Goal: Task Accomplishment & Management: Manage account settings

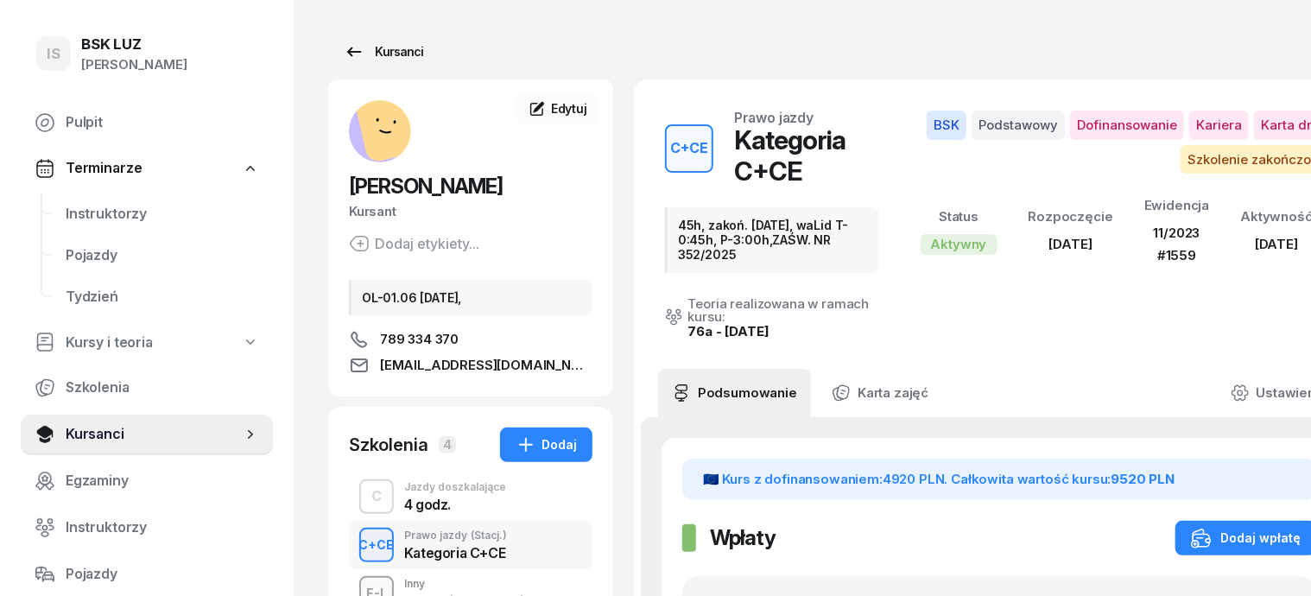
click at [376, 54] on div "Kursanci" at bounding box center [383, 51] width 79 height 21
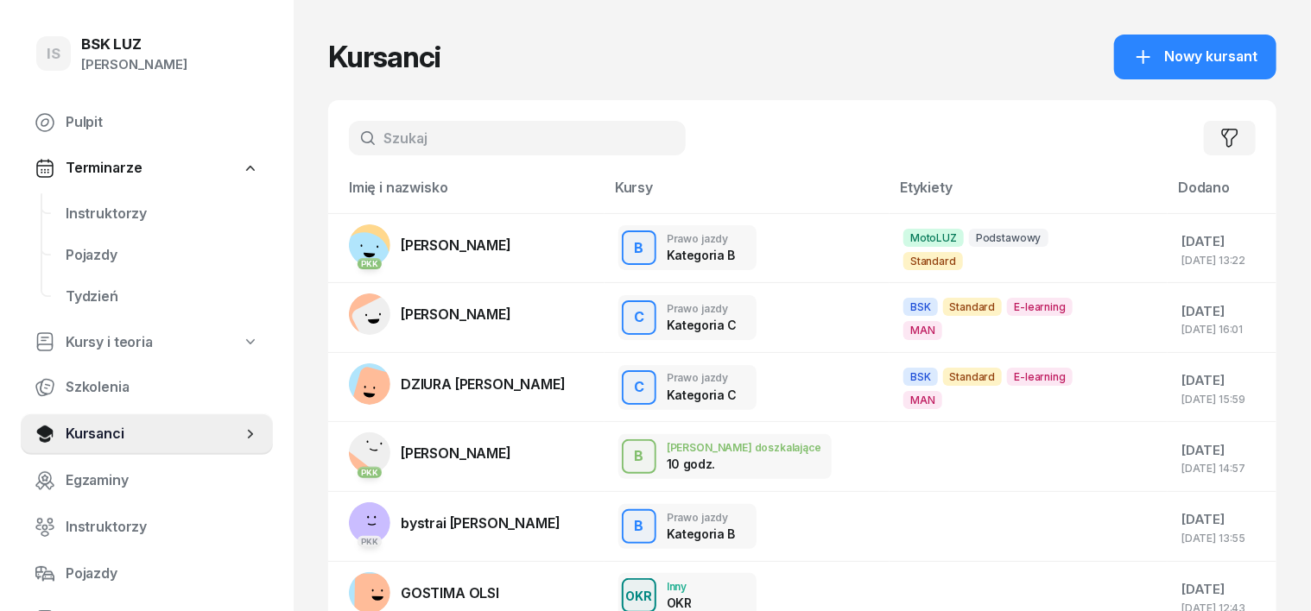
click at [349, 135] on input "text" at bounding box center [517, 138] width 337 height 35
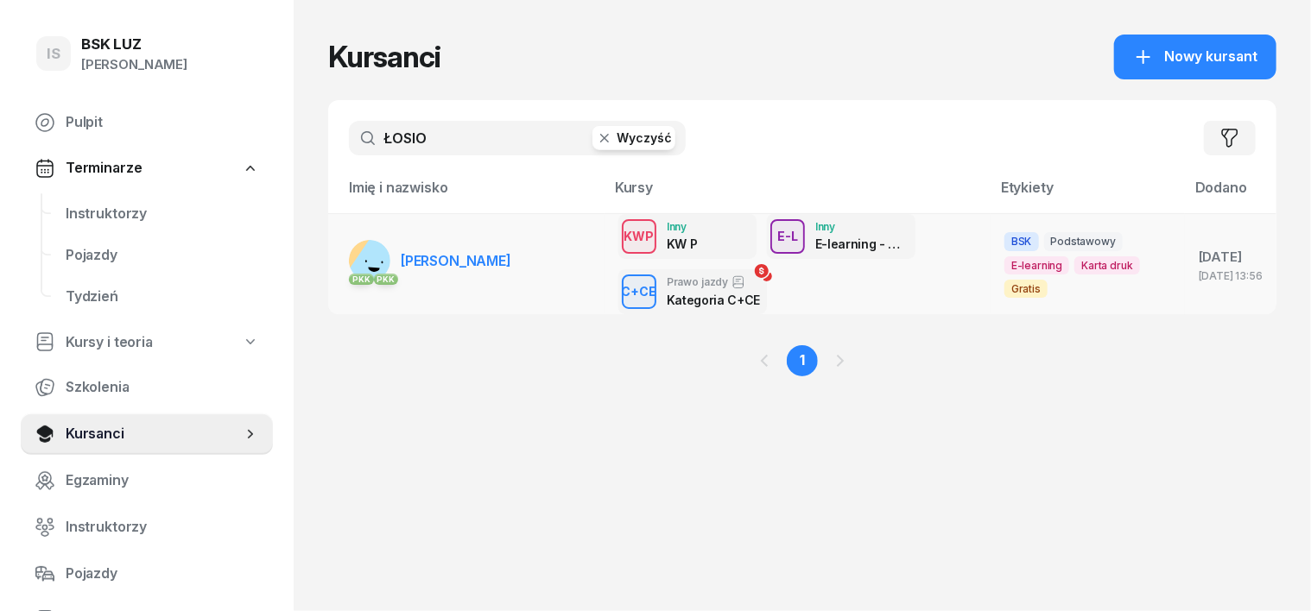
type input "ŁOSIO"
click at [346, 255] on rect at bounding box center [377, 266] width 63 height 63
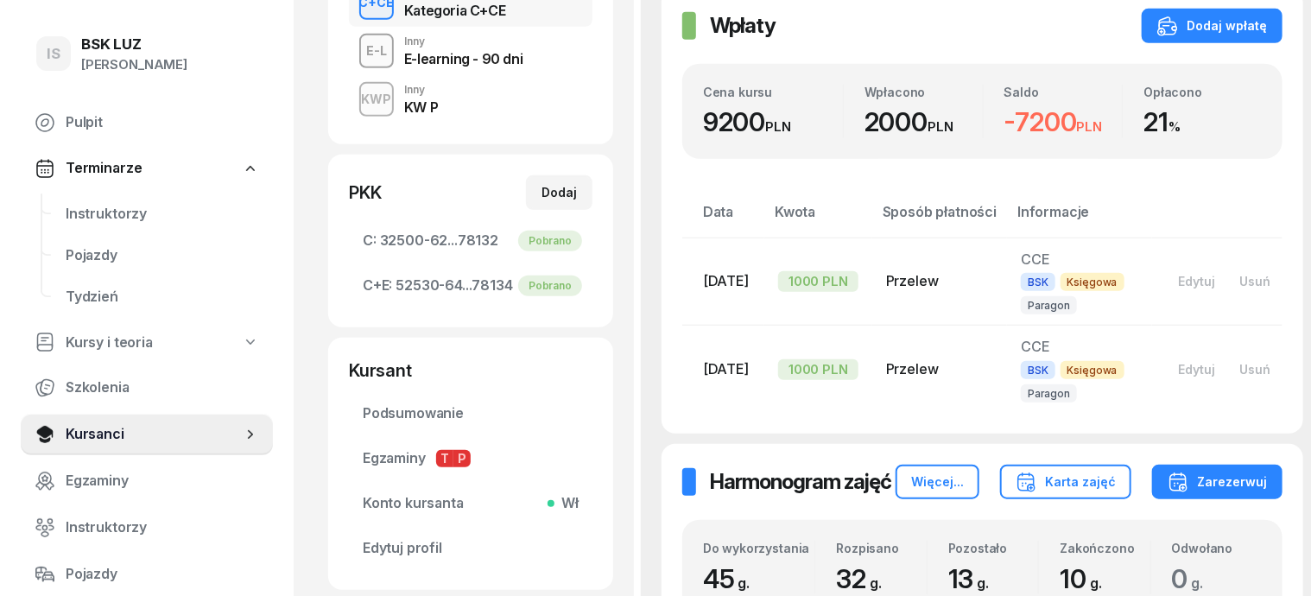
scroll to position [216, 0]
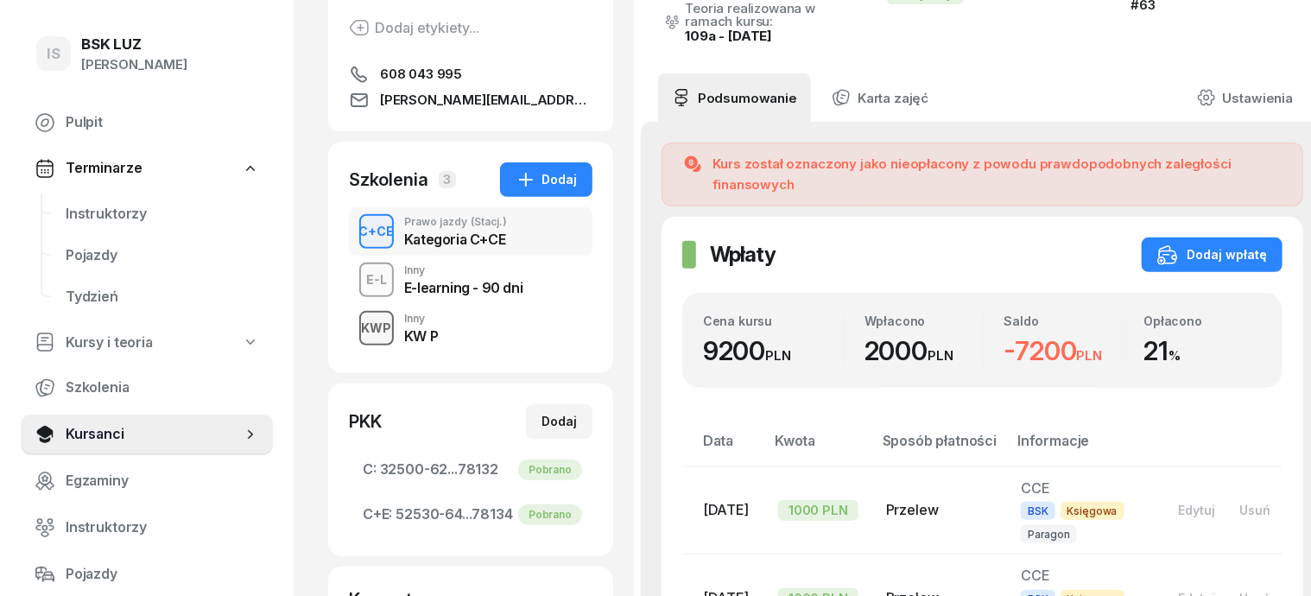
click at [355, 324] on div "KWP" at bounding box center [377, 328] width 44 height 22
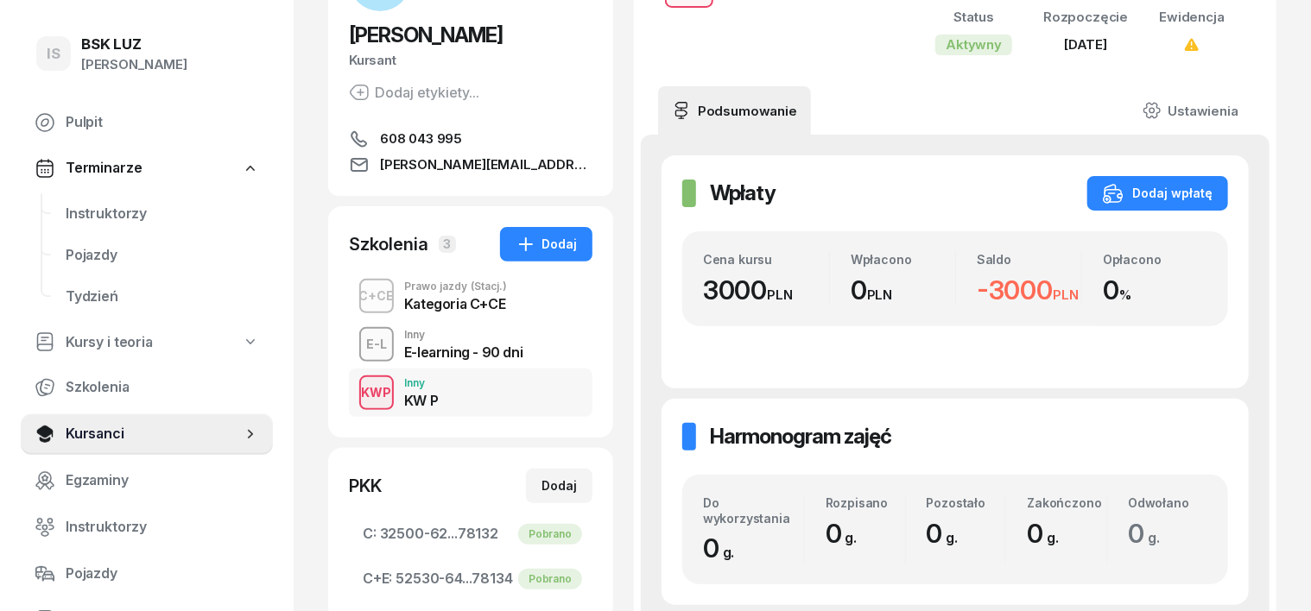
scroll to position [216, 0]
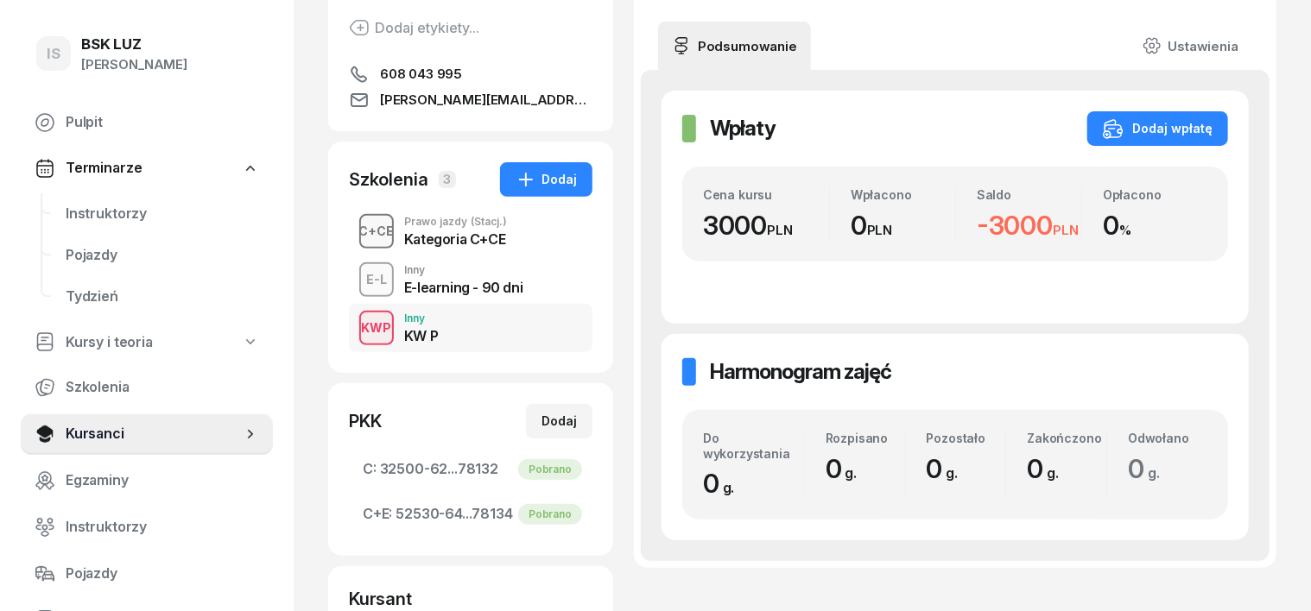
click at [352, 232] on div "C+CE" at bounding box center [376, 231] width 49 height 22
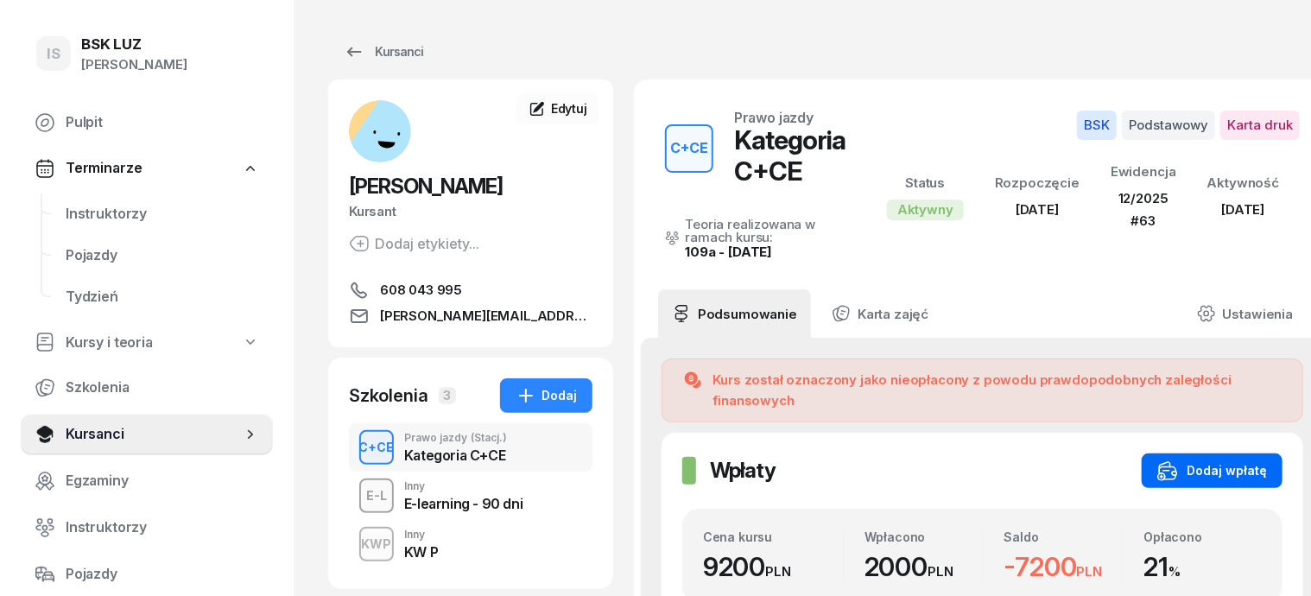
click at [1219, 460] on div "Dodaj wpłatę" at bounding box center [1212, 470] width 110 height 21
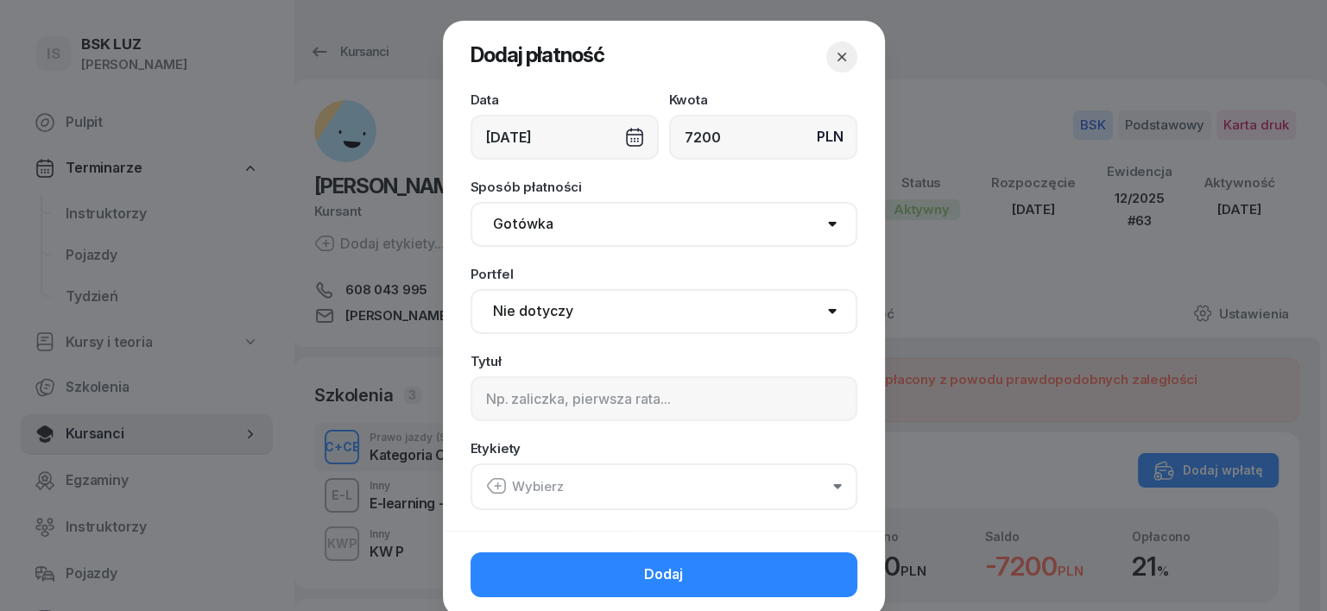
type input "7200"
click at [528, 228] on select "Gotówka Karta Przelew Płatności online BLIK" at bounding box center [664, 224] width 387 height 45
select select "transfer"
click at [471, 202] on select "Gotówka Karta Przelew Płatności online BLIK" at bounding box center [664, 224] width 387 height 45
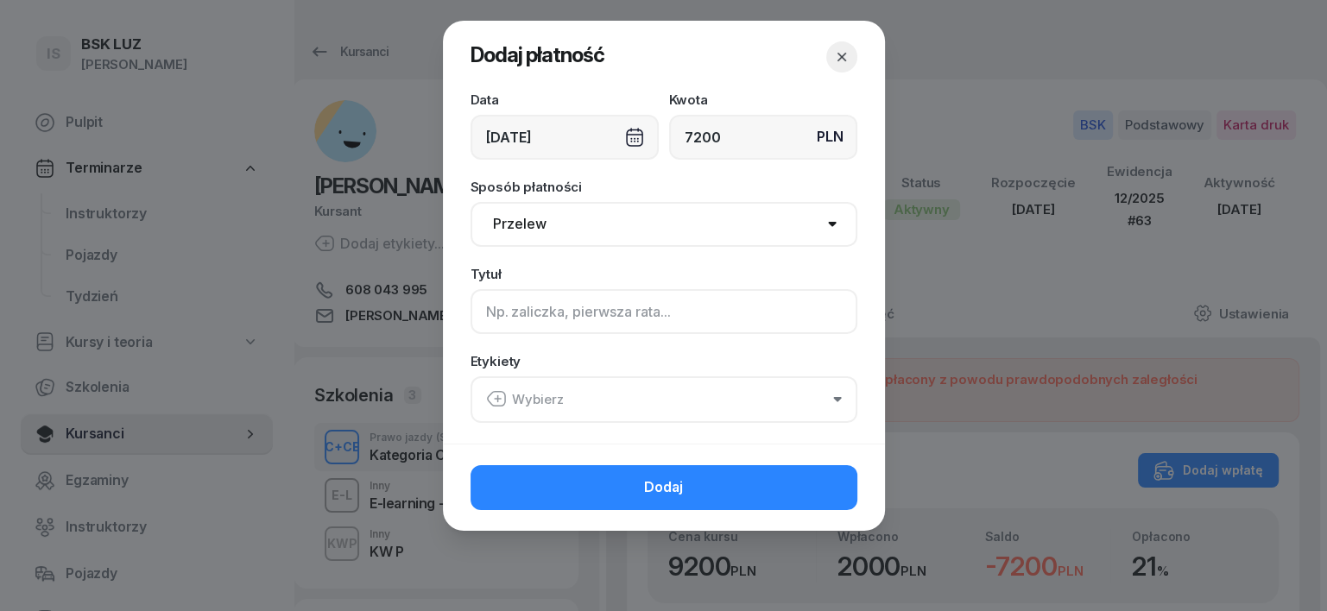
drag, startPoint x: 490, startPoint y: 317, endPoint x: 474, endPoint y: 349, distance: 35.9
click at [491, 313] on input at bounding box center [664, 311] width 387 height 45
type input "CCE"
click at [496, 395] on icon "button" at bounding box center [496, 399] width 21 height 21
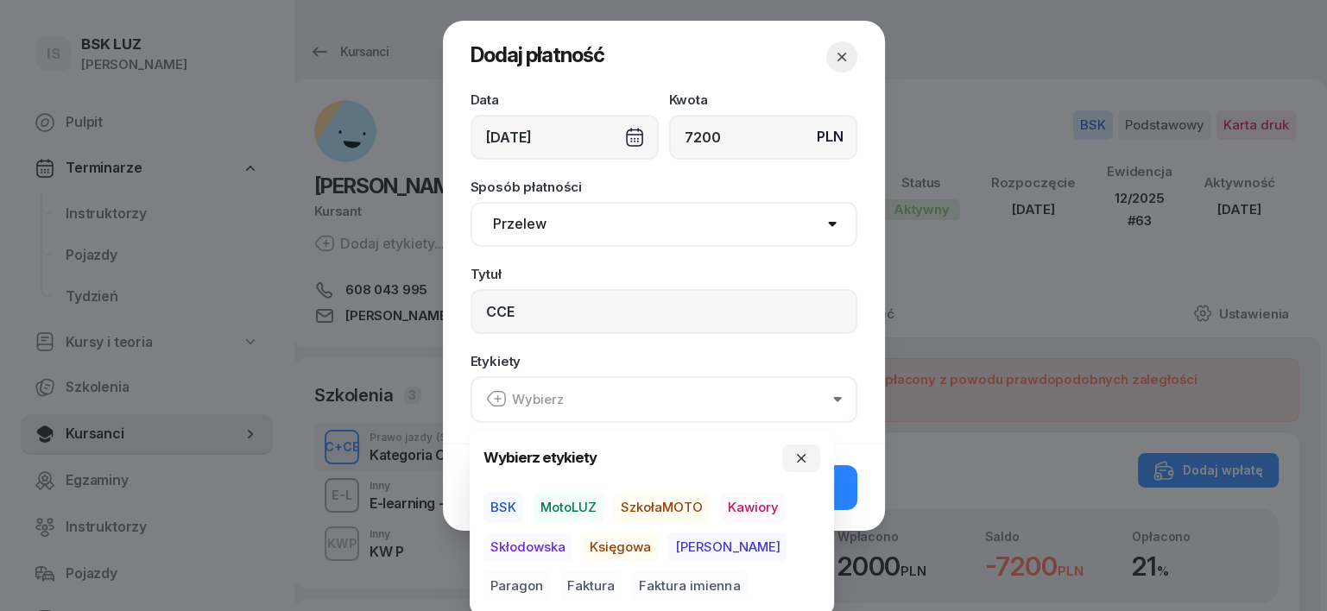
drag, startPoint x: 497, startPoint y: 499, endPoint x: 512, endPoint y: 509, distance: 18.0
click at [497, 499] on span "BSK" at bounding box center [504, 507] width 40 height 29
drag, startPoint x: 609, startPoint y: 544, endPoint x: 619, endPoint y: 549, distance: 11.6
click at [610, 551] on span "Księgowa" at bounding box center [620, 546] width 75 height 29
click at [550, 572] on span "Paragon" at bounding box center [517, 586] width 66 height 29
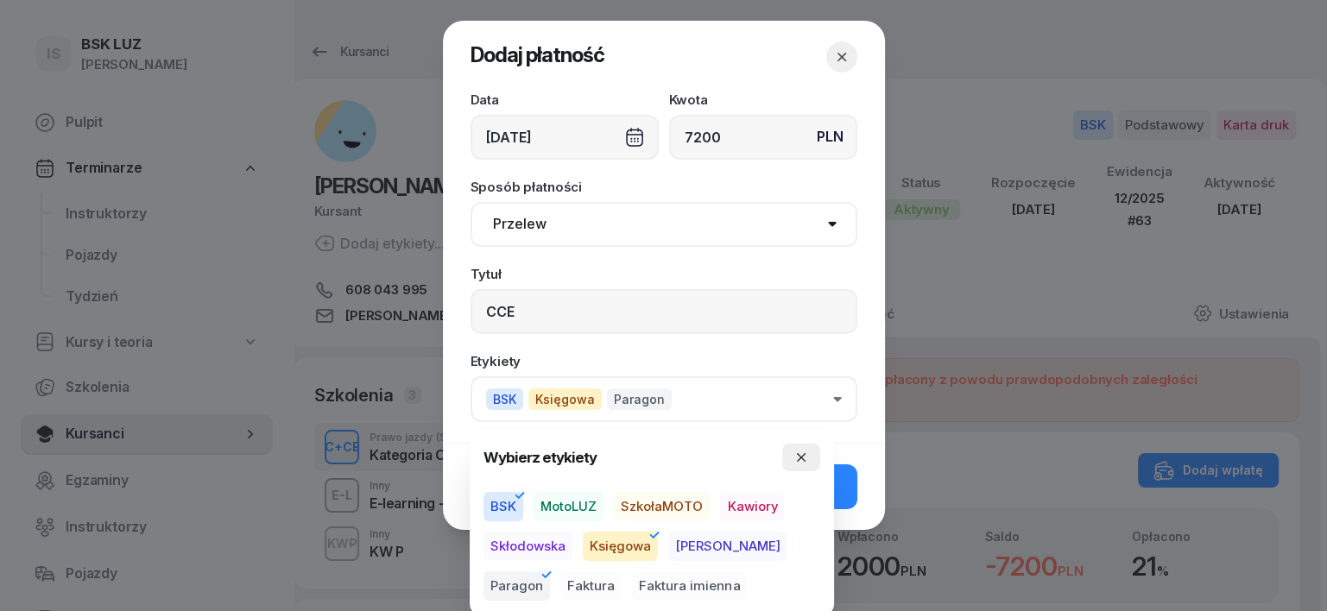
click at [808, 452] on button "button" at bounding box center [801, 458] width 38 height 28
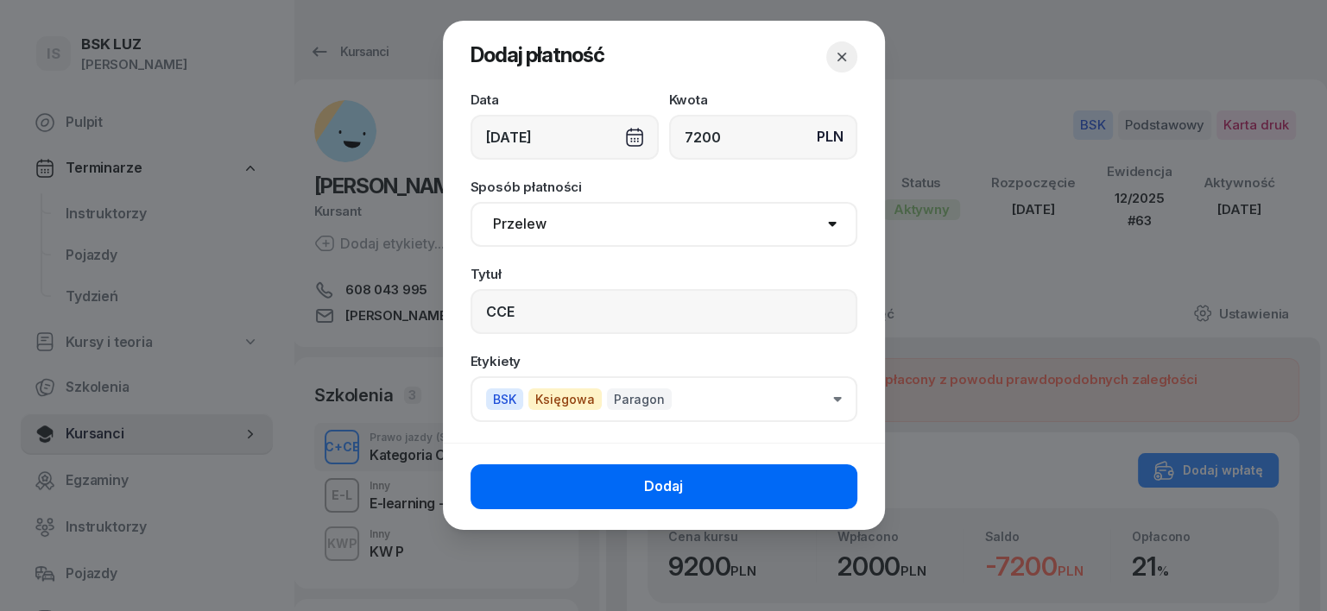
click at [778, 479] on button "Dodaj" at bounding box center [664, 487] width 387 height 45
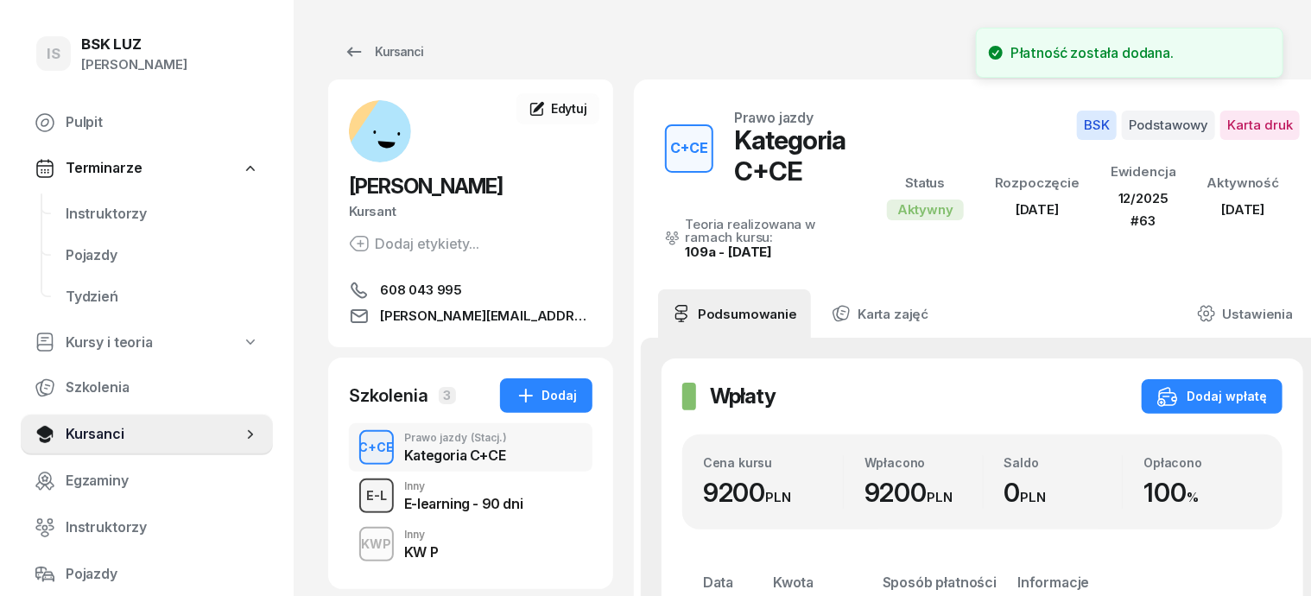
click at [359, 497] on div "E-L" at bounding box center [376, 495] width 35 height 22
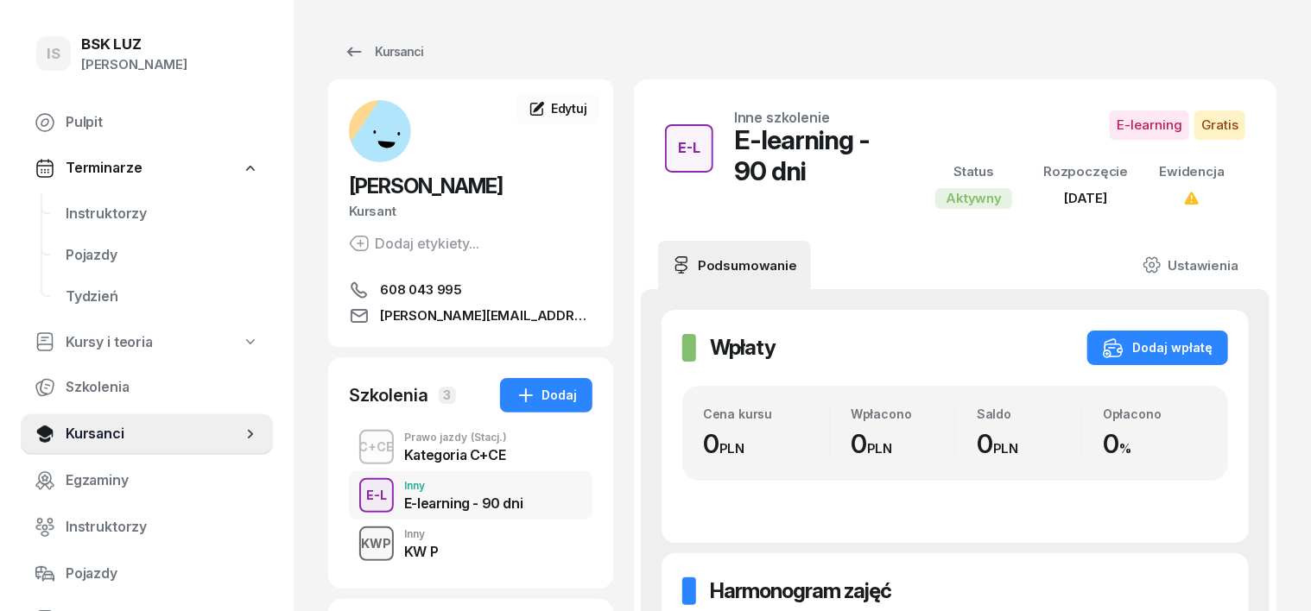
click at [355, 547] on div "KWP" at bounding box center [377, 544] width 44 height 22
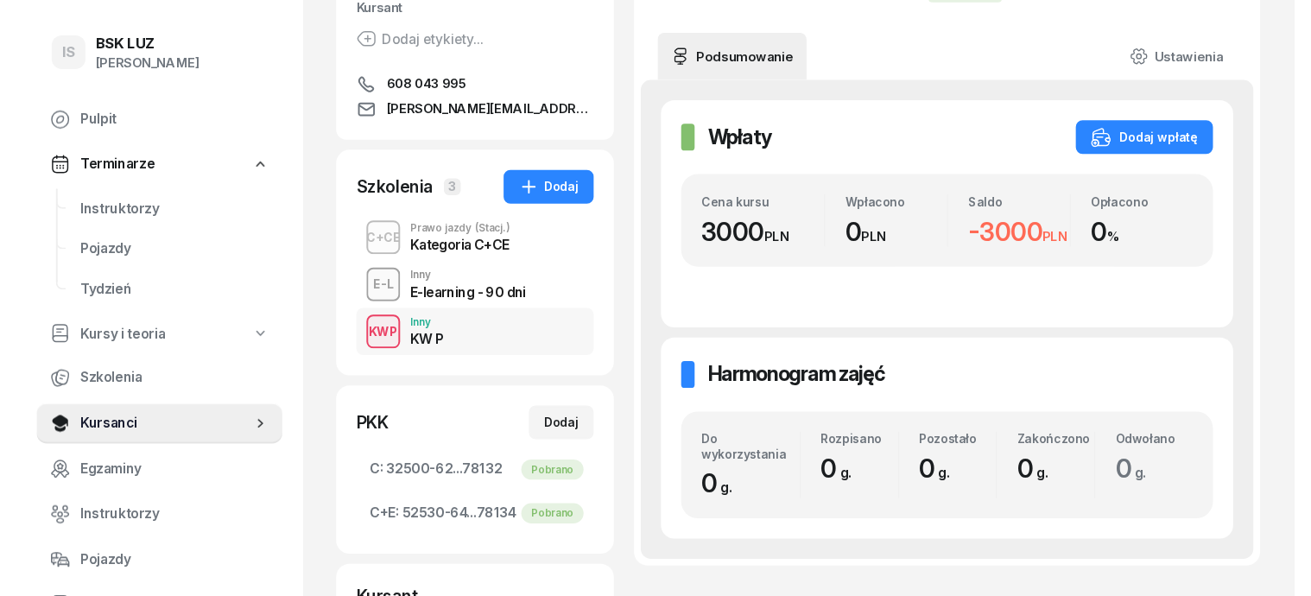
scroll to position [216, 0]
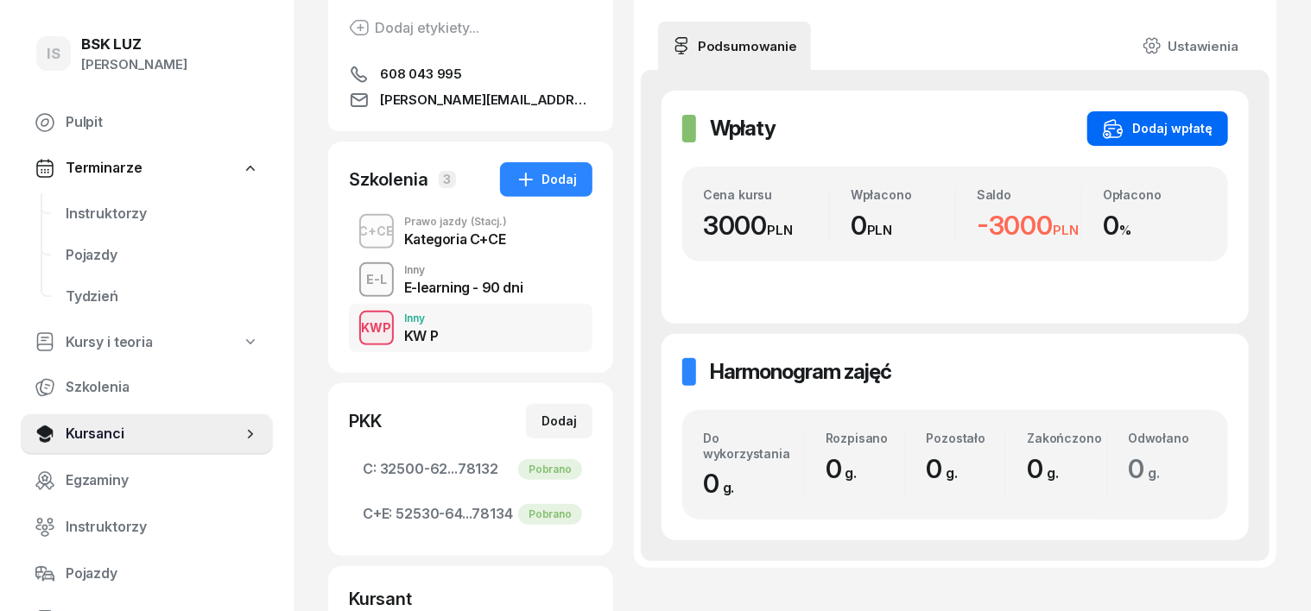
click at [1212, 124] on div "Dodaj wpłatę" at bounding box center [1158, 128] width 110 height 21
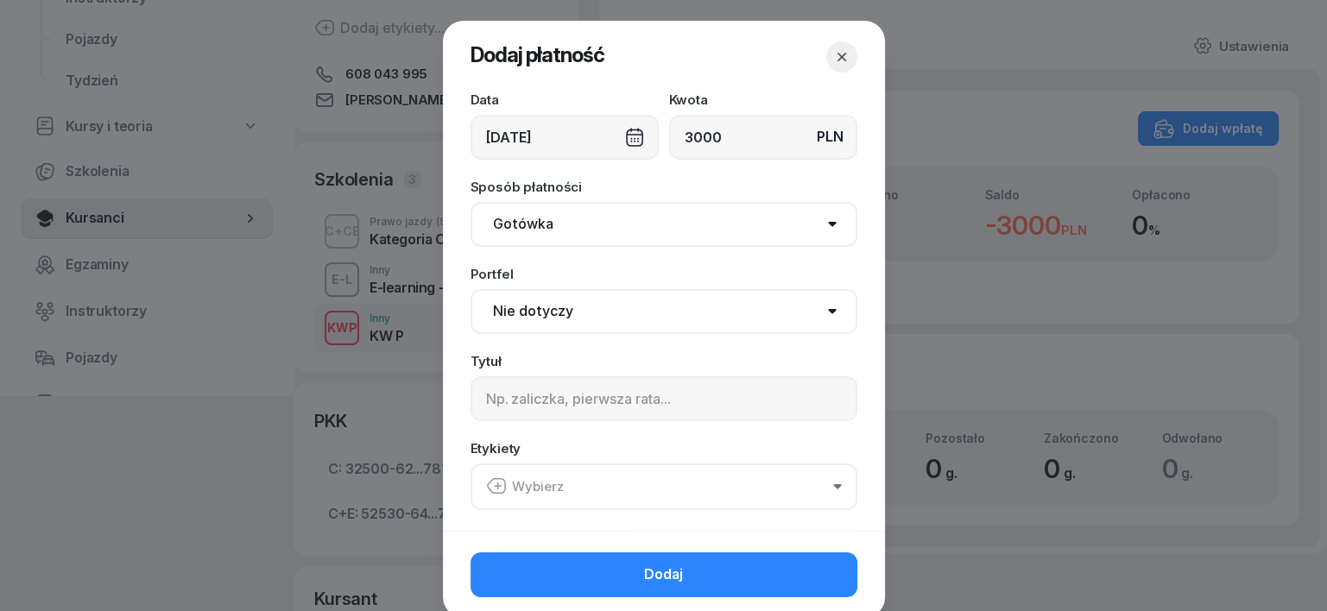
type input "3000"
click at [521, 219] on select "Gotówka Karta Przelew Płatności online BLIK" at bounding box center [664, 224] width 387 height 45
select select "transfer"
click at [471, 202] on select "Gotówka Karta Przelew Płatności online BLIK" at bounding box center [664, 224] width 387 height 45
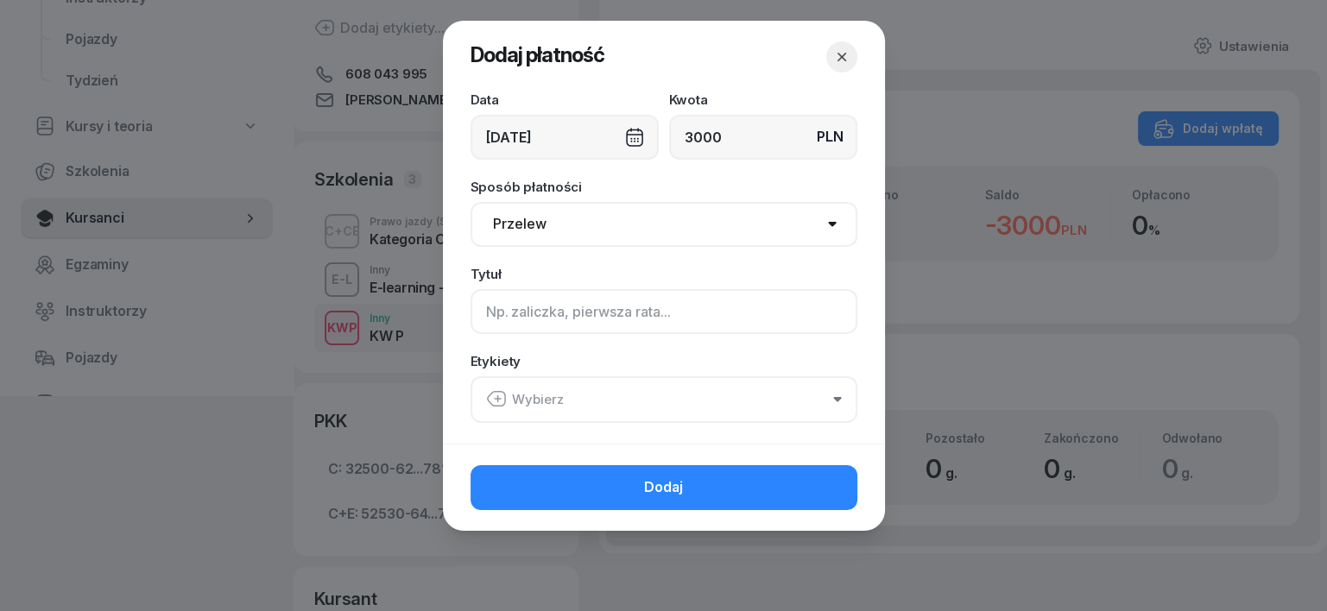
click at [495, 323] on input at bounding box center [664, 311] width 387 height 45
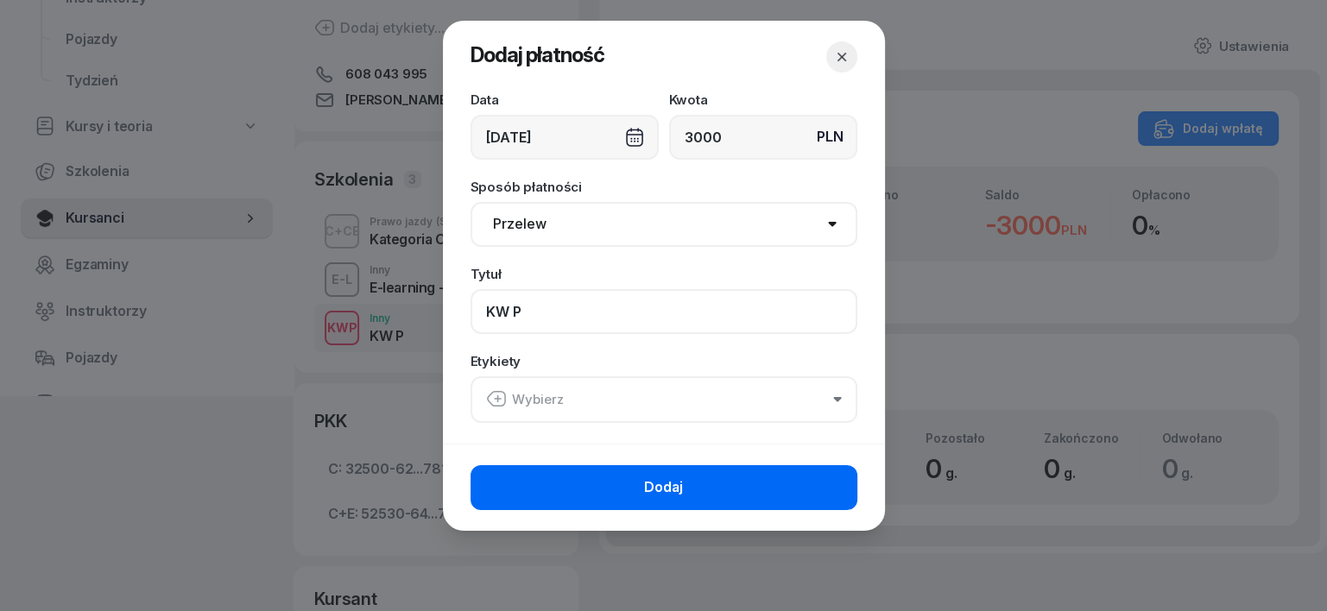
type input "KW P"
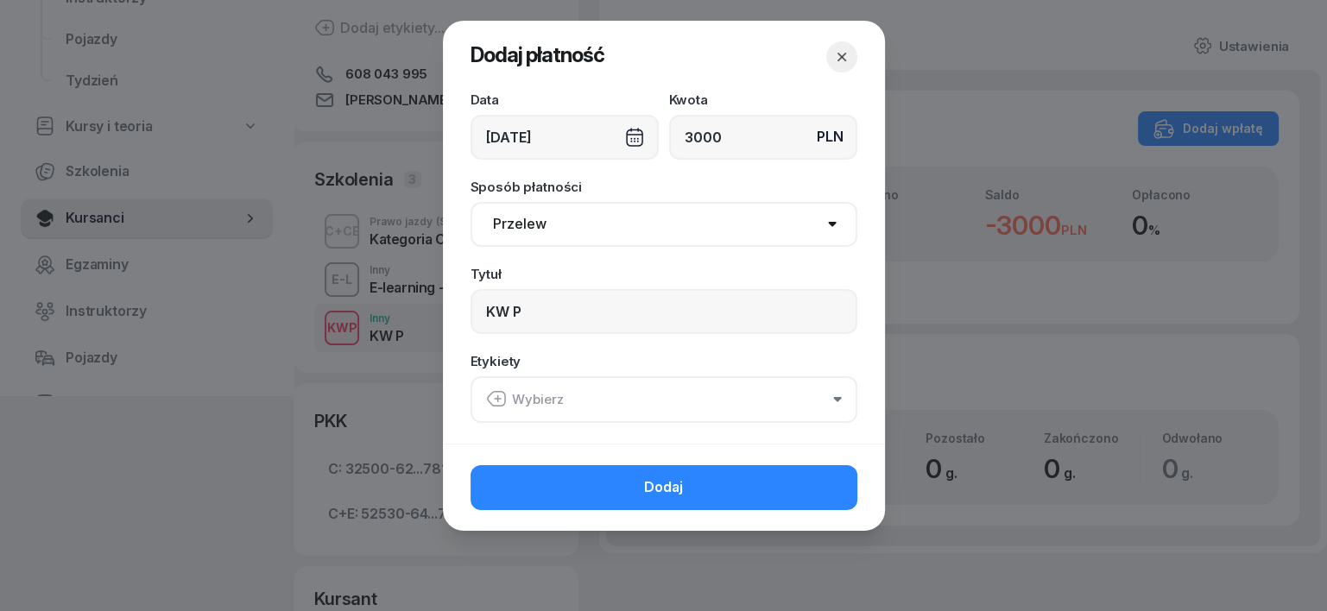
drag, startPoint x: 756, startPoint y: 480, endPoint x: 760, endPoint y: 490, distance: 10.1
click at [757, 486] on button "Dodaj" at bounding box center [664, 487] width 387 height 45
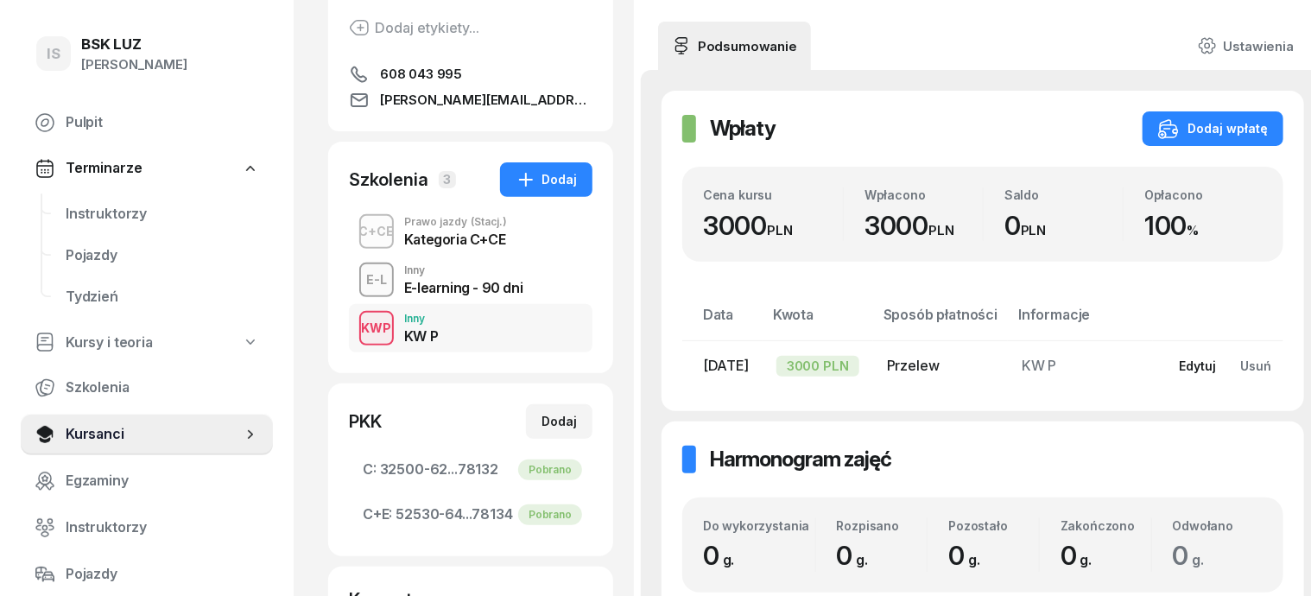
click at [1182, 367] on div "Edytuj" at bounding box center [1197, 365] width 37 height 15
select select "transfer"
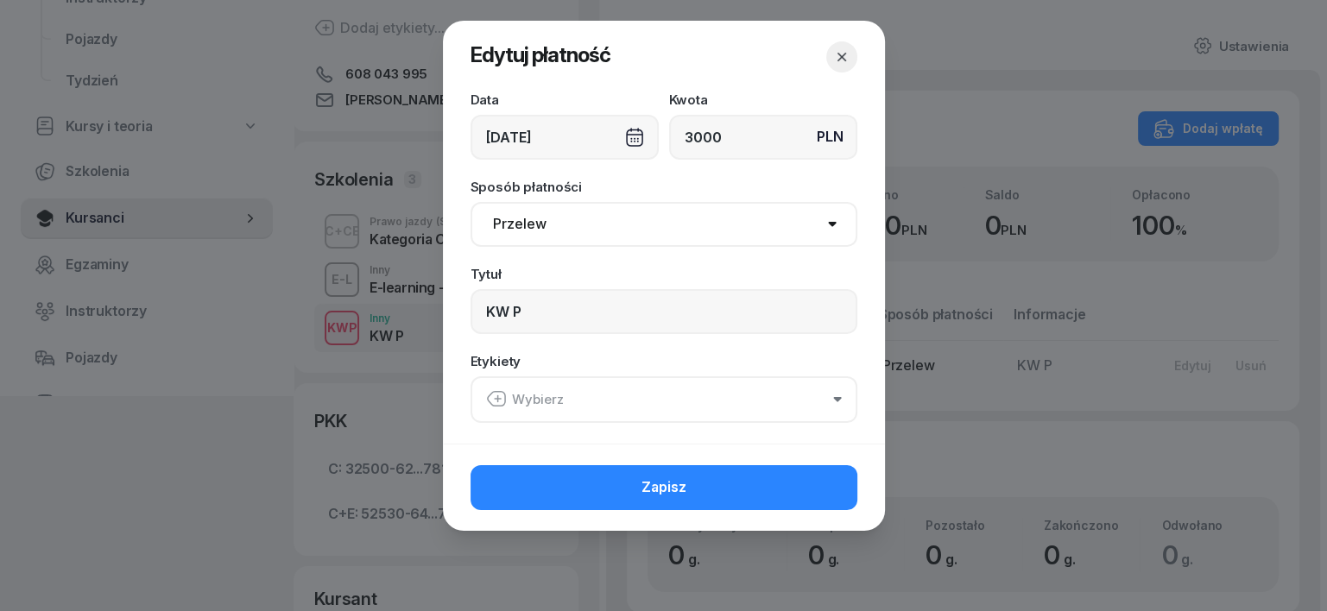
click at [499, 397] on icon "button" at bounding box center [496, 399] width 21 height 21
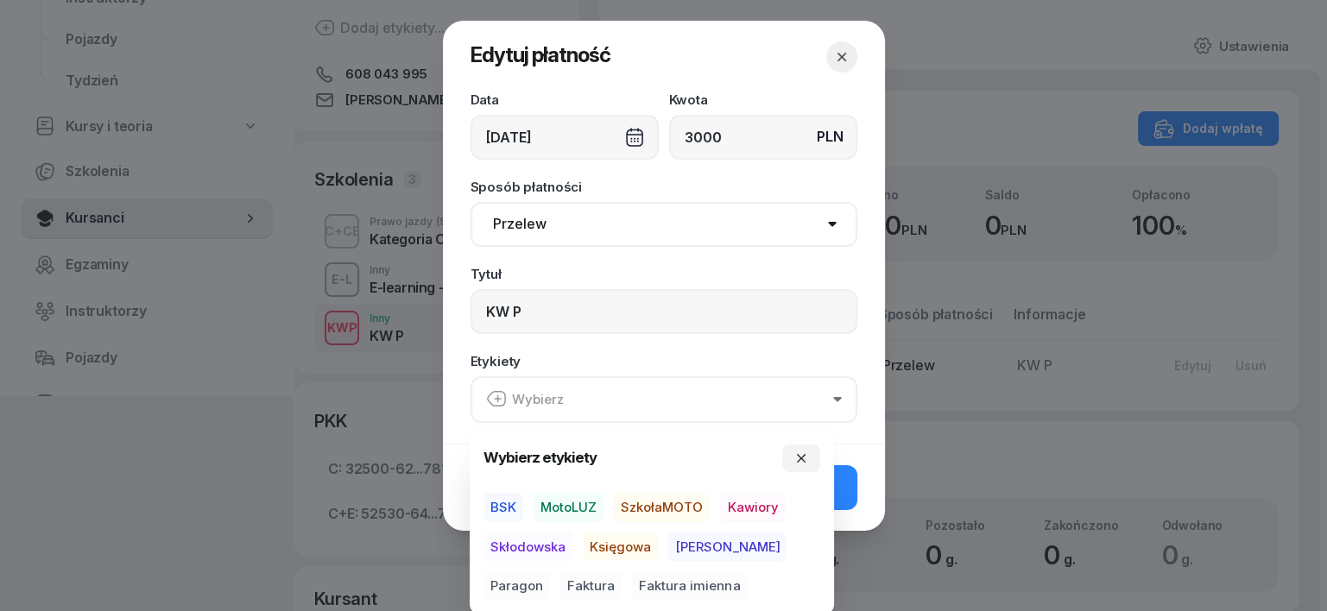
click at [508, 504] on span "BSK" at bounding box center [504, 507] width 40 height 29
click at [621, 539] on span "Księgowa" at bounding box center [620, 546] width 75 height 29
click at [550, 572] on span "Paragon" at bounding box center [517, 586] width 66 height 29
click at [807, 463] on icon "button" at bounding box center [801, 458] width 14 height 14
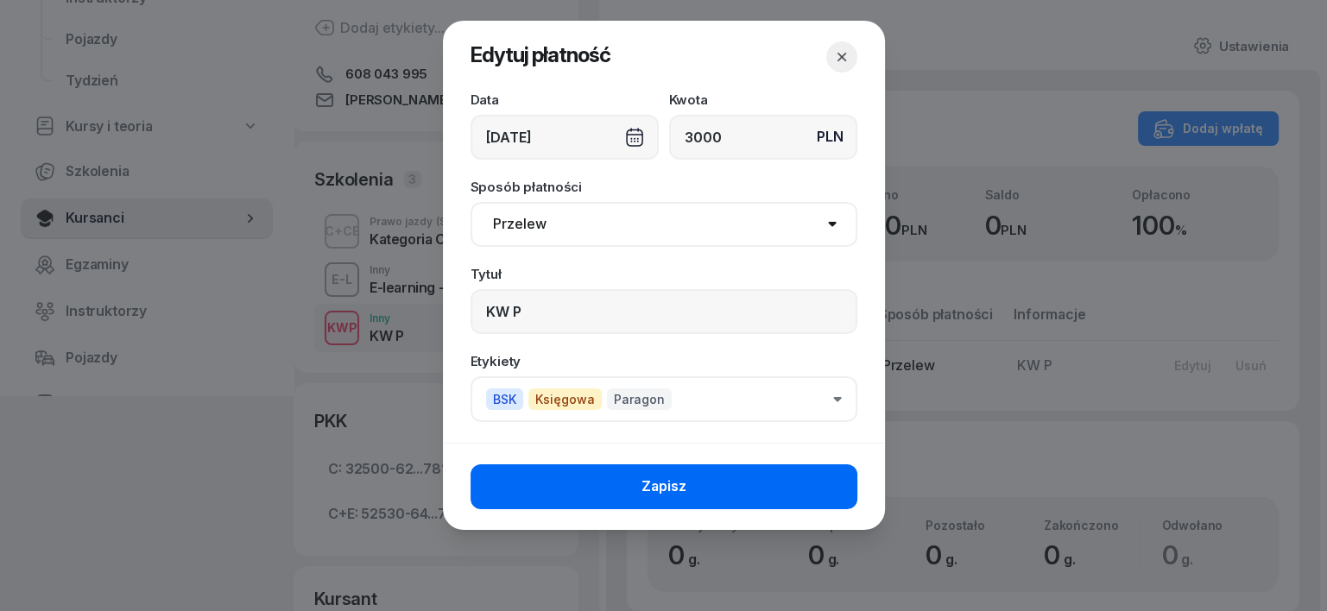
click at [791, 483] on button "Zapisz" at bounding box center [664, 487] width 387 height 45
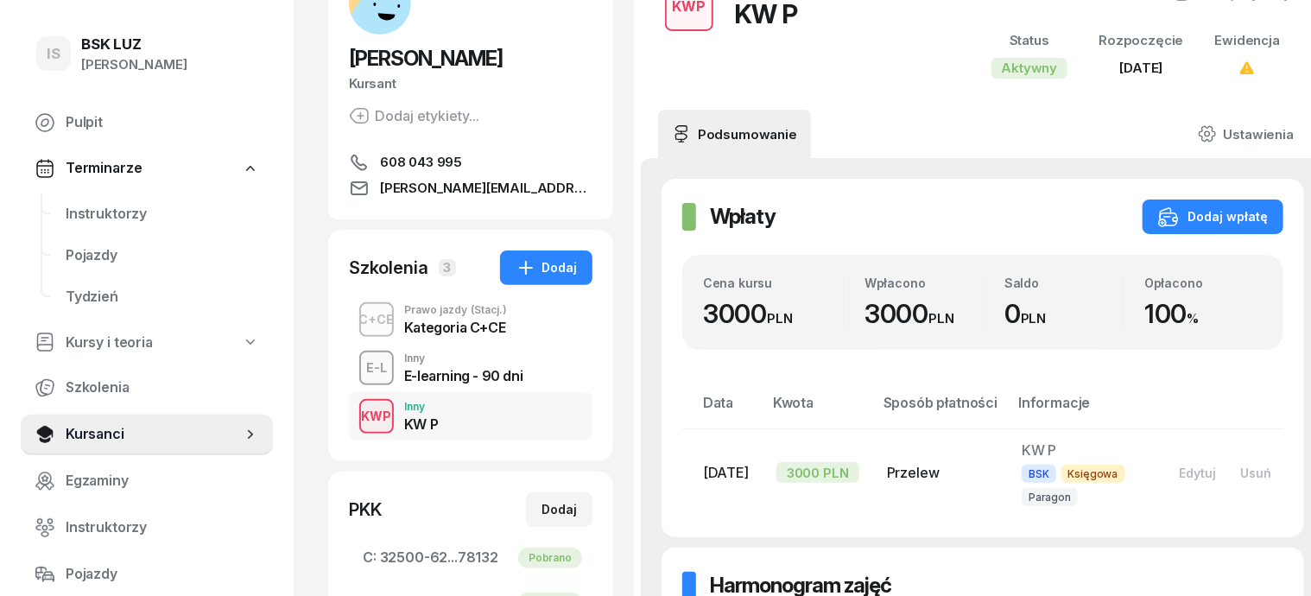
scroll to position [0, 0]
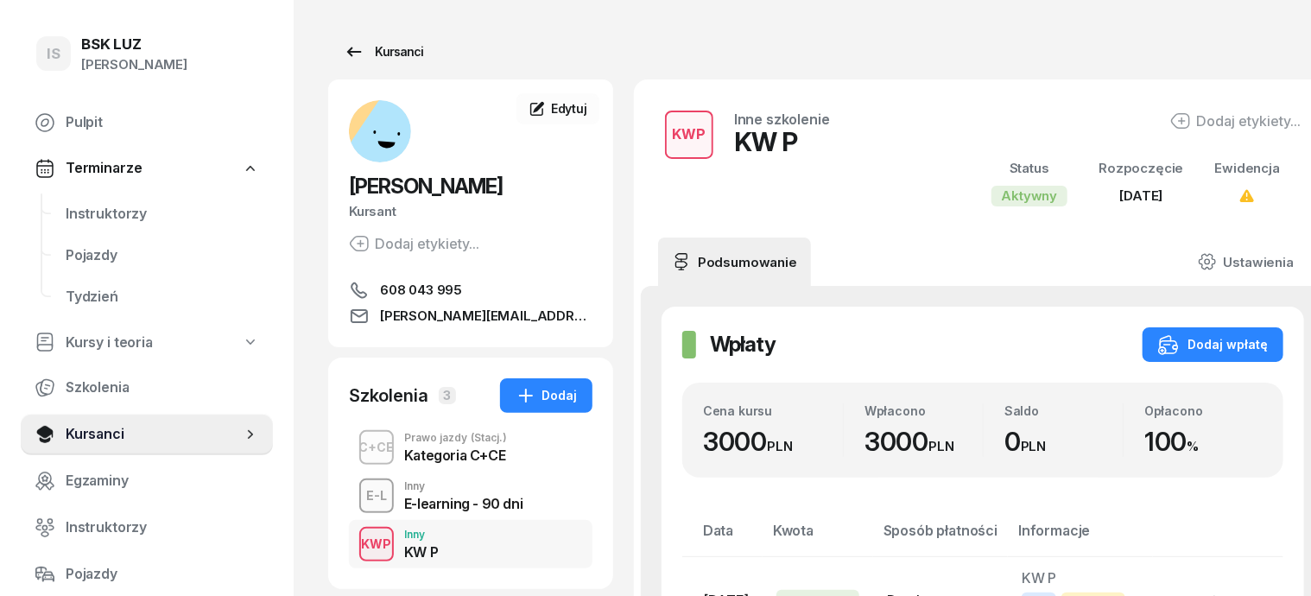
click at [361, 47] on div "Kursanci" at bounding box center [383, 51] width 79 height 21
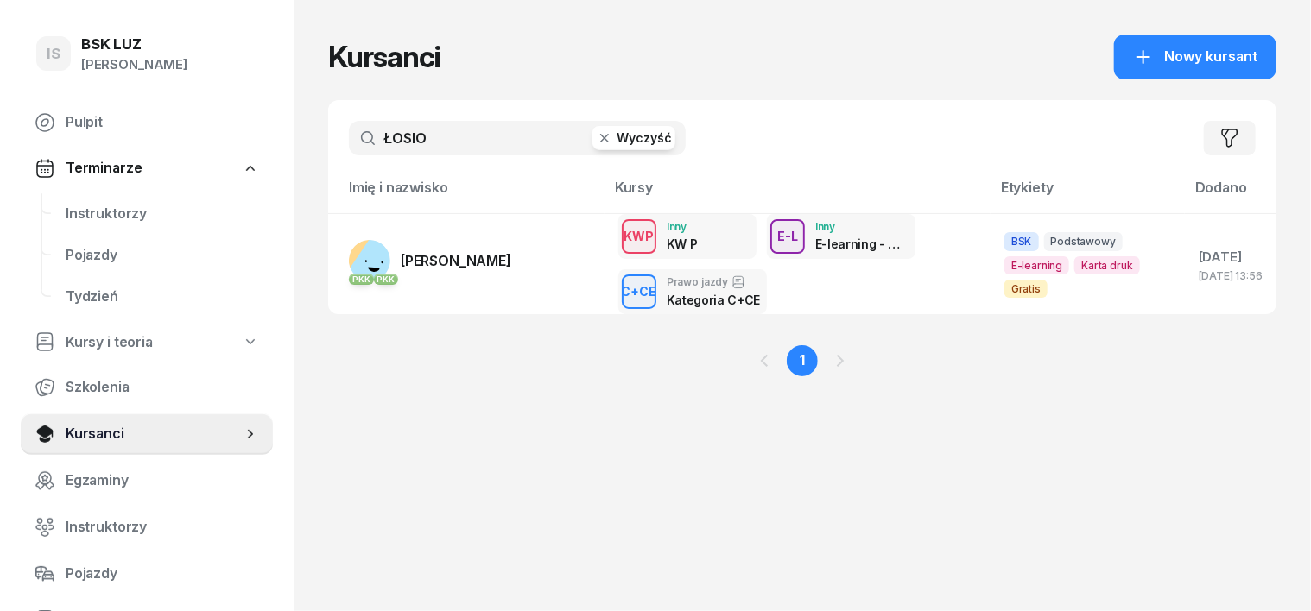
click at [596, 138] on icon "button" at bounding box center [604, 138] width 17 height 17
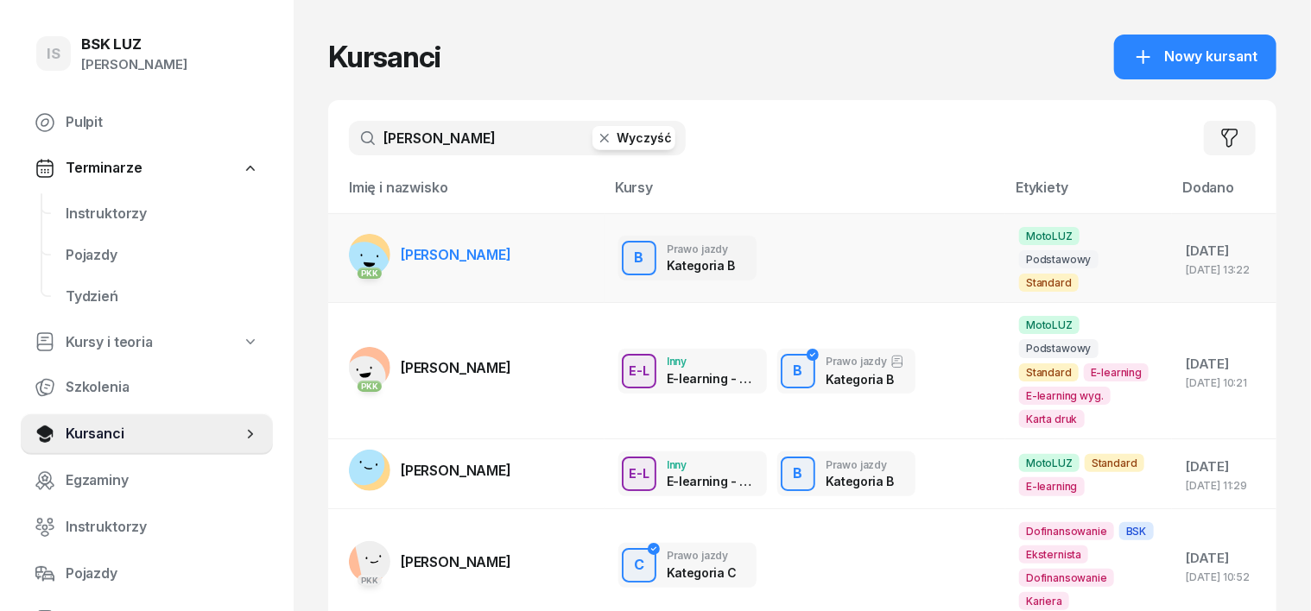
type input "CHEN"
click at [336, 243] on rect at bounding box center [364, 267] width 60 height 60
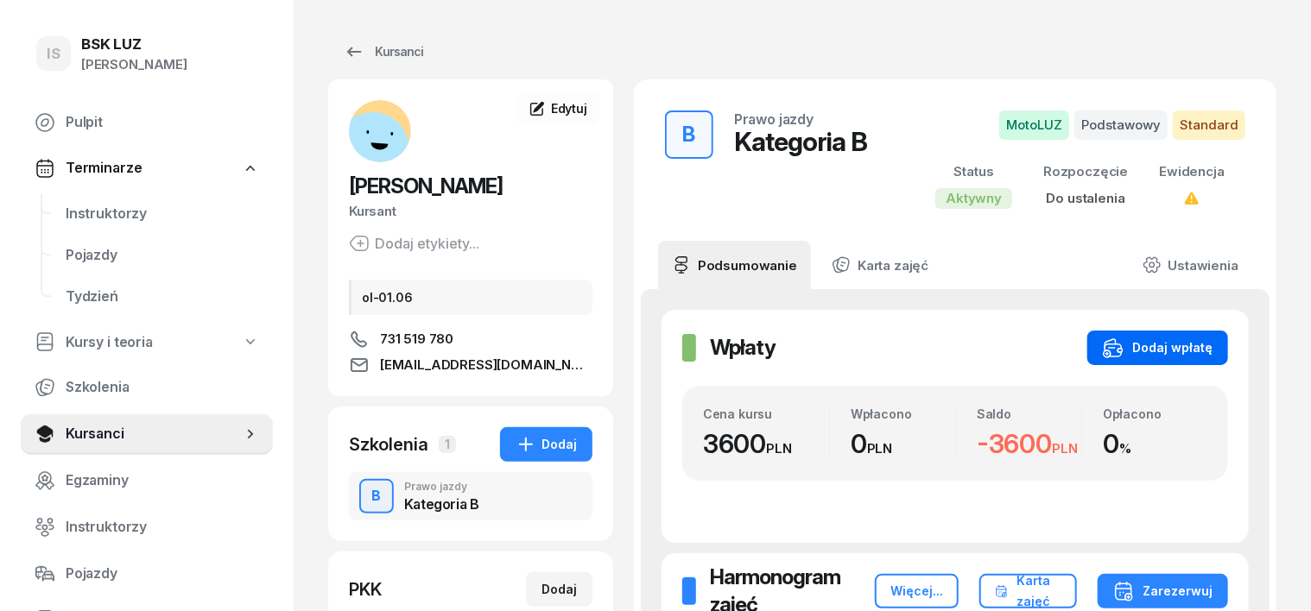
click at [1212, 344] on div "Dodaj wpłatę" at bounding box center [1158, 348] width 110 height 21
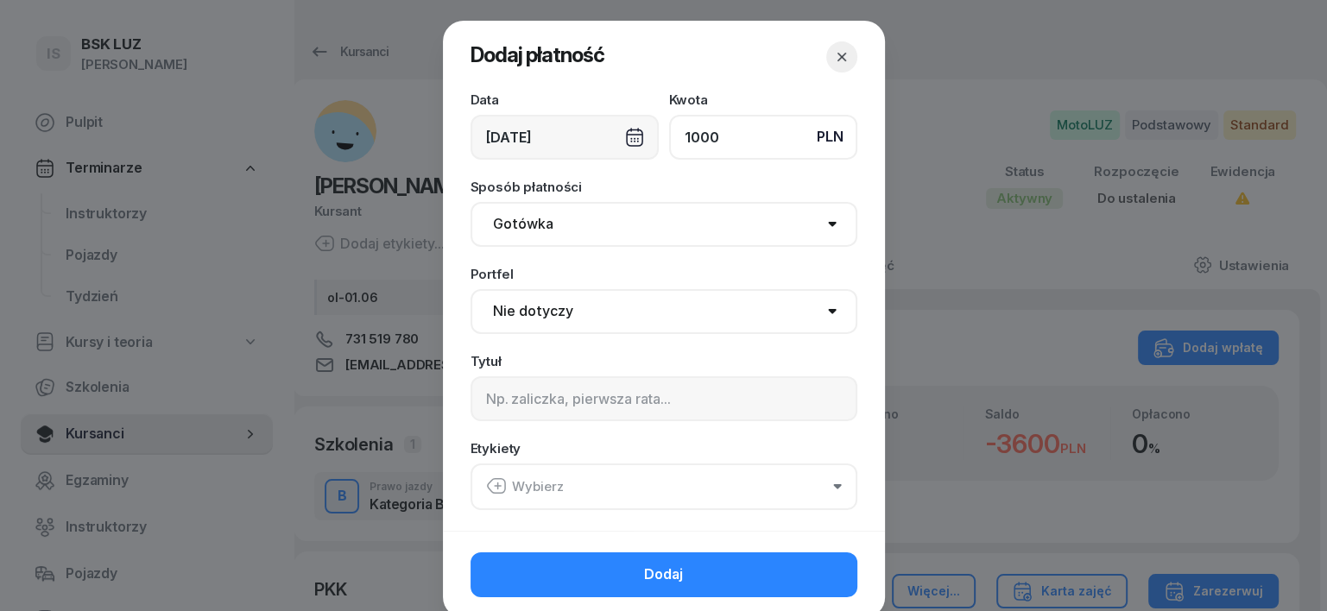
type input "1000"
drag, startPoint x: 514, startPoint y: 219, endPoint x: 534, endPoint y: 243, distance: 31.3
click at [515, 219] on select "Gotówka Karta Przelew Płatności online BLIK" at bounding box center [664, 224] width 387 height 45
select select "transfer"
click at [471, 202] on select "Gotówka Karta Przelew Płatności online BLIK" at bounding box center [664, 224] width 387 height 45
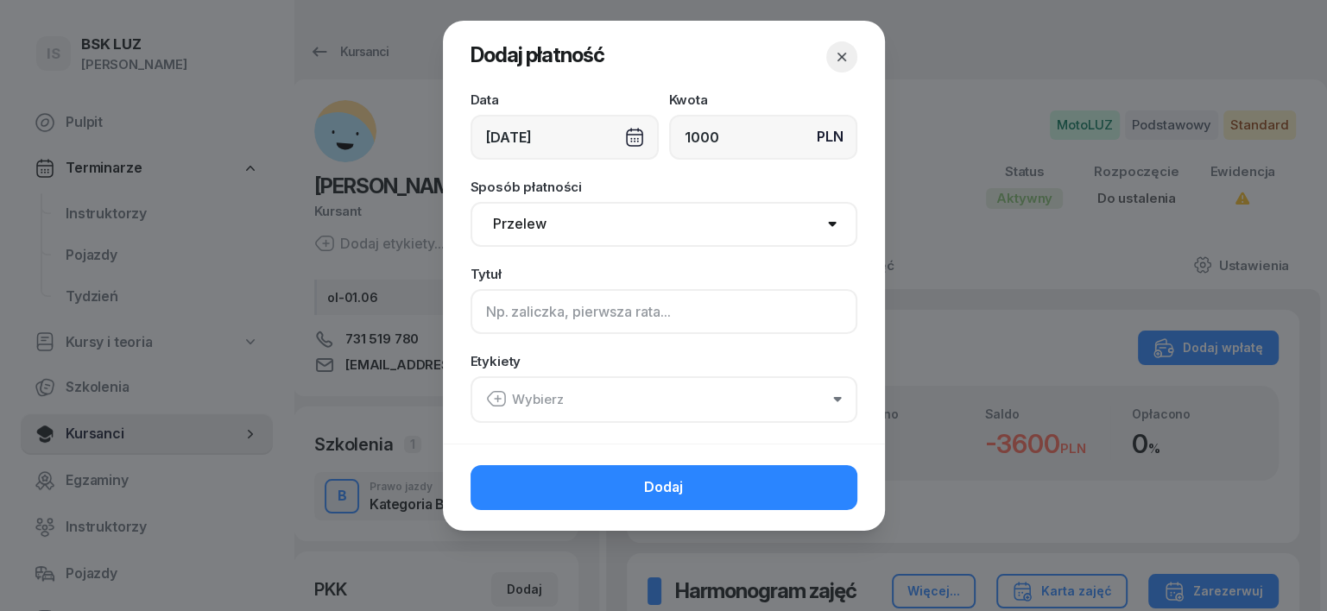
click at [491, 312] on input at bounding box center [664, 311] width 387 height 45
type input "B"
click at [492, 401] on icon "button" at bounding box center [496, 399] width 21 height 21
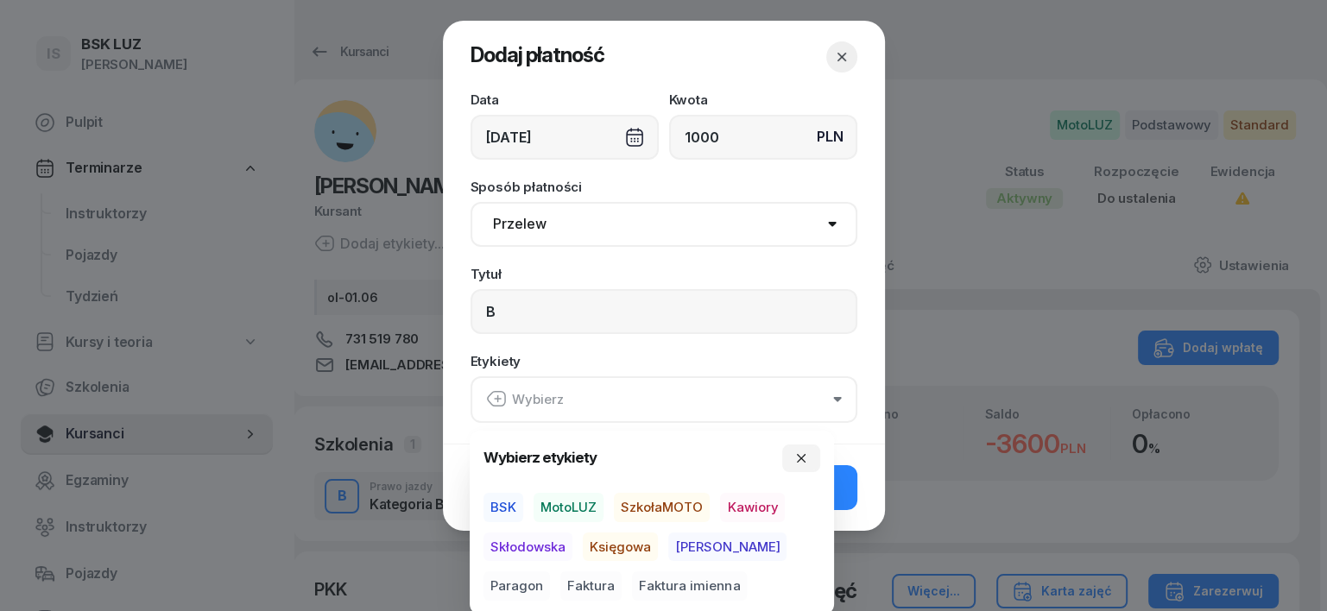
click at [575, 505] on span "MotoLUZ" at bounding box center [569, 507] width 70 height 29
drag, startPoint x: 634, startPoint y: 545, endPoint x: 677, endPoint y: 550, distance: 43.5
click at [635, 545] on span "Księgowa" at bounding box center [620, 546] width 75 height 29
drag, startPoint x: 759, startPoint y: 546, endPoint x: 772, endPoint y: 542, distance: 13.4
click at [550, 572] on span "Paragon" at bounding box center [517, 586] width 66 height 29
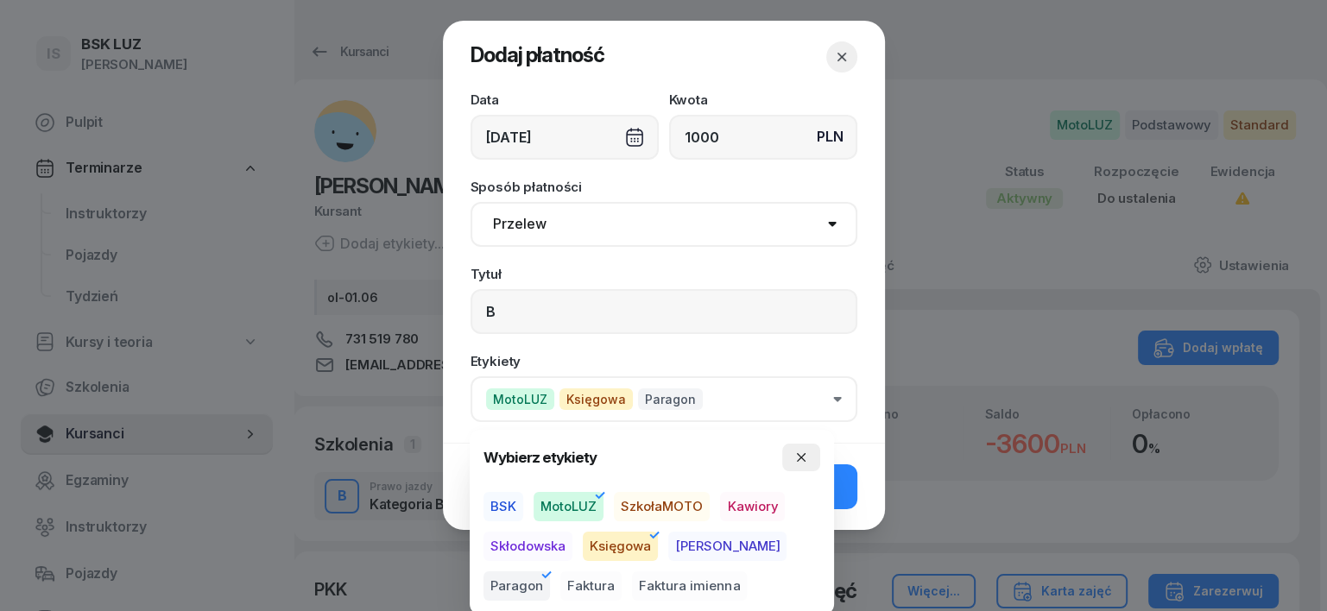
click at [802, 458] on icon "button" at bounding box center [801, 457] width 9 height 9
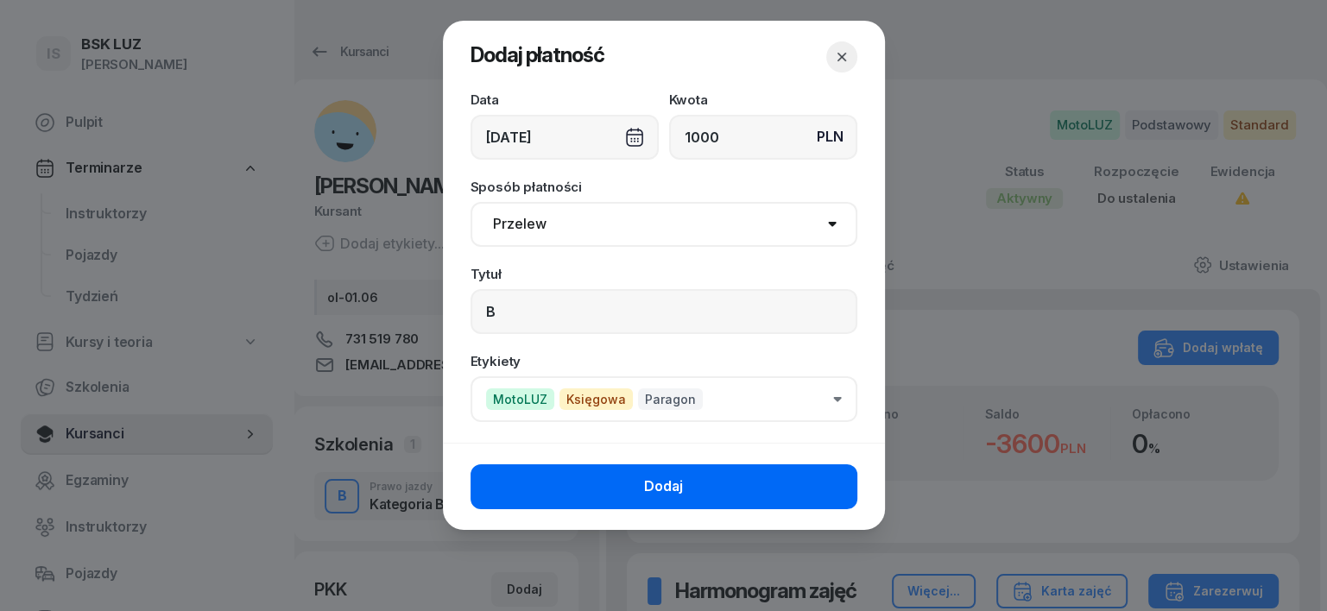
click at [818, 490] on button "Dodaj" at bounding box center [664, 487] width 387 height 45
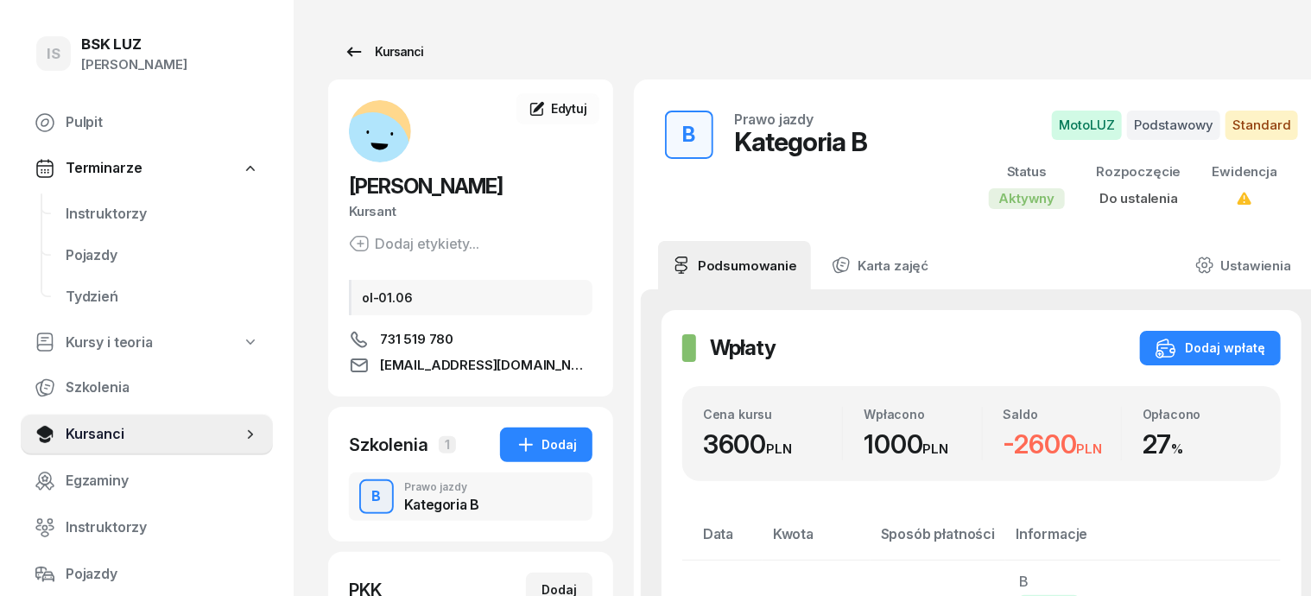
click at [374, 54] on div "Kursanci" at bounding box center [383, 51] width 79 height 21
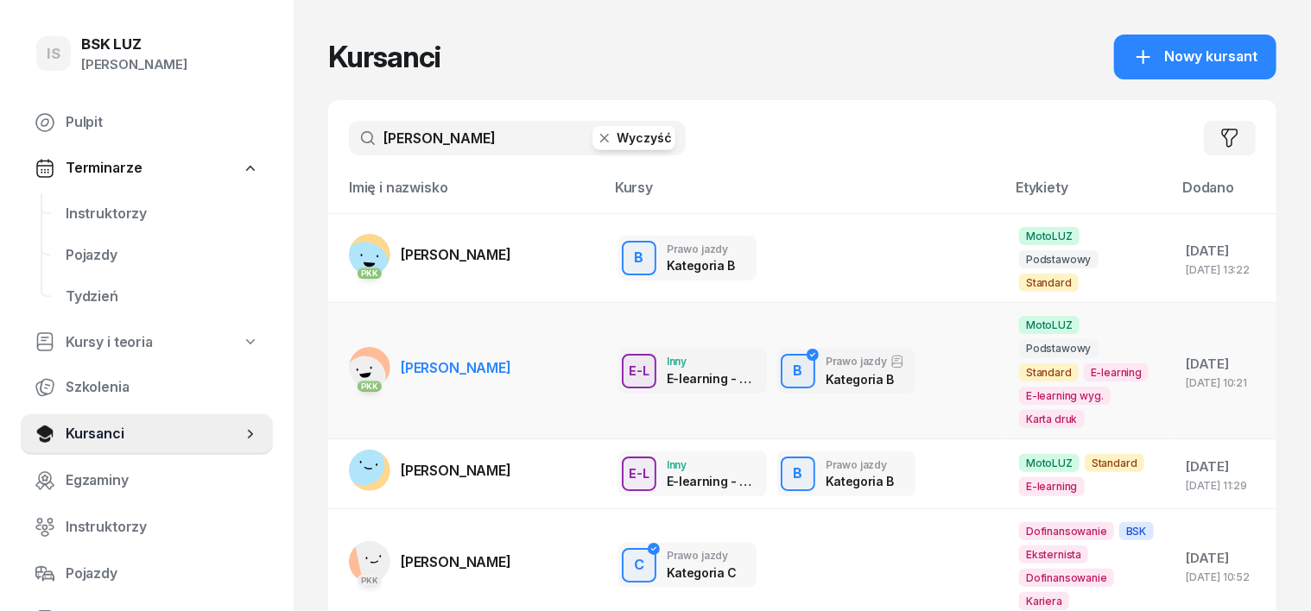
click at [340, 352] on rect at bounding box center [364, 376] width 49 height 49
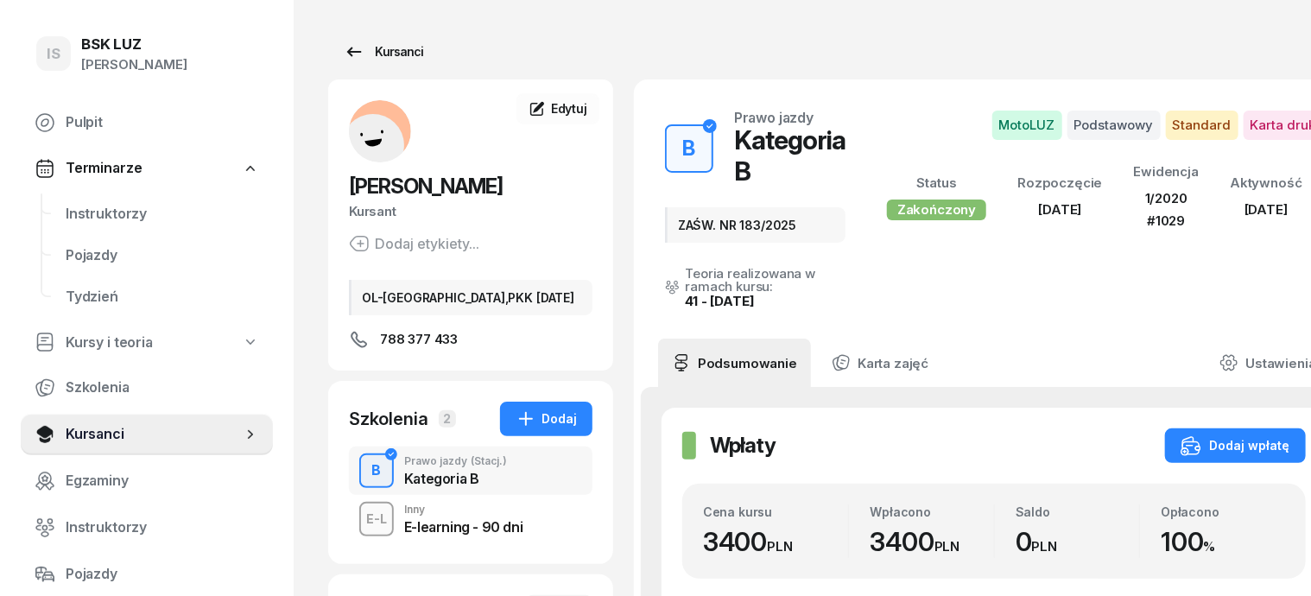
click at [372, 50] on div "Kursanci" at bounding box center [383, 51] width 79 height 21
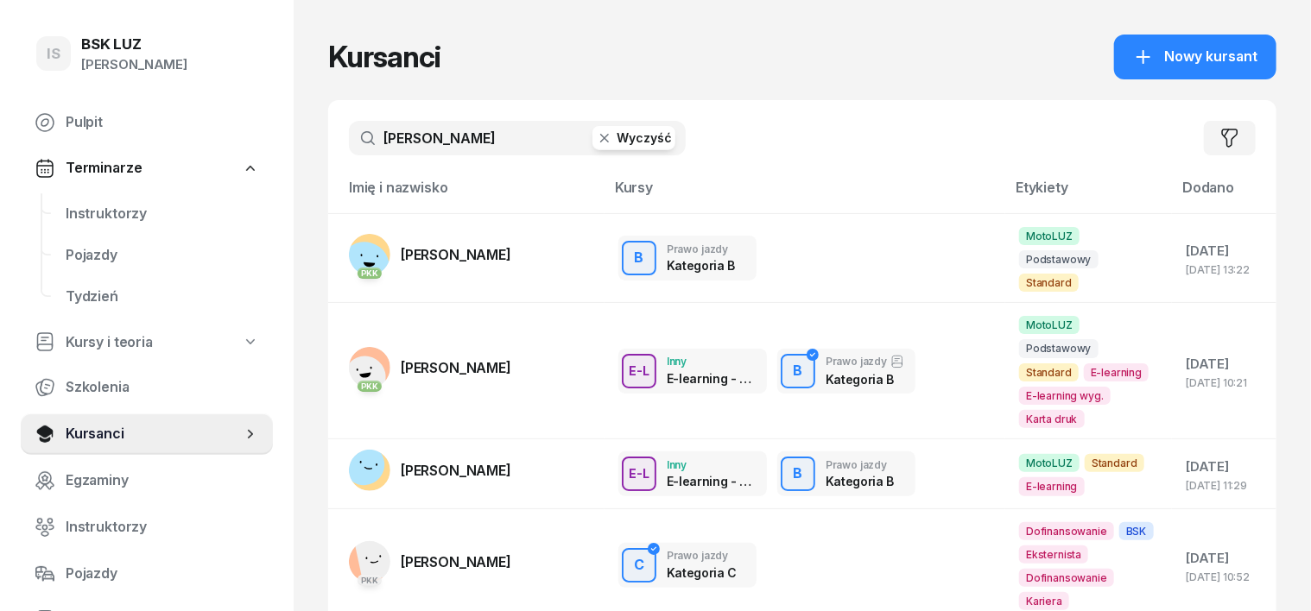
click at [596, 138] on icon "button" at bounding box center [604, 138] width 17 height 17
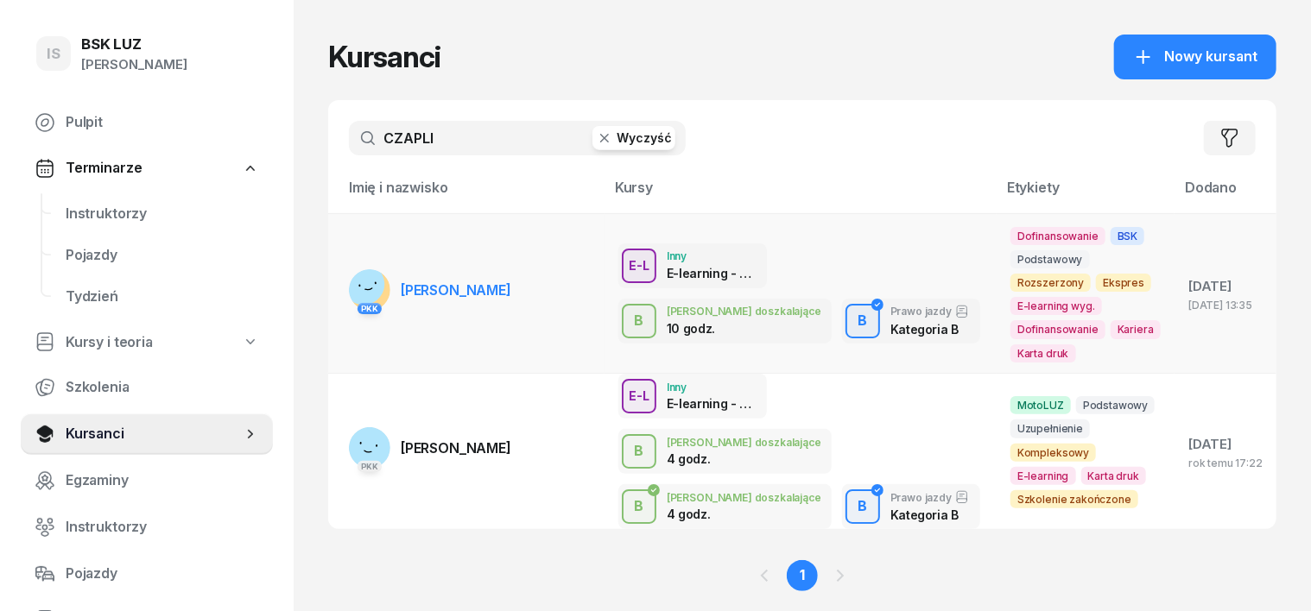
type input "CZAPLI"
click at [335, 280] on rect at bounding box center [364, 284] width 59 height 59
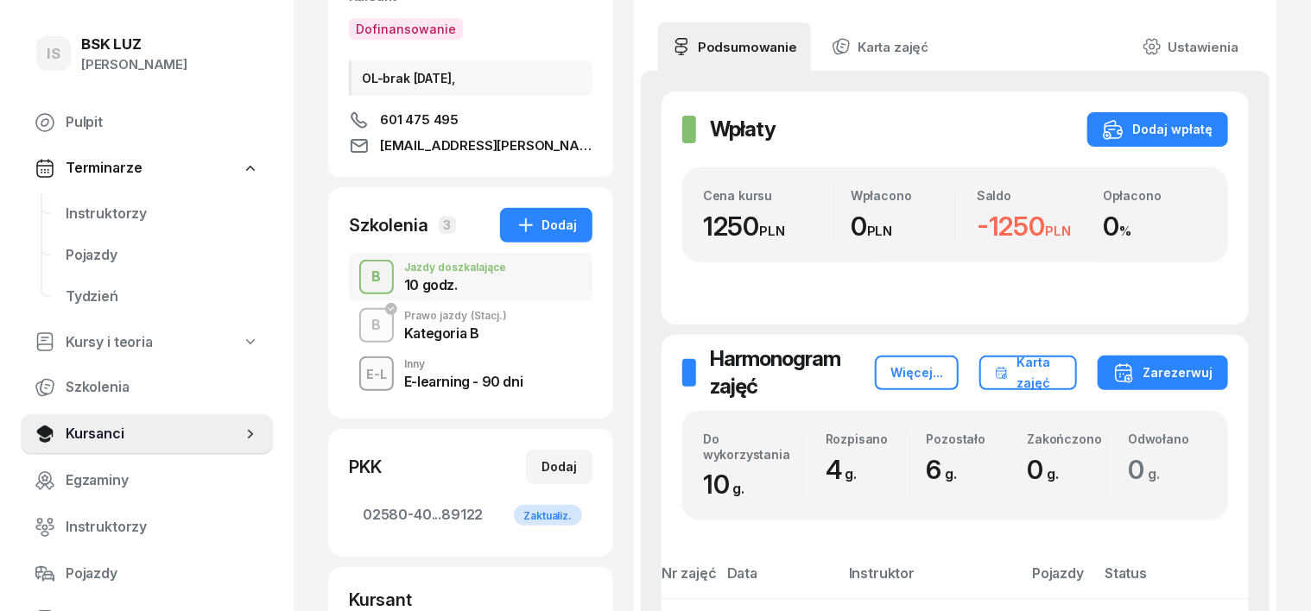
scroll to position [216, 0]
click at [365, 331] on div "B" at bounding box center [376, 324] width 23 height 29
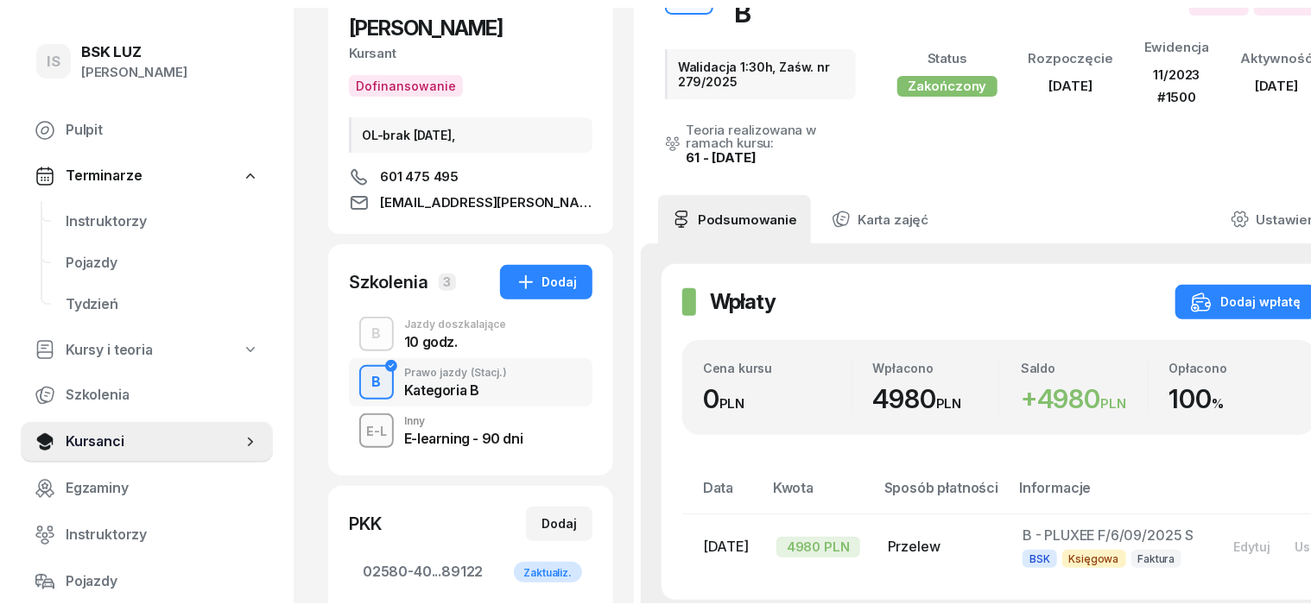
scroll to position [216, 0]
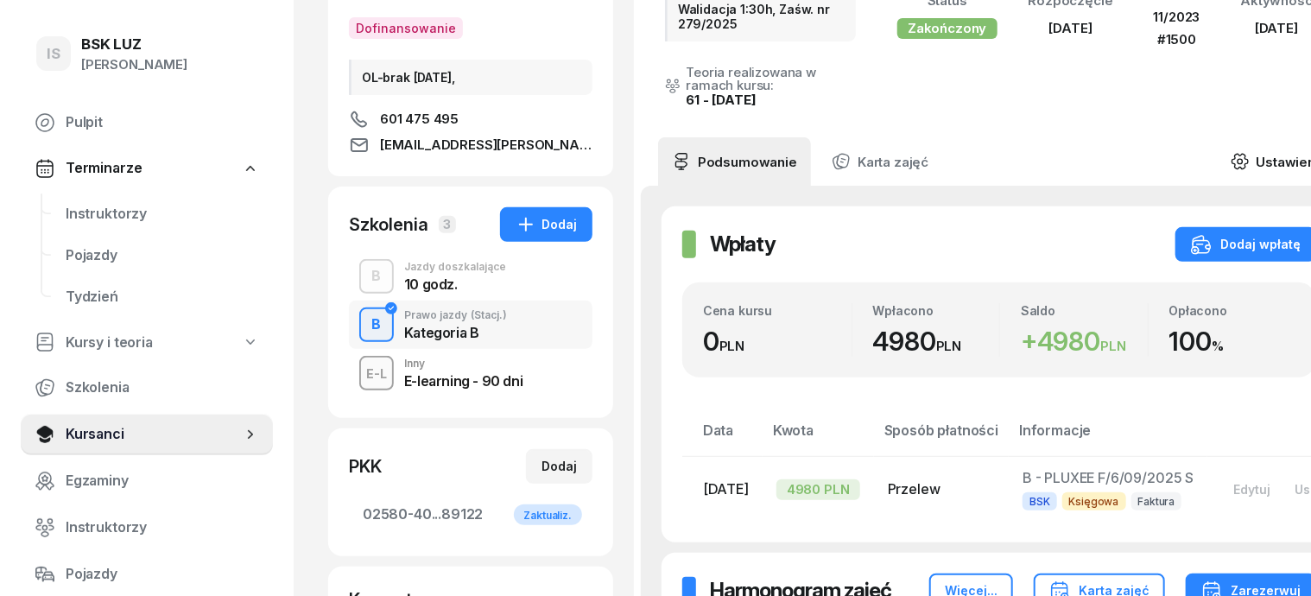
click at [1249, 152] on icon at bounding box center [1239, 161] width 19 height 19
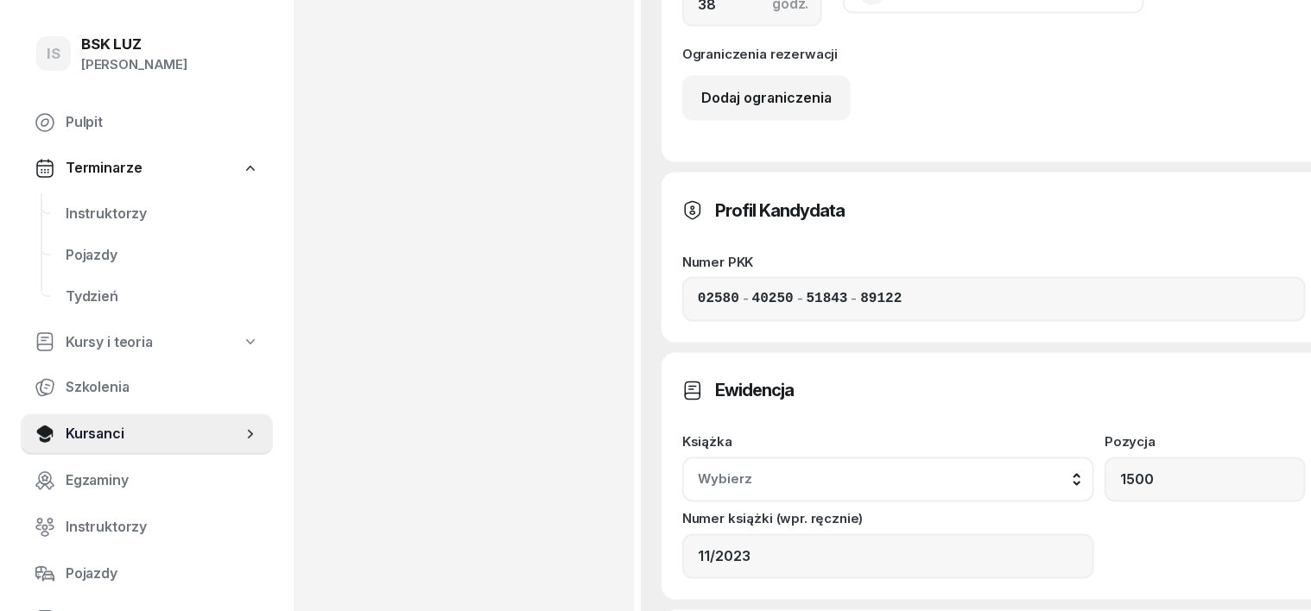
scroll to position [1402, 0]
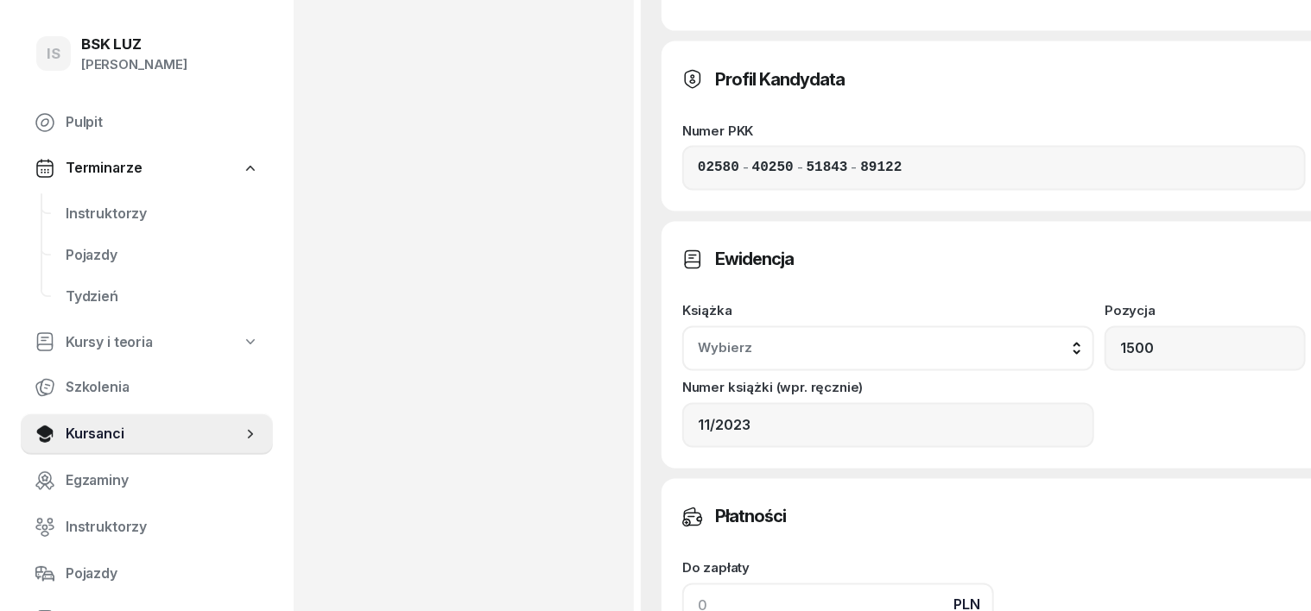
click at [682, 584] on input at bounding box center [838, 606] width 312 height 45
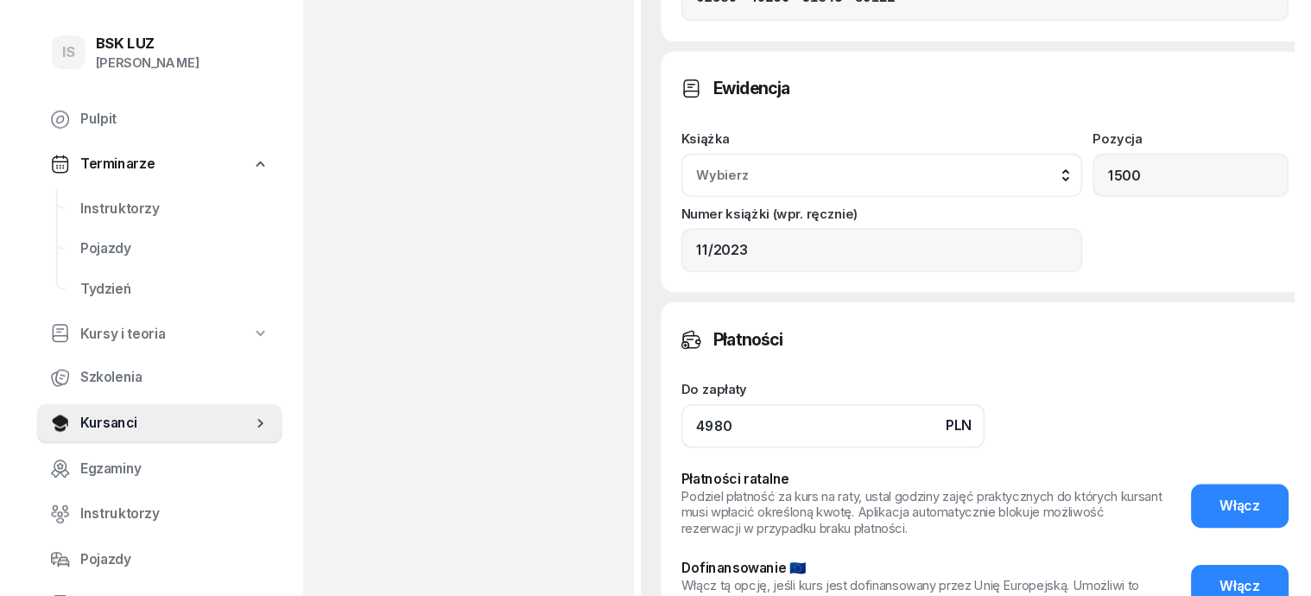
scroll to position [1619, 0]
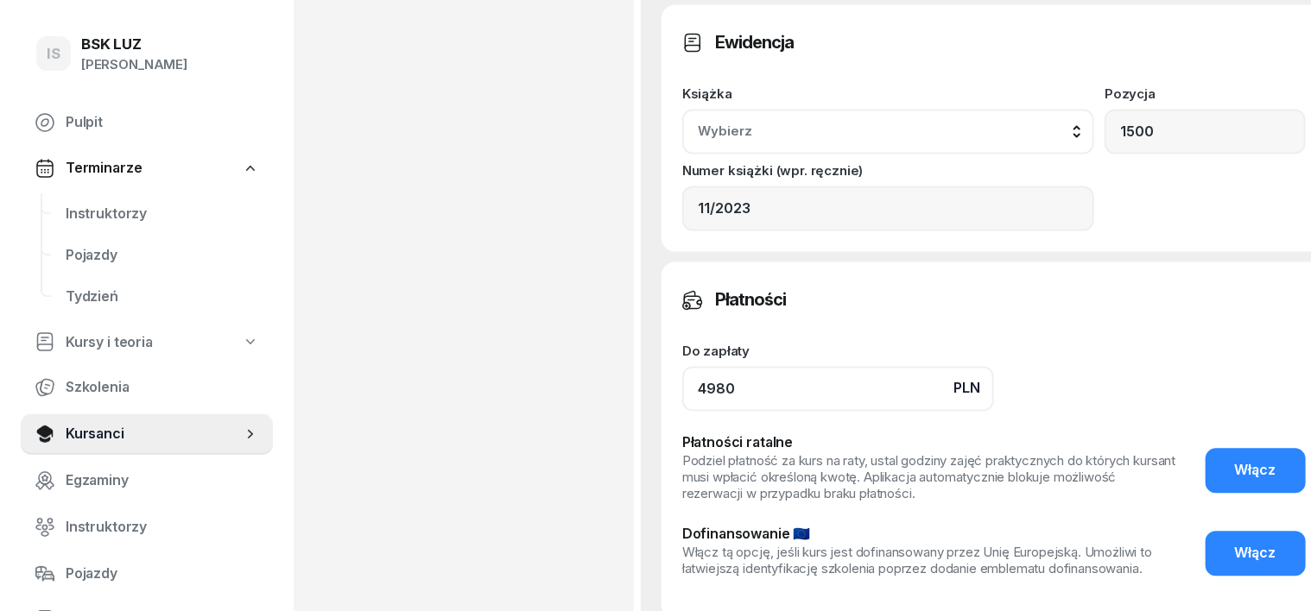
type input "4980"
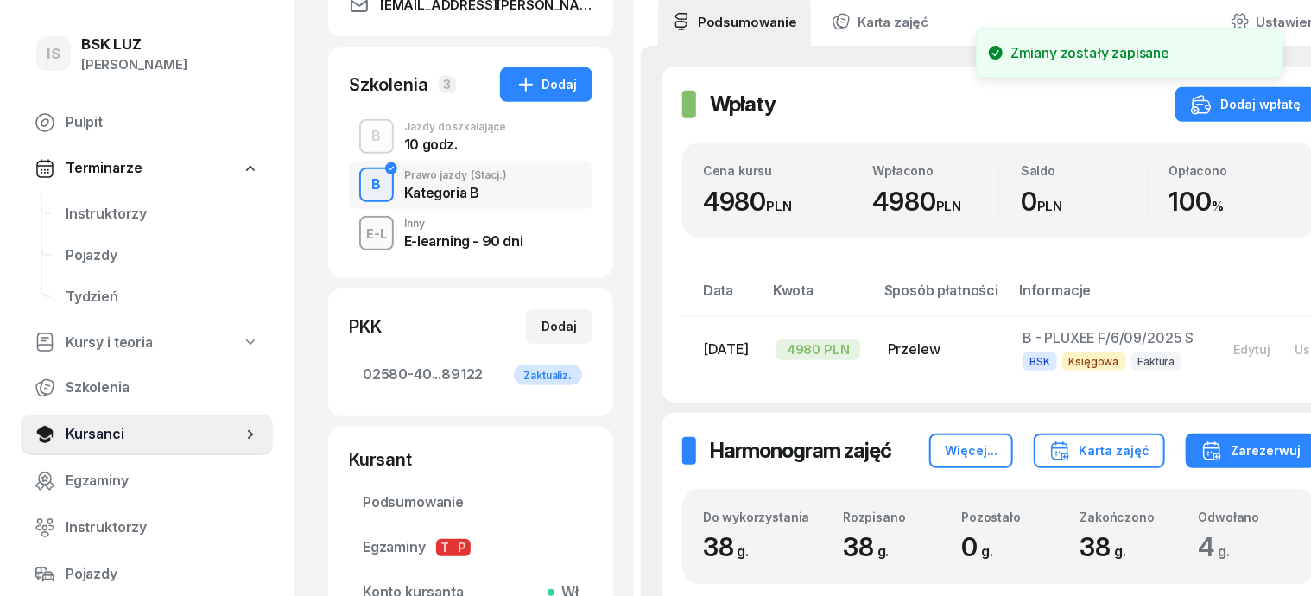
scroll to position [324, 0]
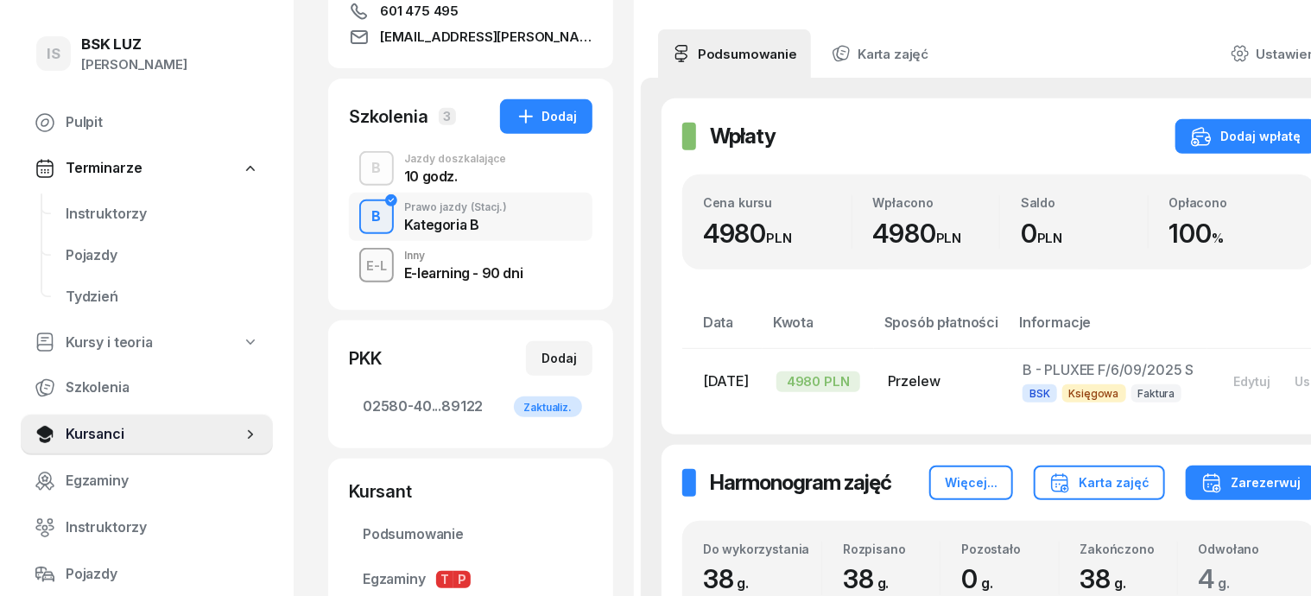
click at [365, 162] on div "B" at bounding box center [376, 168] width 23 height 29
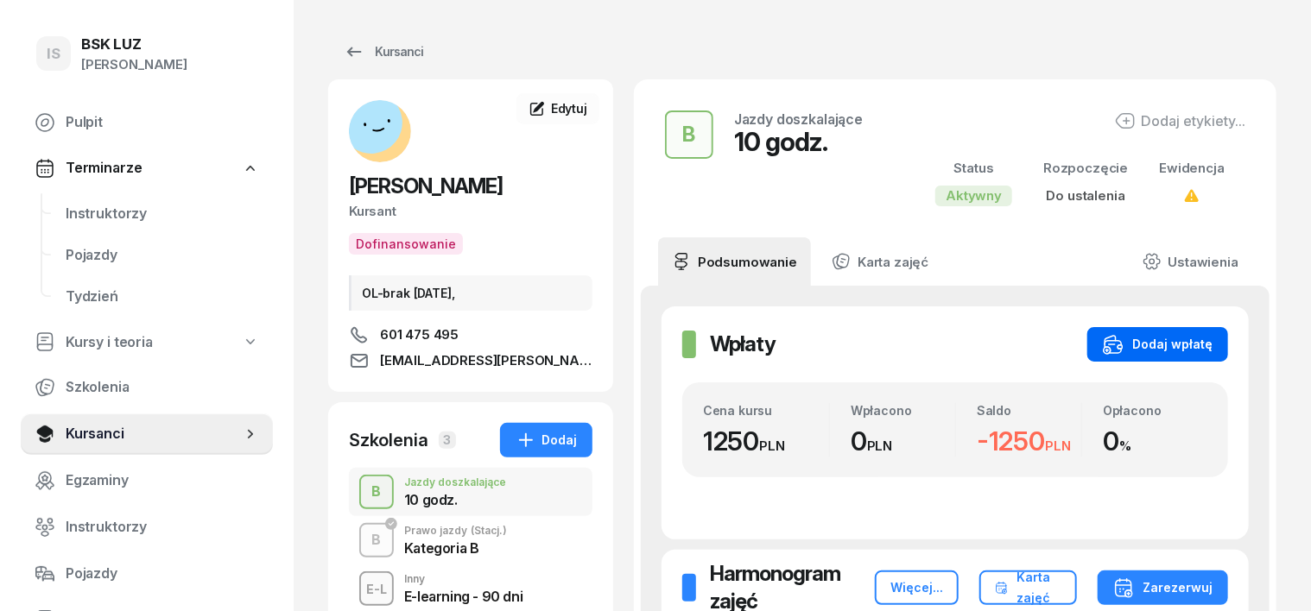
click at [1212, 345] on div "Dodaj wpłatę" at bounding box center [1158, 344] width 110 height 21
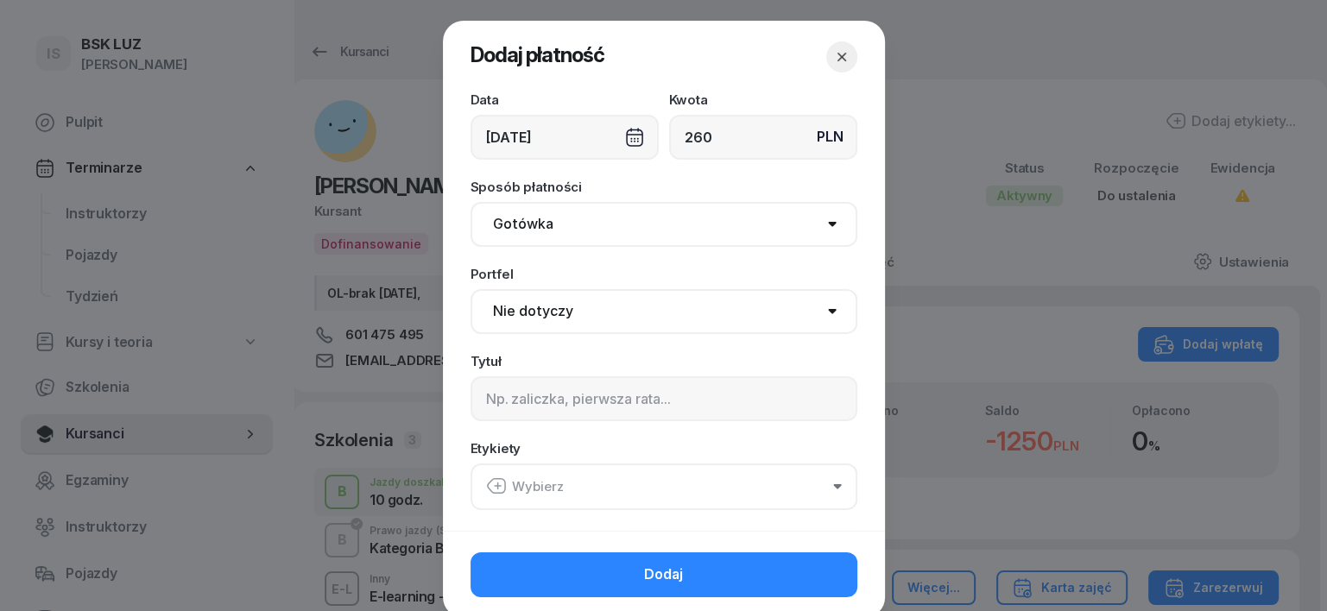
type input "260"
click at [513, 222] on select "Gotówka Karta Przelew Płatności online BLIK" at bounding box center [664, 224] width 387 height 45
select select "transfer"
click at [471, 202] on select "Gotówka Karta Przelew Płatności online BLIK" at bounding box center [664, 224] width 387 height 45
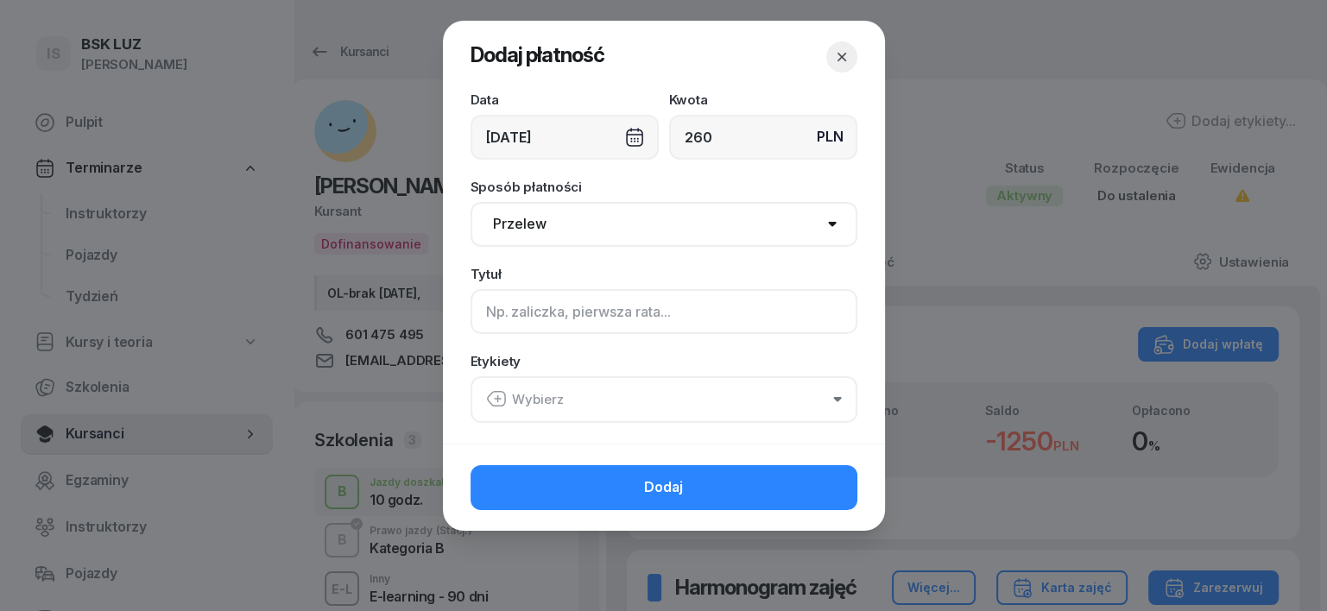
click at [501, 313] on input at bounding box center [664, 311] width 387 height 45
type input "B"
click at [488, 401] on icon "button" at bounding box center [496, 399] width 21 height 21
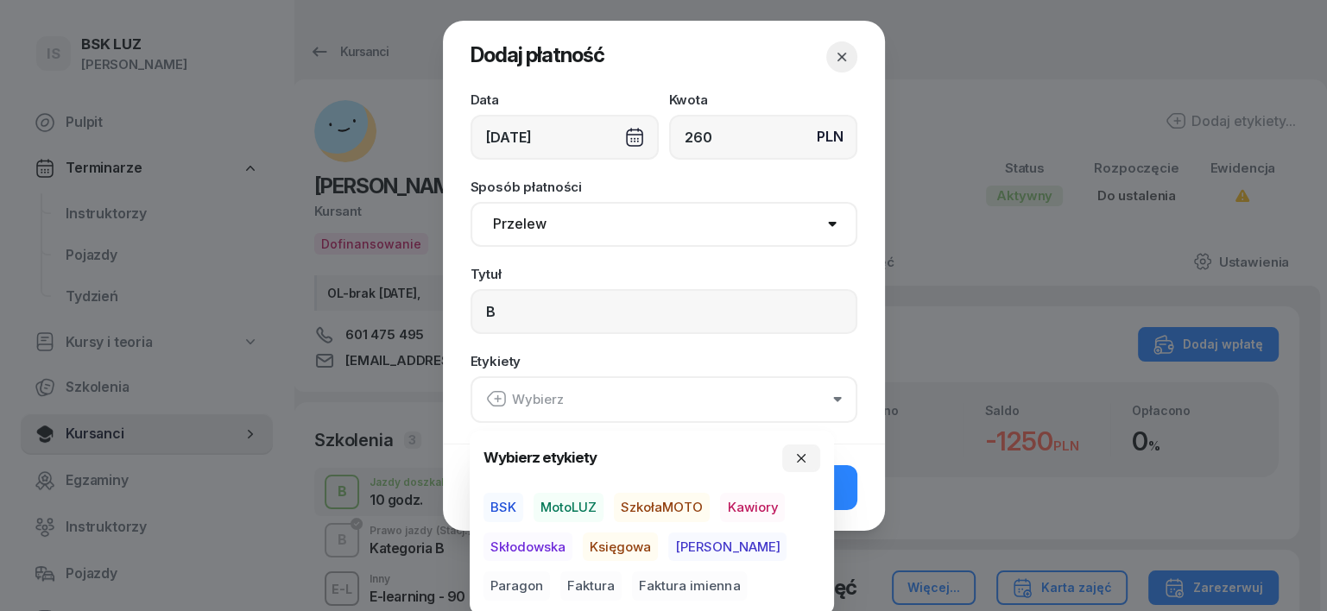
drag, startPoint x: 578, startPoint y: 503, endPoint x: 598, endPoint y: 534, distance: 37.6
click at [579, 505] on span "MotoLUZ" at bounding box center [569, 507] width 70 height 29
drag, startPoint x: 618, startPoint y: 553, endPoint x: 628, endPoint y: 556, distance: 9.8
click at [628, 556] on span "Księgowa" at bounding box center [620, 546] width 75 height 29
drag, startPoint x: 770, startPoint y: 548, endPoint x: 797, endPoint y: 516, distance: 41.7
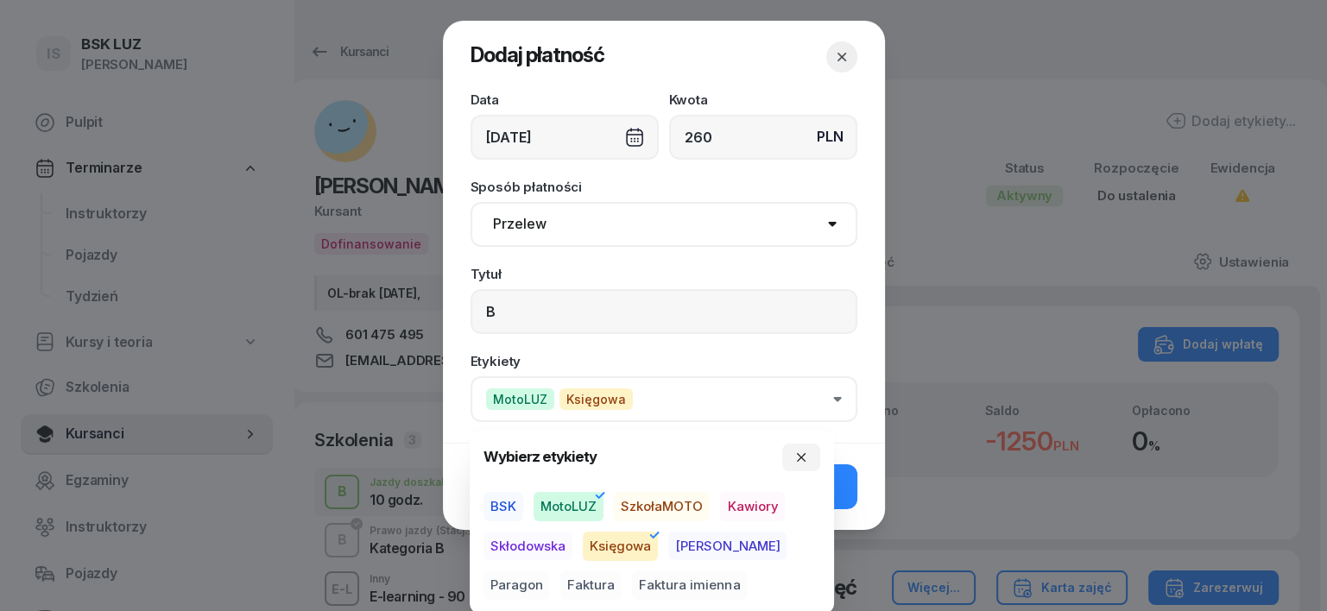
click at [550, 572] on span "Paragon" at bounding box center [517, 586] width 66 height 29
click at [814, 458] on button "button" at bounding box center [801, 458] width 38 height 28
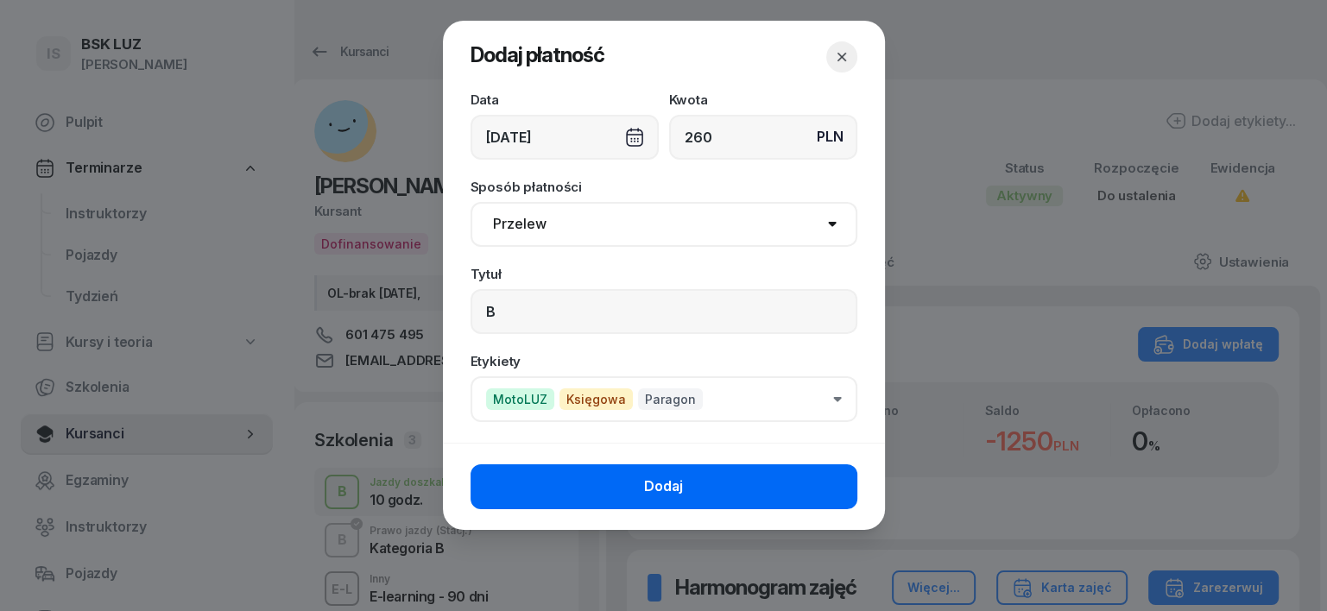
click at [835, 488] on button "Dodaj" at bounding box center [664, 487] width 387 height 45
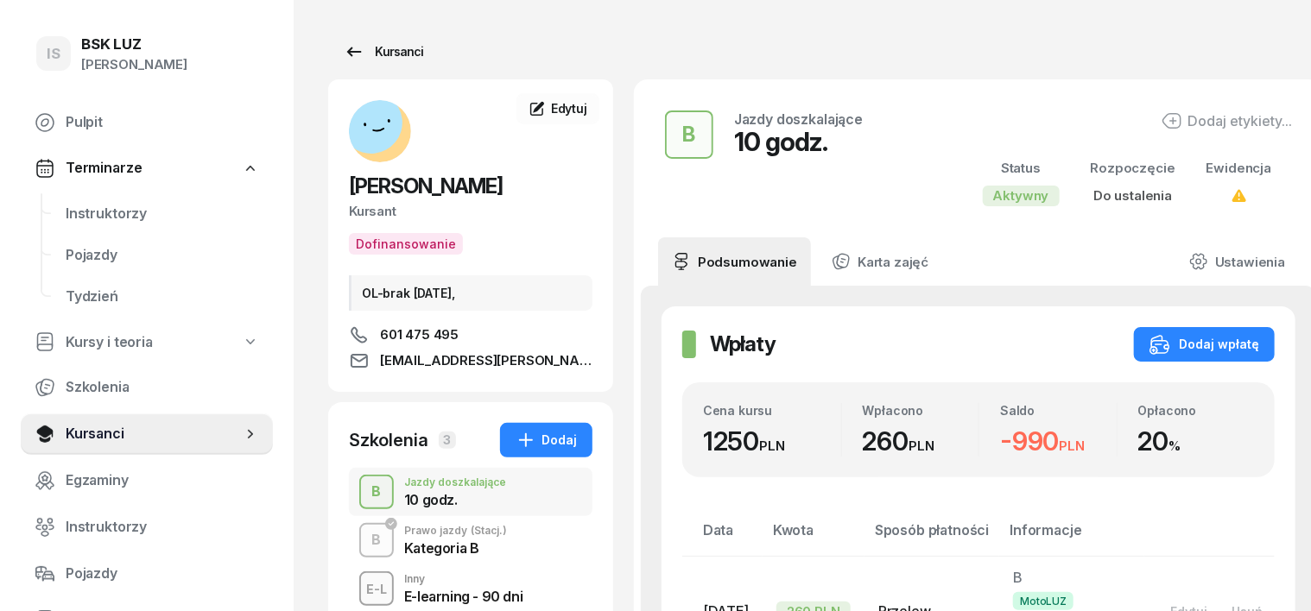
click at [367, 50] on div "Kursanci" at bounding box center [383, 51] width 79 height 21
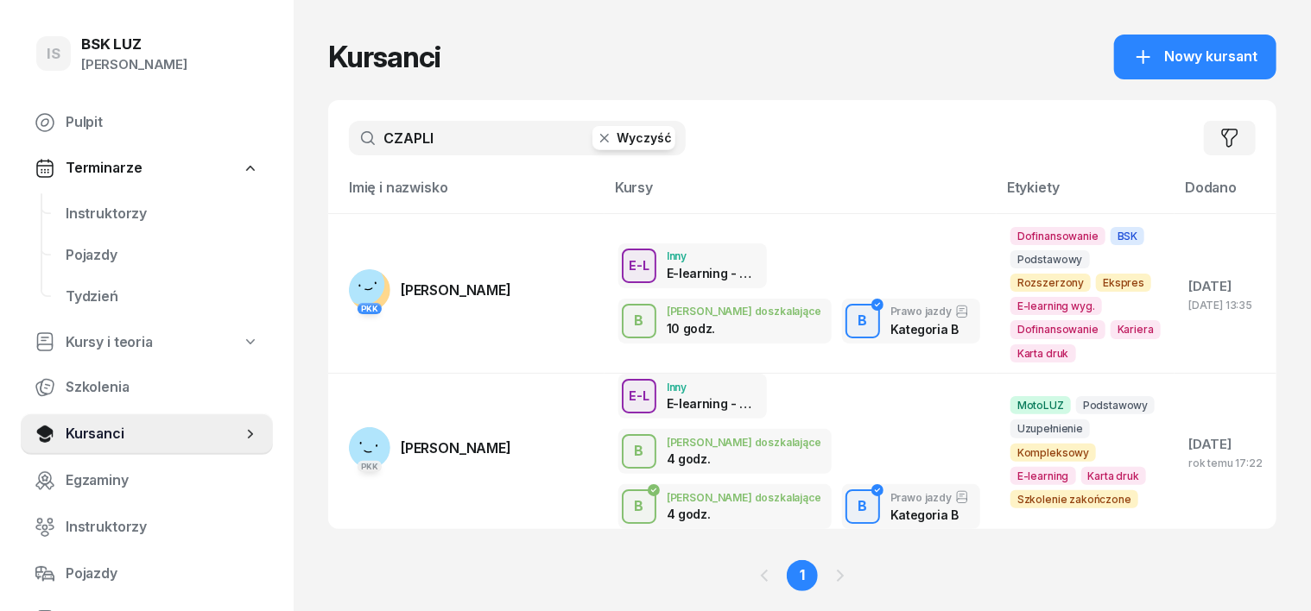
click at [600, 140] on icon "button" at bounding box center [604, 138] width 9 height 9
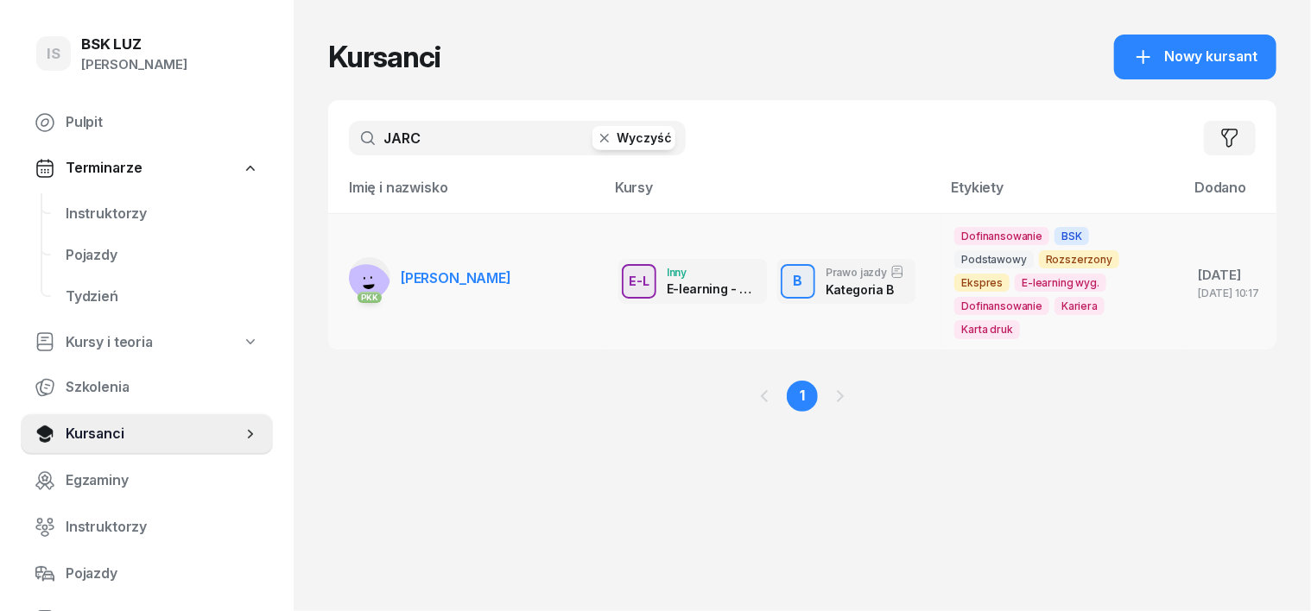
type input "JARC"
click at [333, 271] on rect at bounding box center [366, 289] width 66 height 66
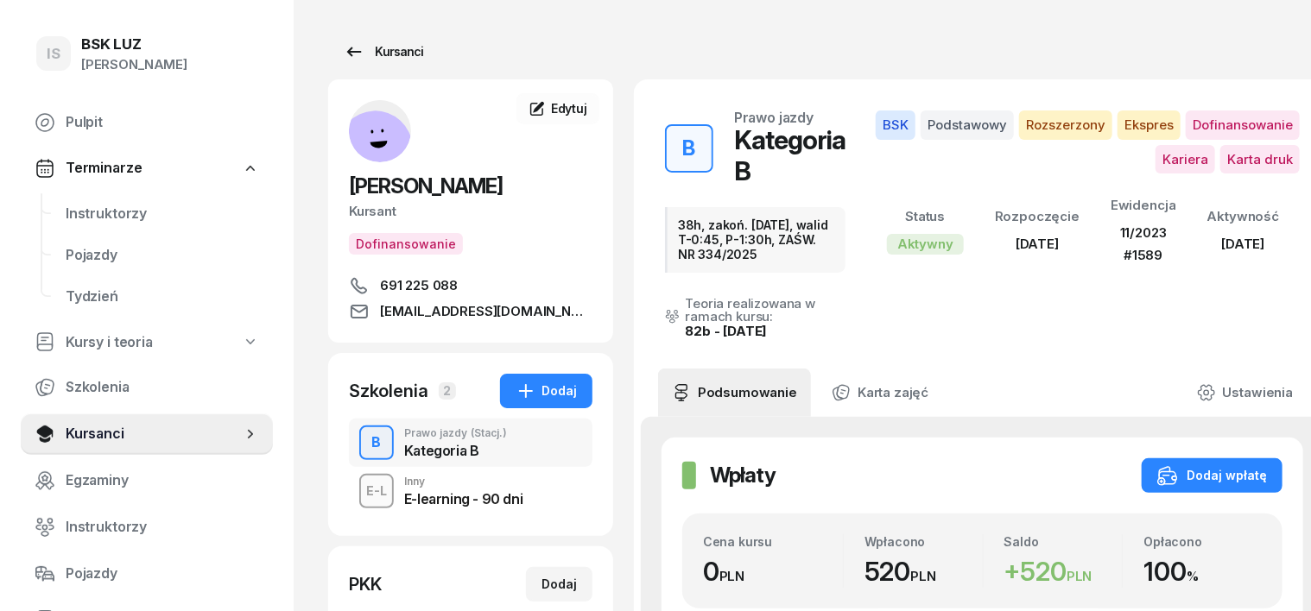
click at [373, 49] on div "Kursanci" at bounding box center [383, 51] width 79 height 21
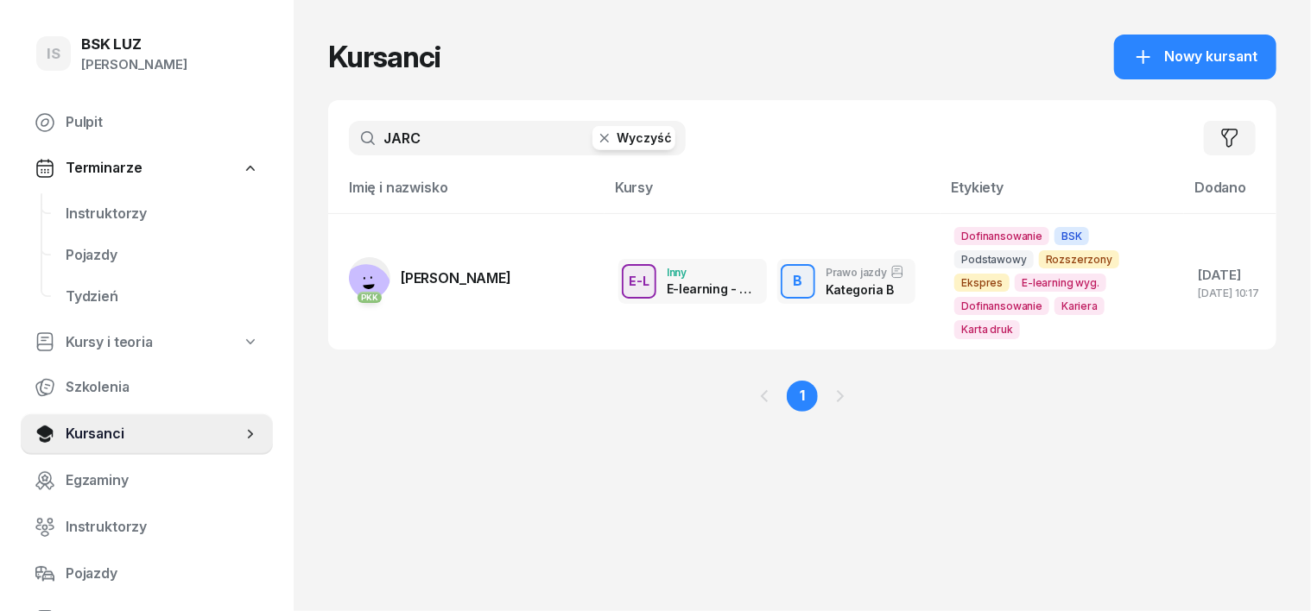
click at [596, 142] on icon "button" at bounding box center [604, 138] width 17 height 17
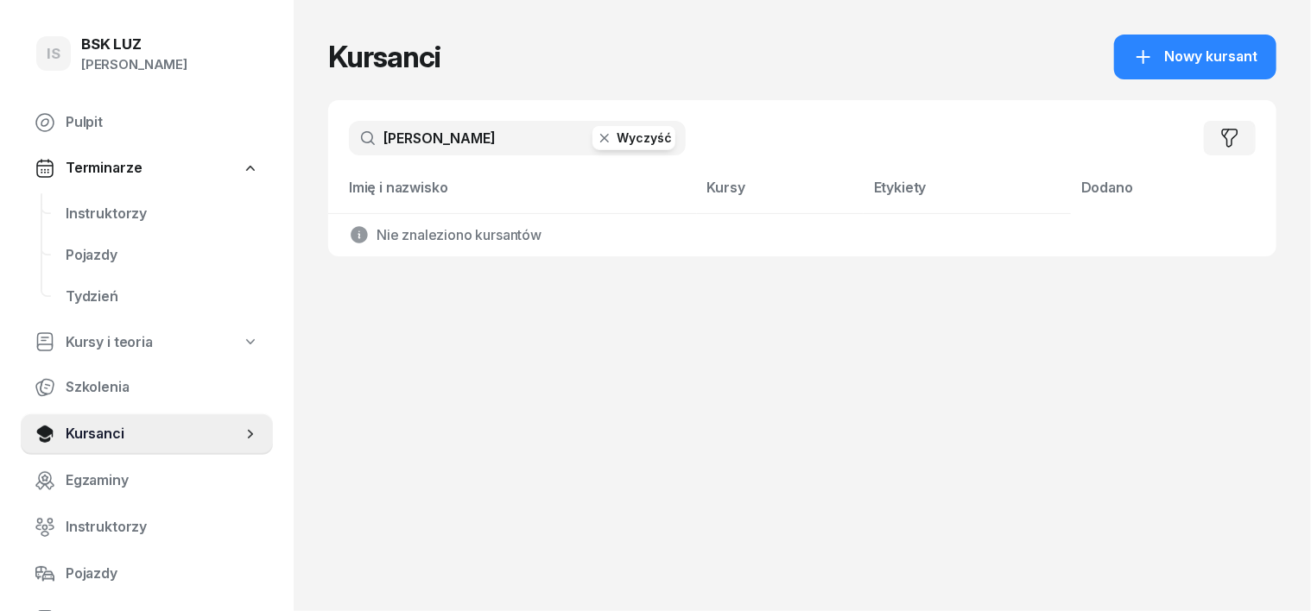
type input "[PERSON_NAME]"
click at [596, 140] on icon "button" at bounding box center [604, 138] width 17 height 17
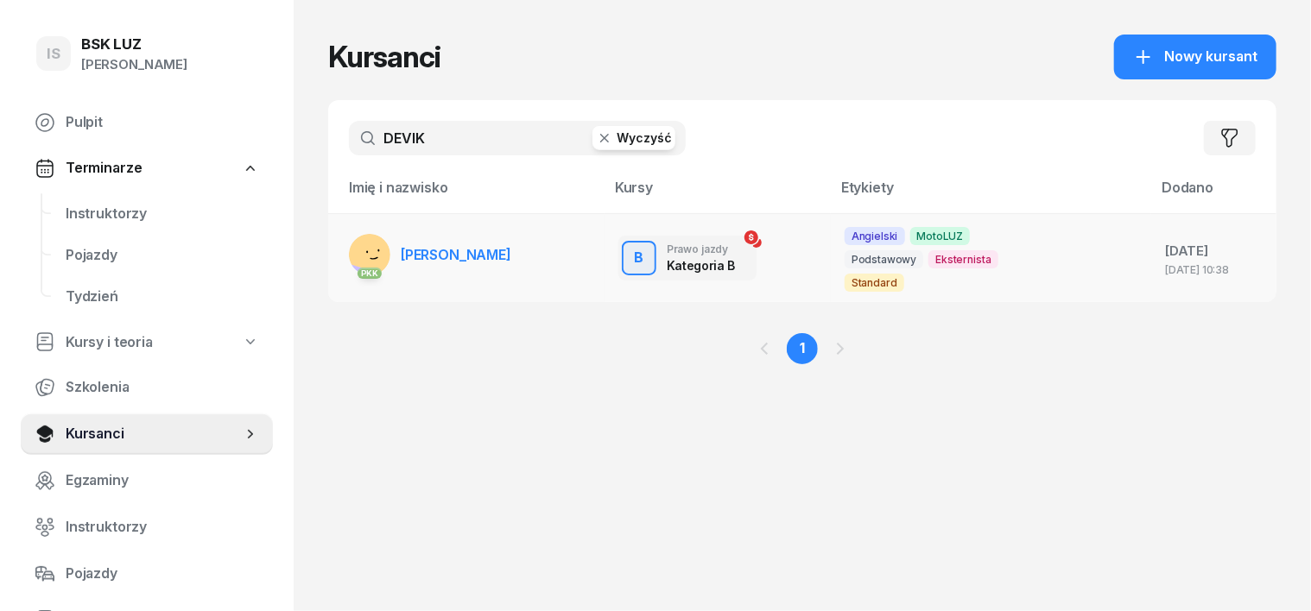
type input "DEVIK"
click at [344, 240] on rect at bounding box center [375, 246] width 62 height 62
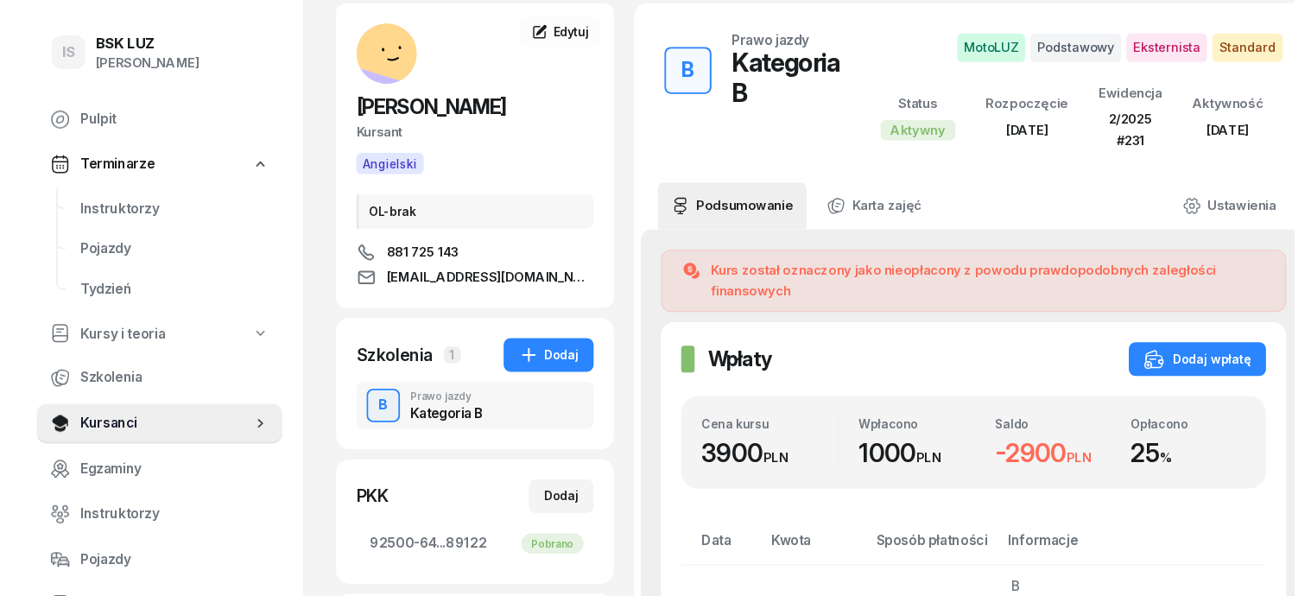
scroll to position [107, 0]
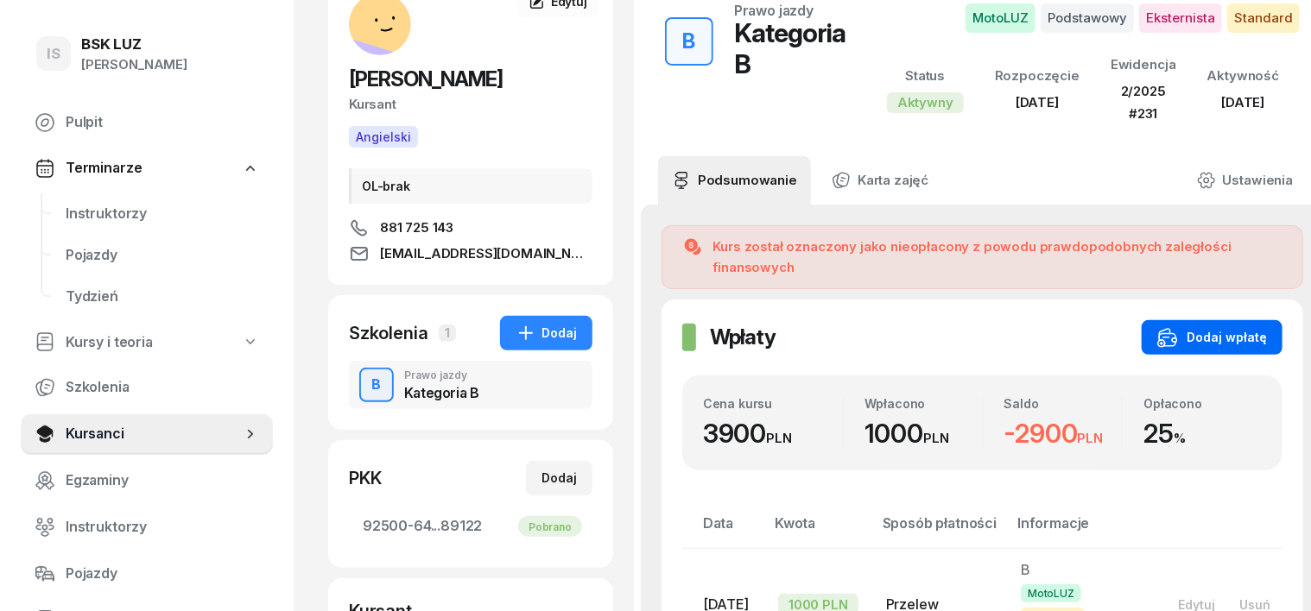
click at [1227, 327] on div "Dodaj wpłatę" at bounding box center [1212, 337] width 110 height 21
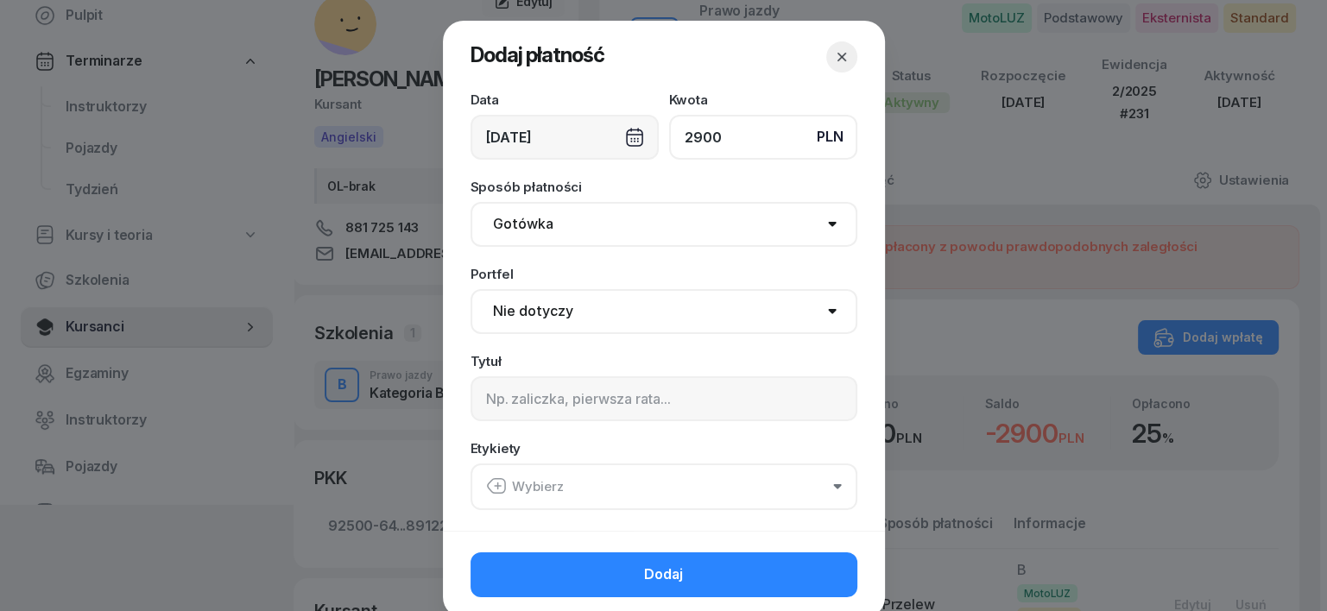
type input "2900"
click at [628, 130] on div "[DATE]" at bounding box center [565, 137] width 188 height 45
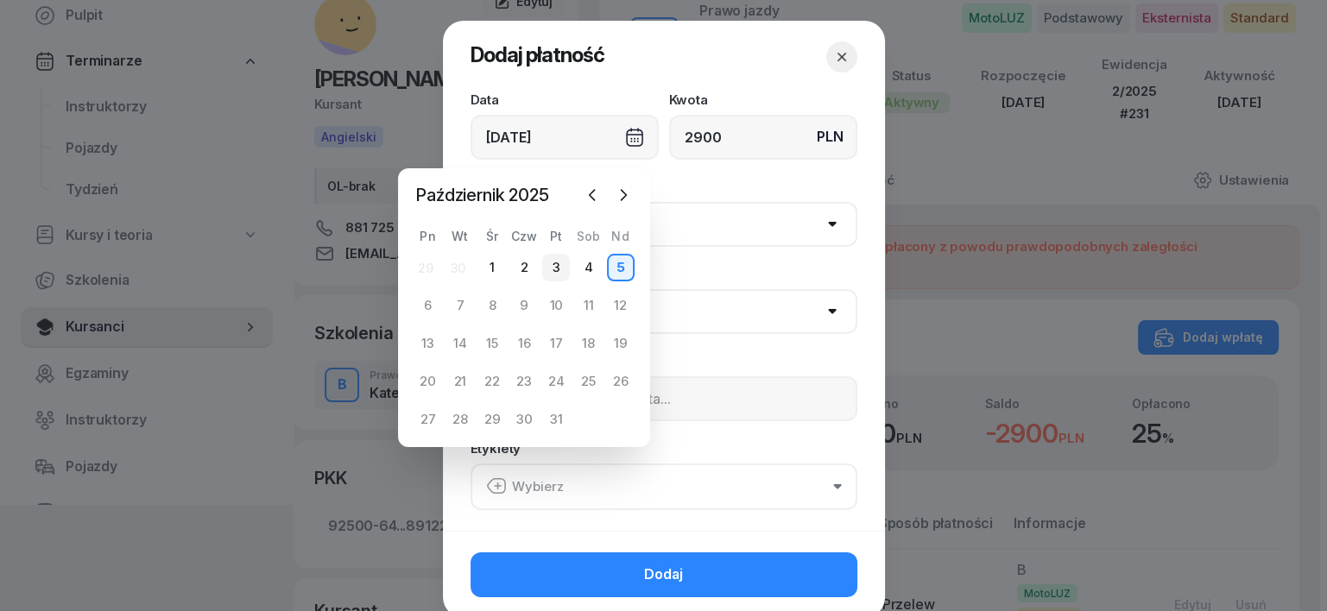
click at [559, 269] on div "3" at bounding box center [556, 268] width 28 height 28
type input "[DATE]"
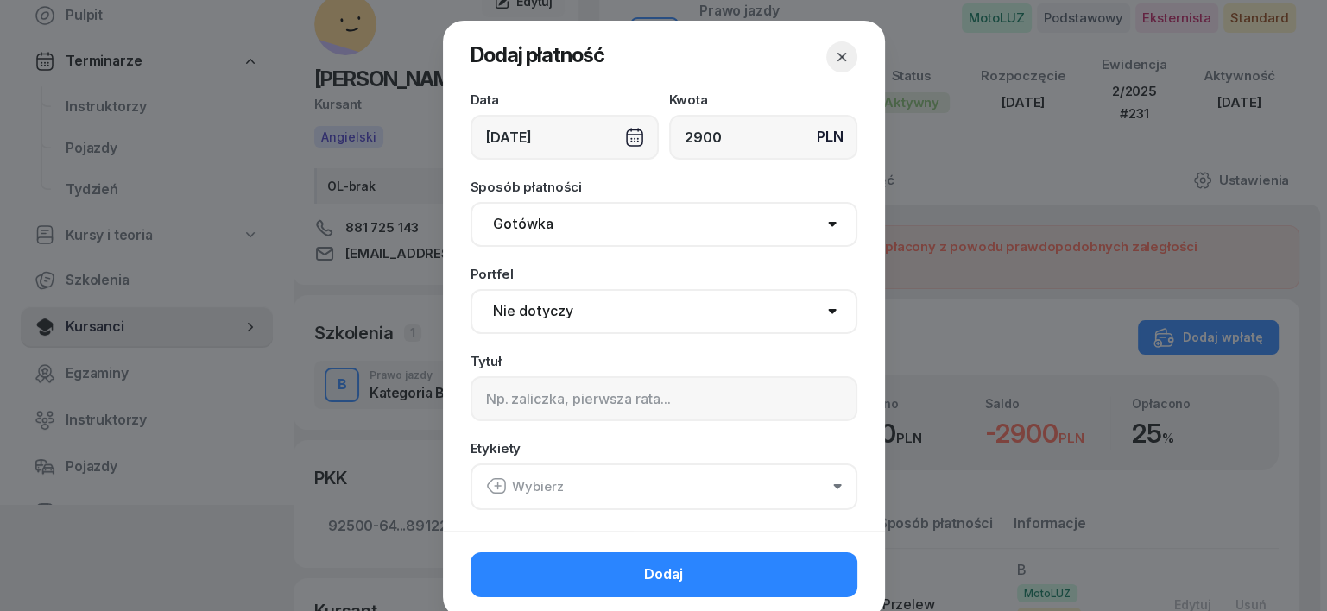
click at [522, 229] on select "Gotówka Karta Przelew Płatności online BLIK" at bounding box center [664, 224] width 387 height 45
select select "transfer"
click at [471, 202] on select "Gotówka Karta Przelew Płatności online BLIK" at bounding box center [664, 224] width 387 height 45
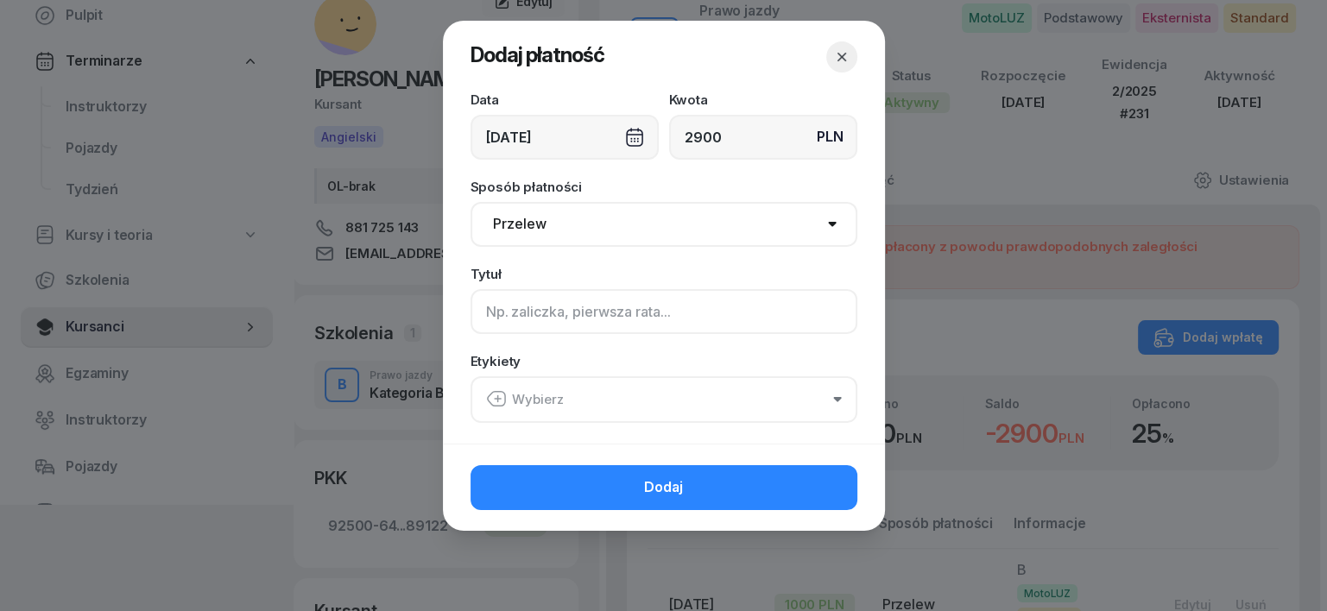
drag, startPoint x: 496, startPoint y: 315, endPoint x: 414, endPoint y: 300, distance: 83.3
click at [436, 307] on div "Dodaj płatność Data 03/10/2025 Kwota PLN 2900 Sposób płatności Gotówka Karta Pr…" at bounding box center [663, 305] width 1327 height 611
type input "B"
click at [498, 395] on icon "button" at bounding box center [496, 399] width 21 height 21
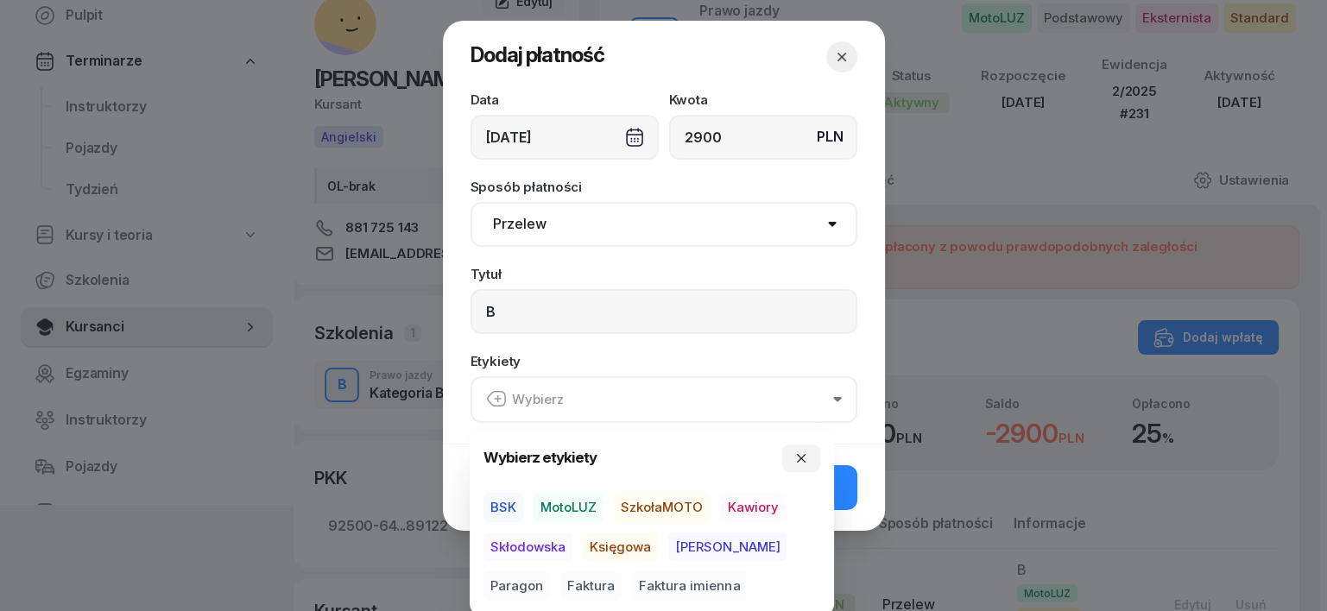
click at [589, 508] on span "MotoLUZ" at bounding box center [569, 507] width 70 height 29
click at [632, 546] on span "Księgowa" at bounding box center [620, 546] width 75 height 29
click at [550, 572] on span "Paragon" at bounding box center [517, 586] width 66 height 29
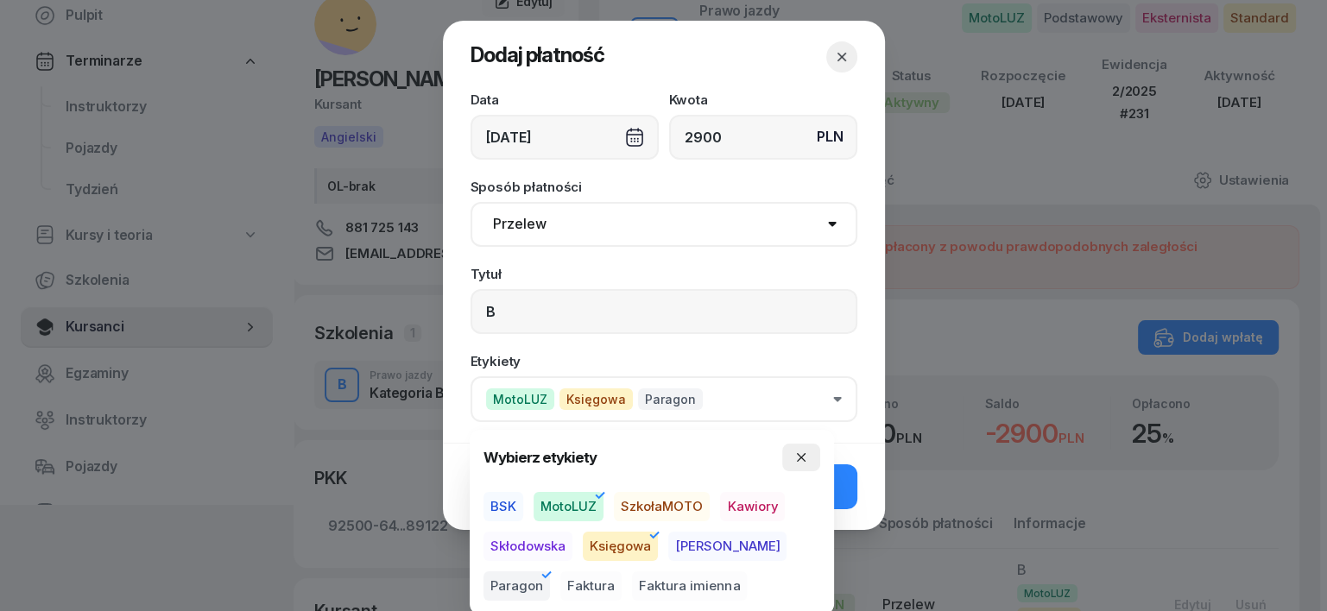
drag, startPoint x: 804, startPoint y: 461, endPoint x: 816, endPoint y: 484, distance: 26.3
click at [805, 465] on button "button" at bounding box center [801, 458] width 38 height 28
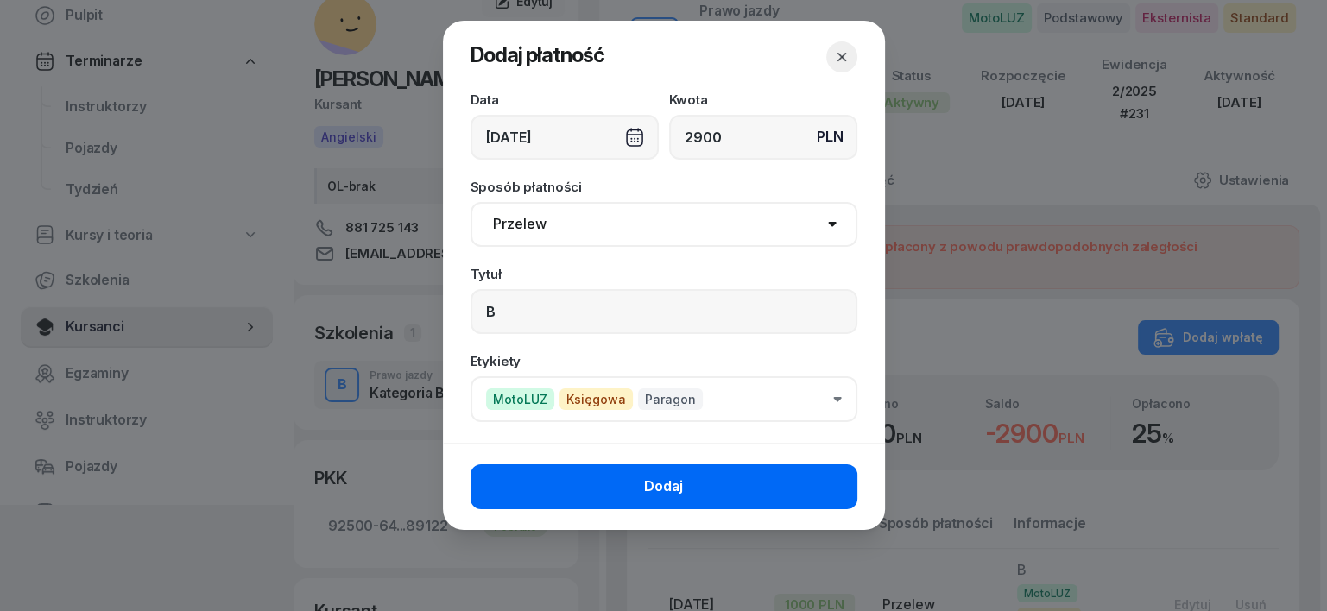
click at [838, 502] on button "Dodaj" at bounding box center [664, 487] width 387 height 45
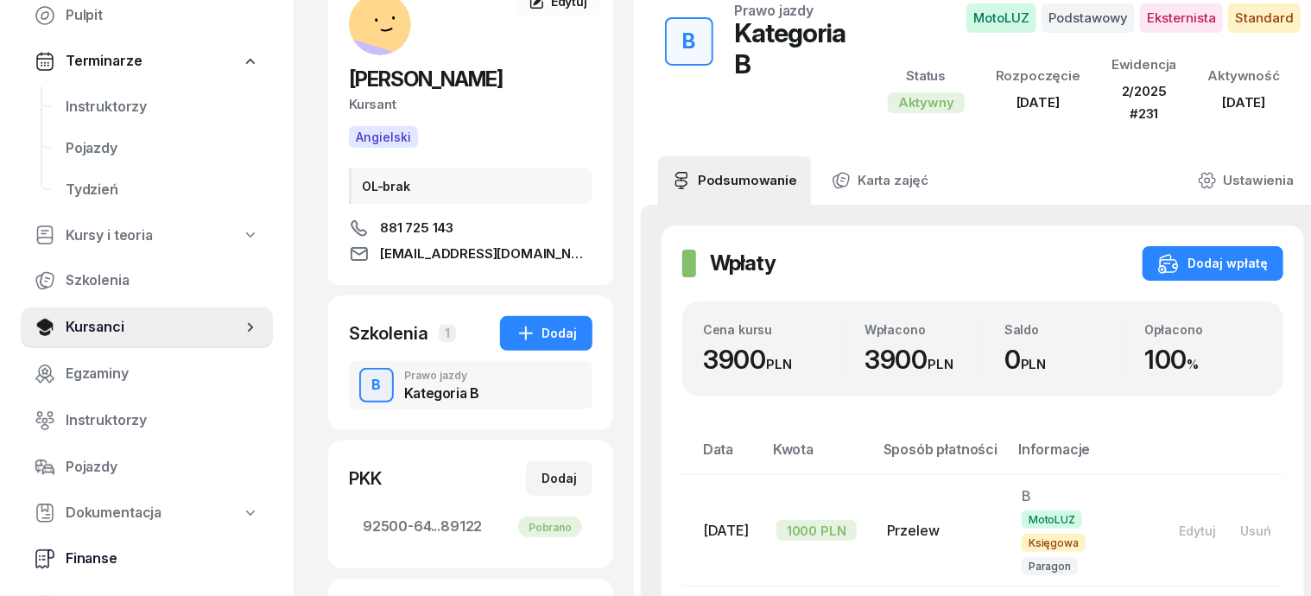
click at [113, 559] on span "Finanse" at bounding box center [162, 558] width 193 height 22
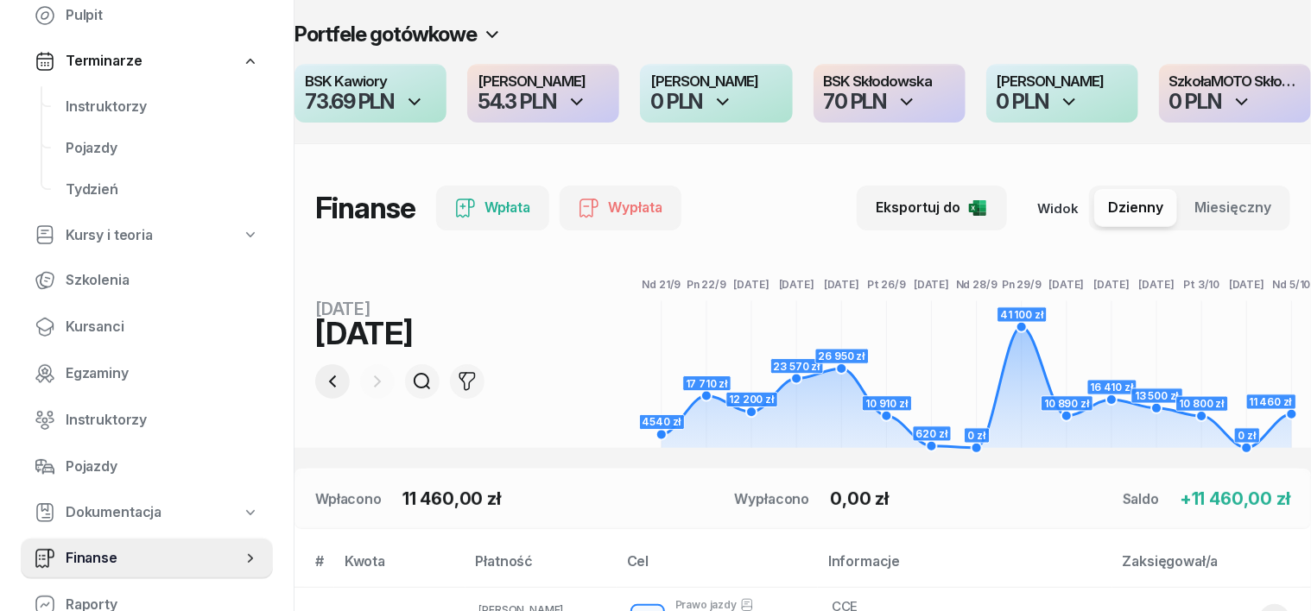
click at [322, 385] on icon "button" at bounding box center [332, 381] width 21 height 21
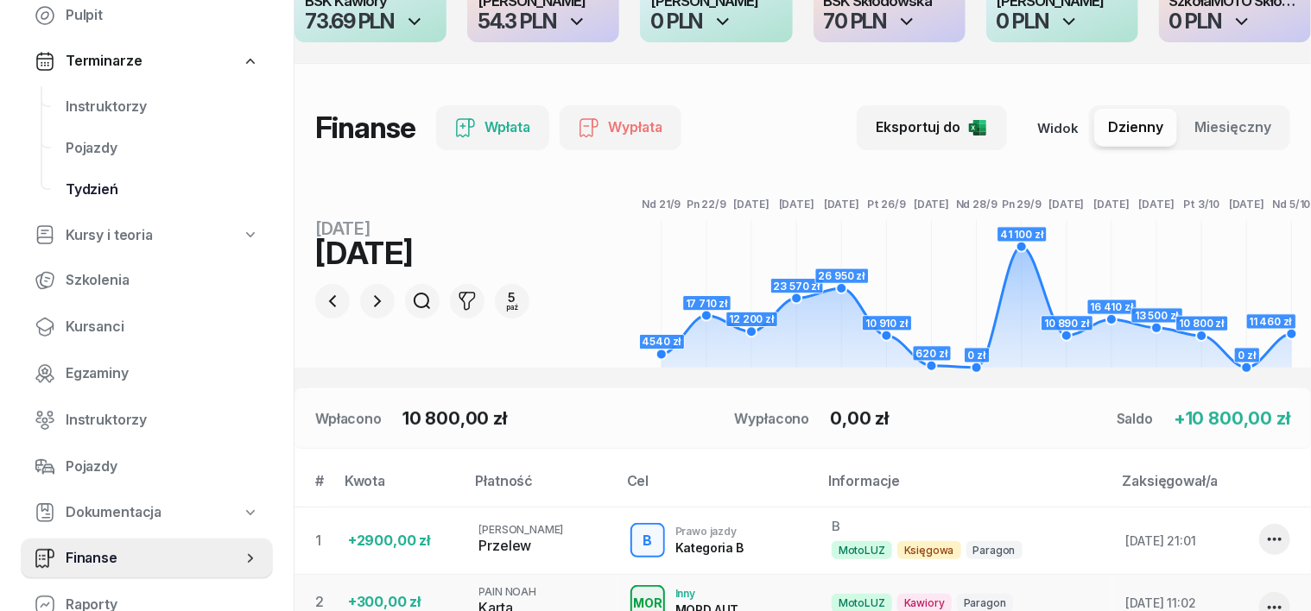
scroll to position [22, 0]
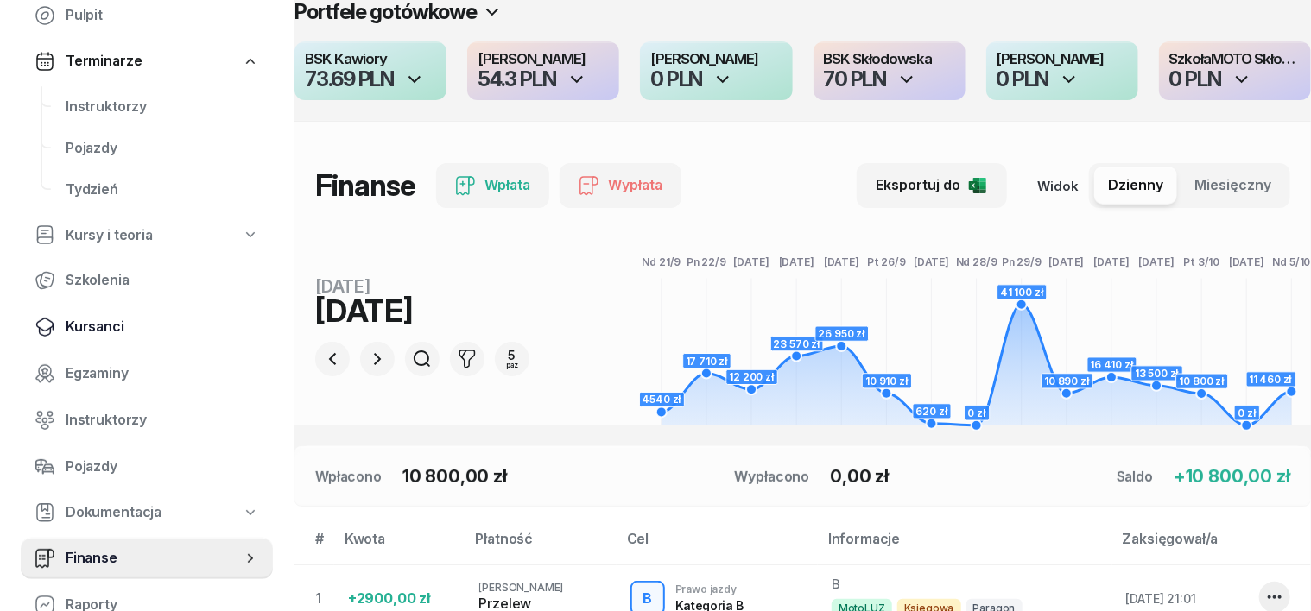
click at [100, 328] on span "Kursanci" at bounding box center [162, 327] width 193 height 22
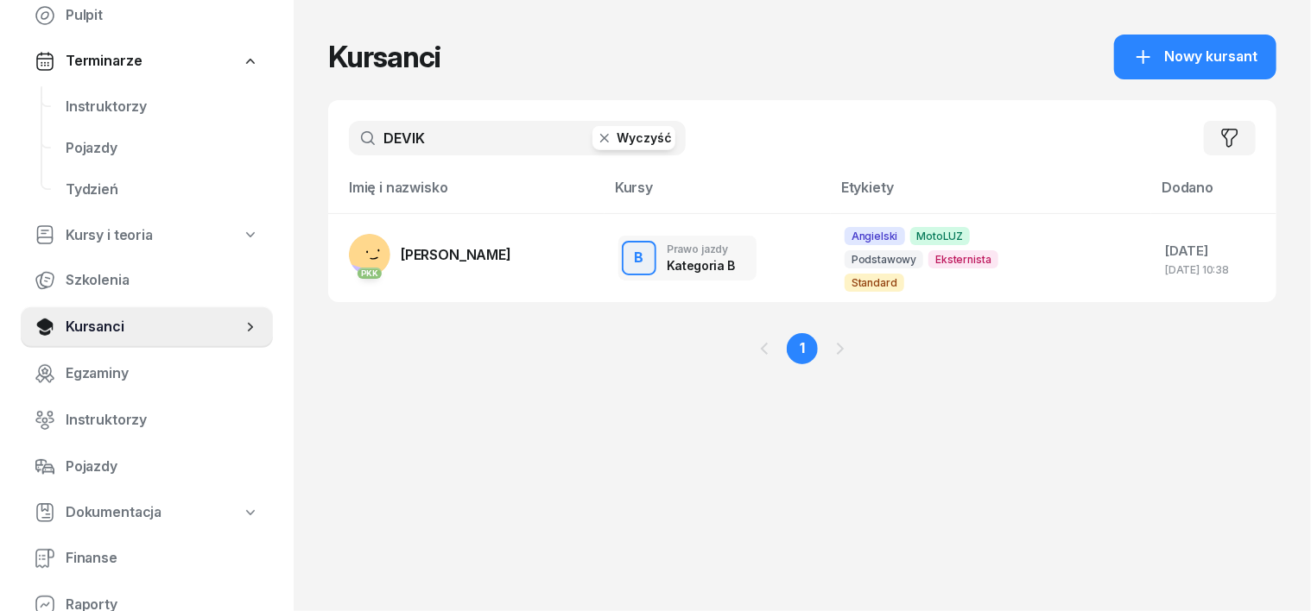
drag, startPoint x: 572, startPoint y: 132, endPoint x: 564, endPoint y: 138, distance: 10.5
click at [596, 132] on icon "button" at bounding box center [604, 138] width 17 height 17
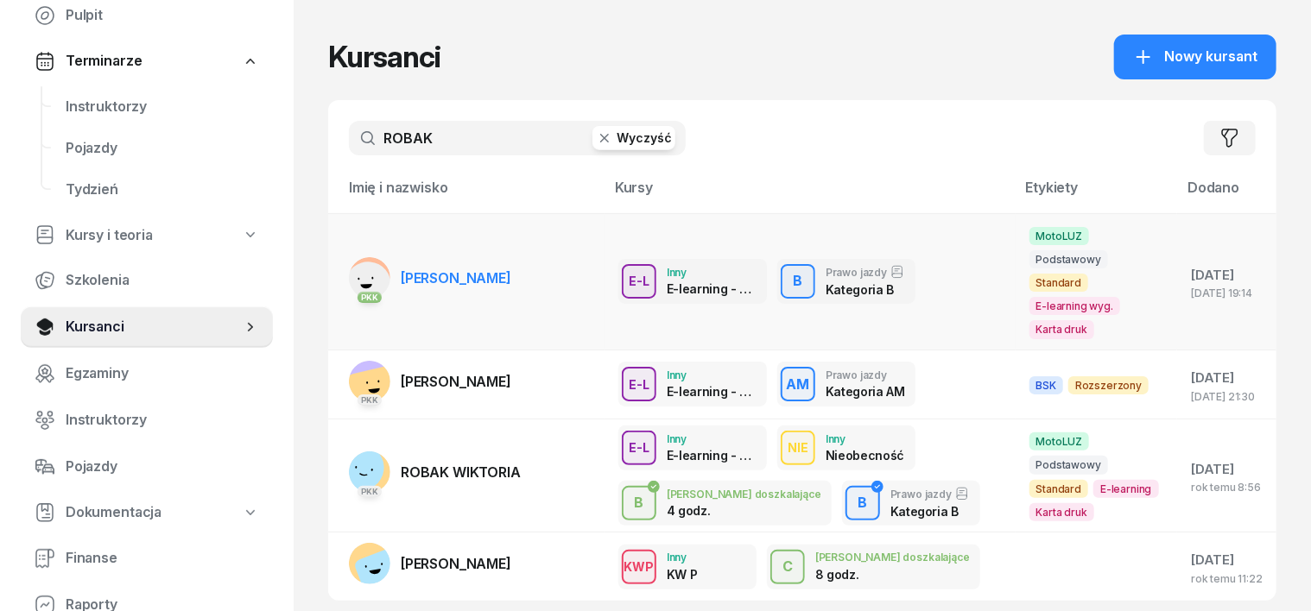
type input "ROBAK"
click at [339, 256] on rect at bounding box center [367, 284] width 57 height 57
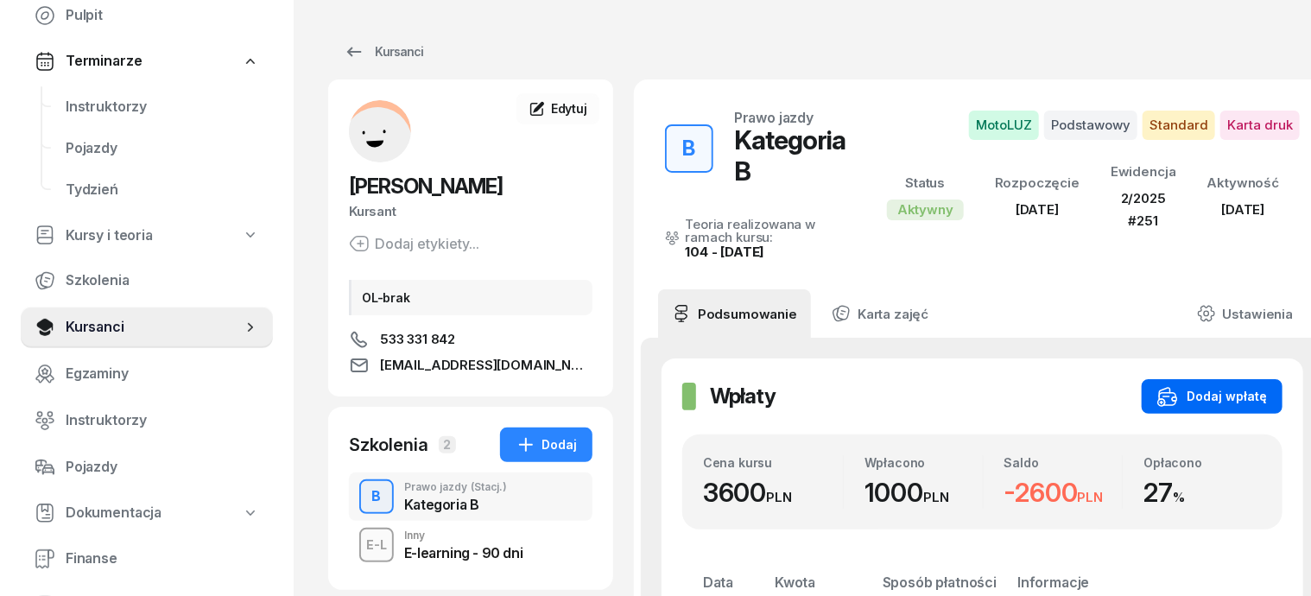
click at [1217, 386] on div "Dodaj wpłatę" at bounding box center [1212, 396] width 110 height 21
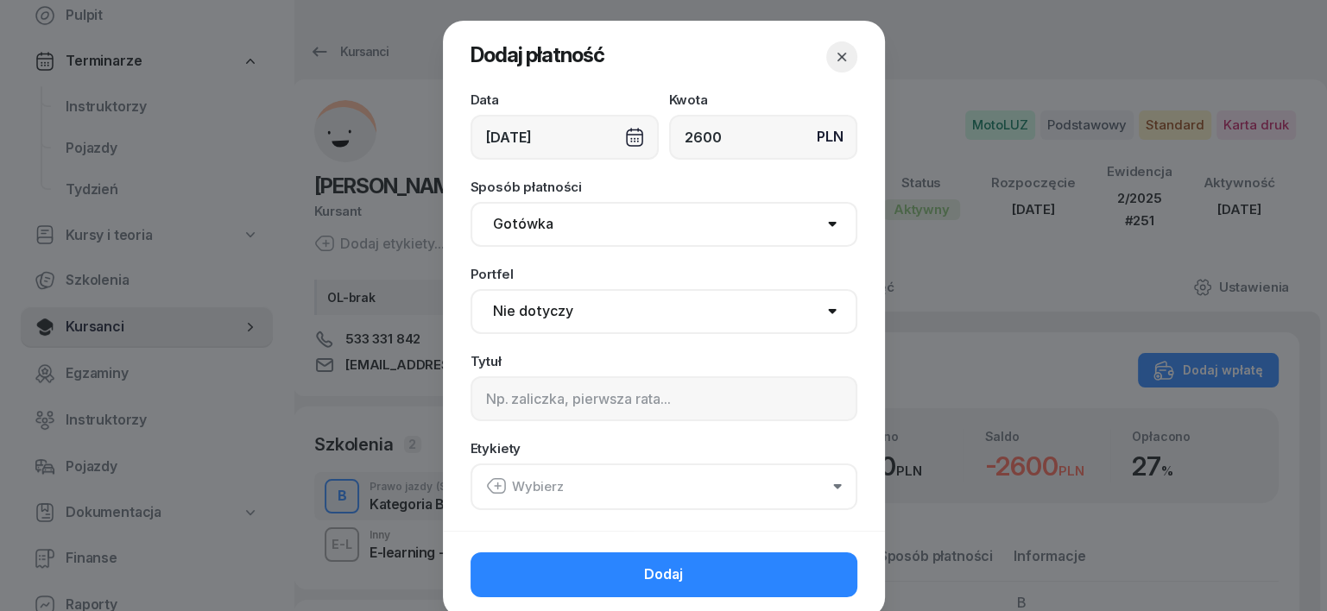
type input "2600"
click at [618, 135] on div "[DATE]" at bounding box center [565, 137] width 188 height 45
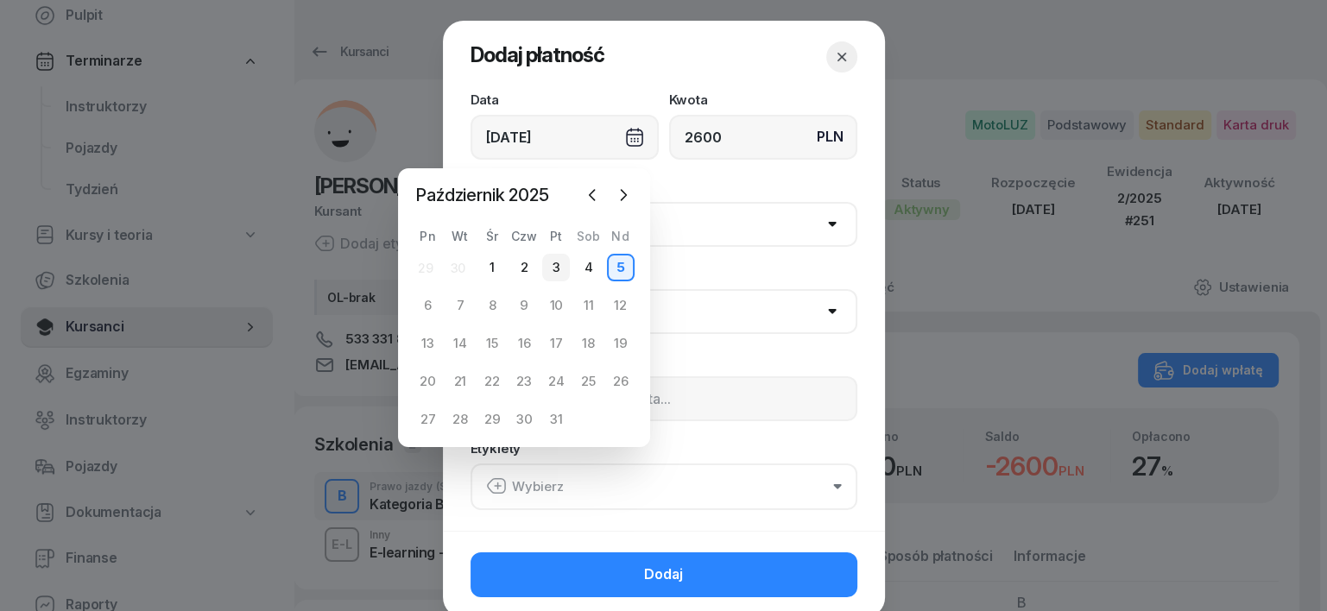
click at [556, 269] on div "3" at bounding box center [556, 268] width 28 height 28
type input "[DATE]"
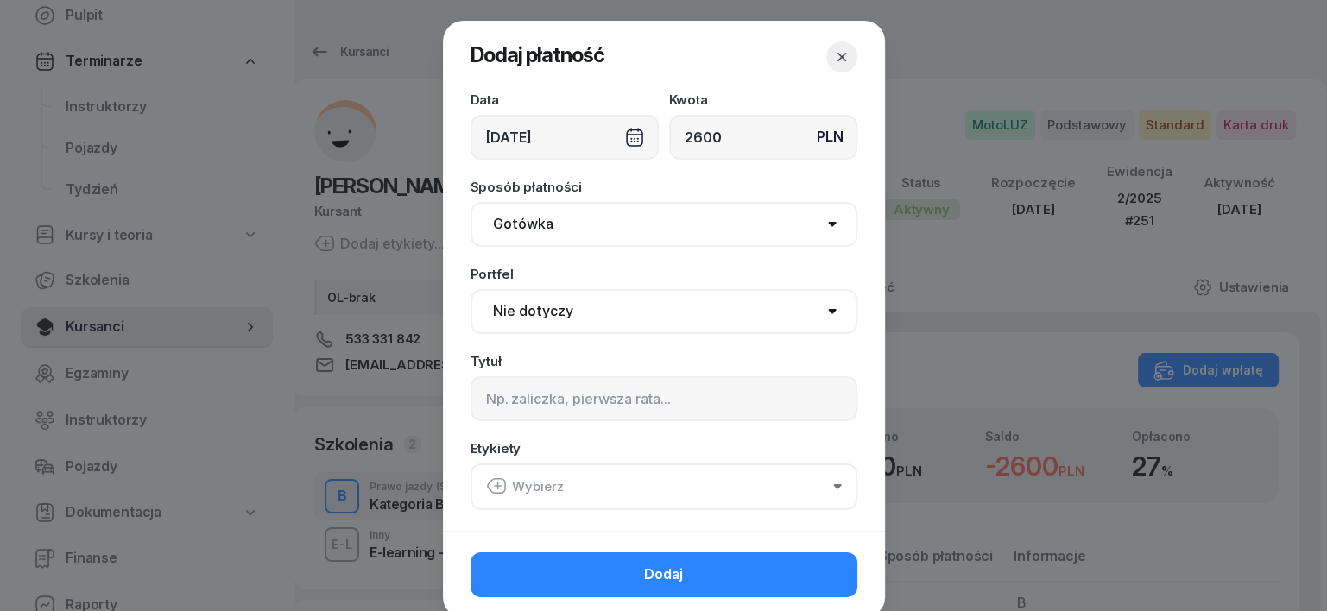
click at [505, 229] on select "Gotówka Karta Przelew Płatności online BLIK" at bounding box center [664, 224] width 387 height 45
select select "transfer"
click at [471, 202] on select "Gotówka Karta Przelew Płatności online BLIK" at bounding box center [664, 224] width 387 height 45
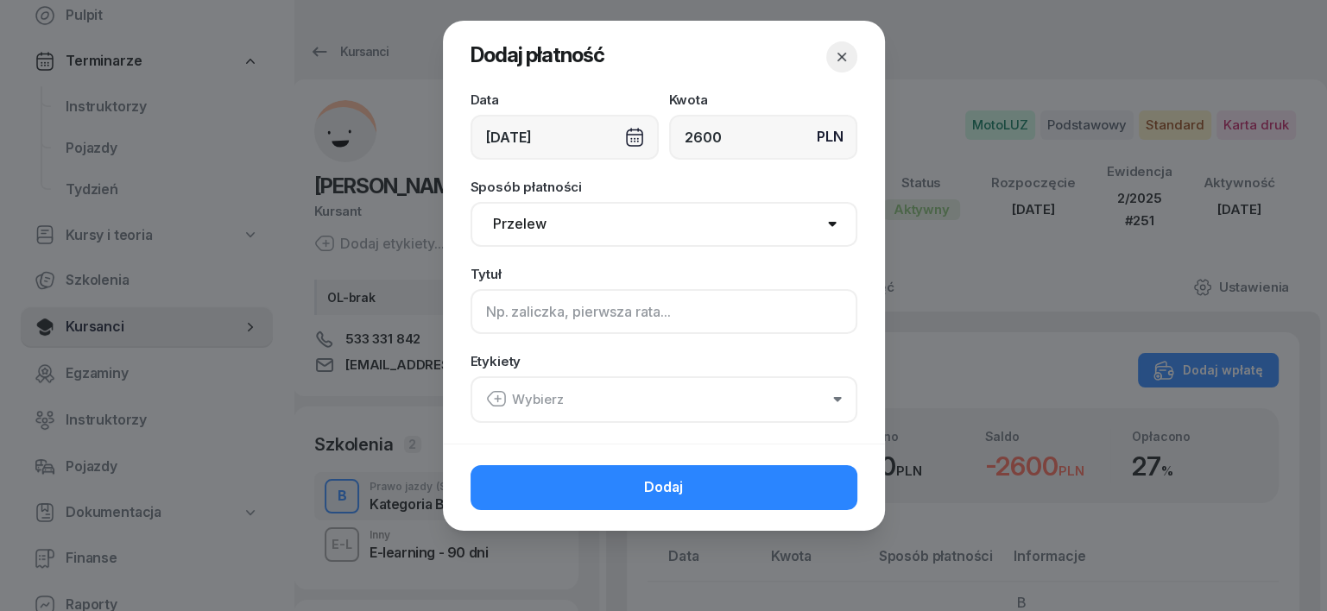
click at [490, 315] on input at bounding box center [664, 311] width 387 height 45
type input "B"
click at [499, 401] on icon "button" at bounding box center [496, 399] width 21 height 21
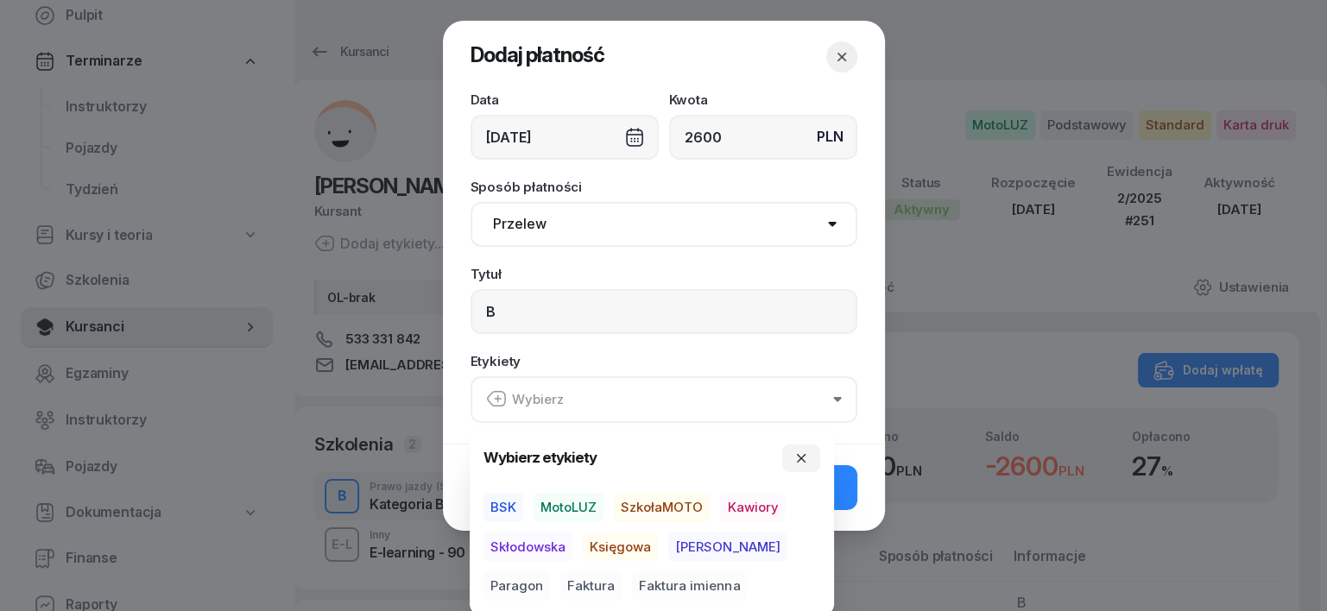
click at [570, 510] on span "MotoLUZ" at bounding box center [569, 507] width 70 height 29
click at [623, 540] on span "Księgowa" at bounding box center [620, 546] width 75 height 29
click at [550, 572] on span "Paragon" at bounding box center [517, 586] width 66 height 29
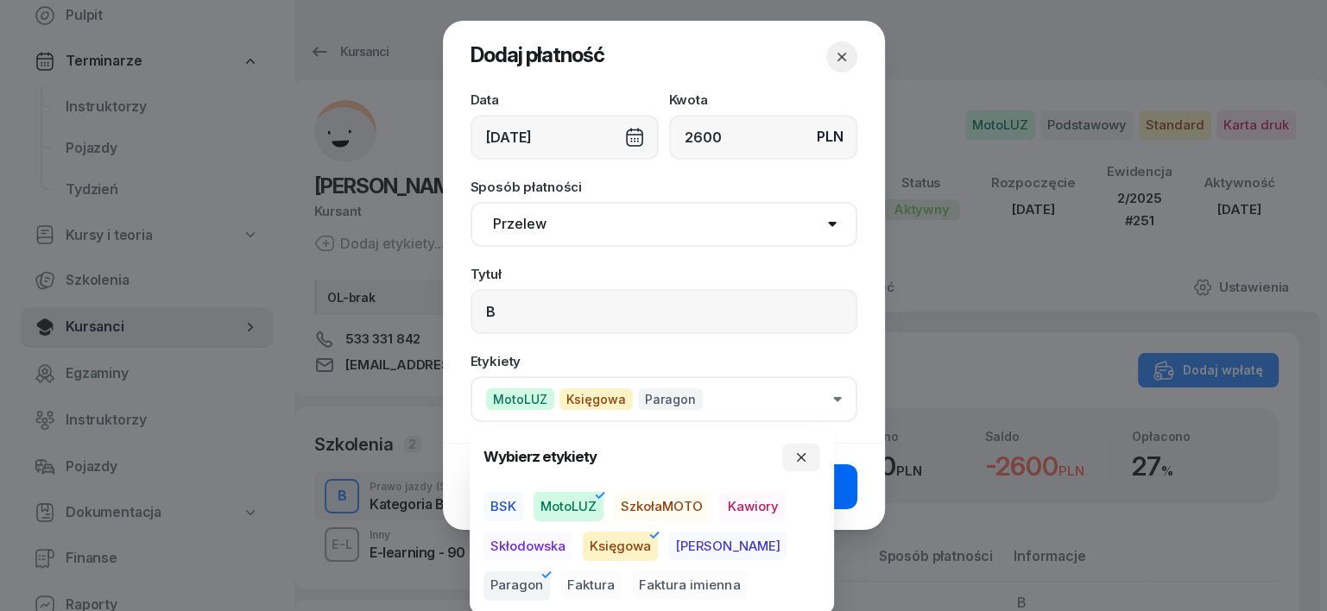
drag, startPoint x: 808, startPoint y: 448, endPoint x: 818, endPoint y: 469, distance: 22.8
click at [807, 448] on button "button" at bounding box center [801, 458] width 38 height 28
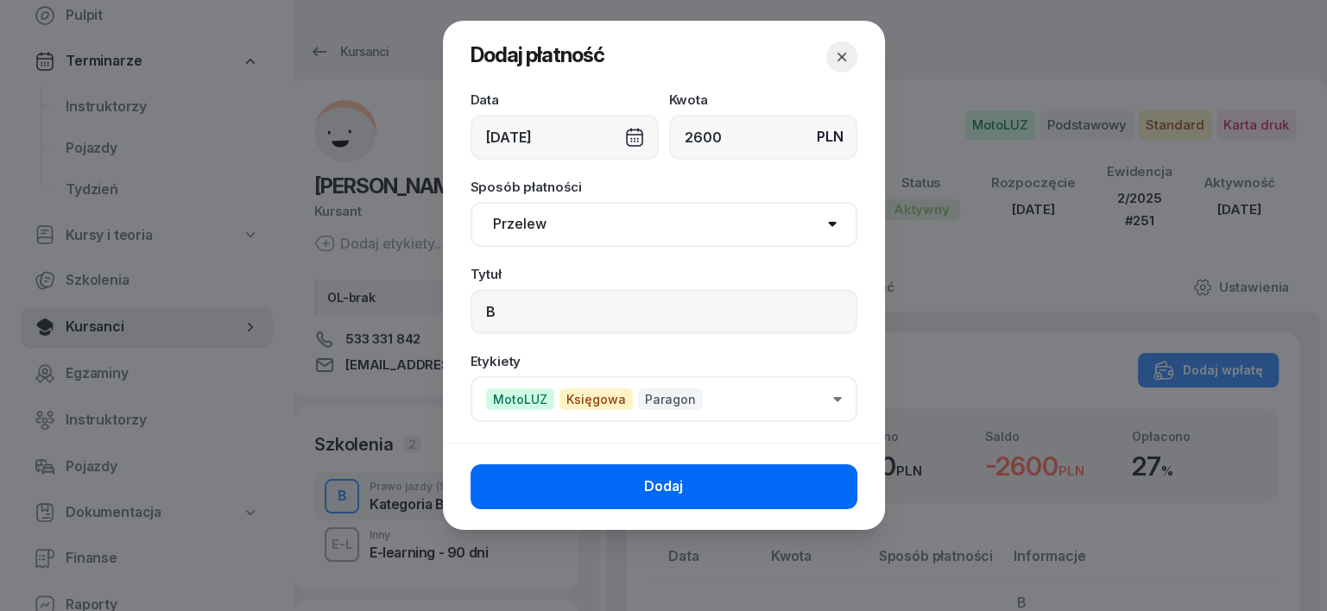
click at [836, 487] on button "Dodaj" at bounding box center [664, 487] width 387 height 45
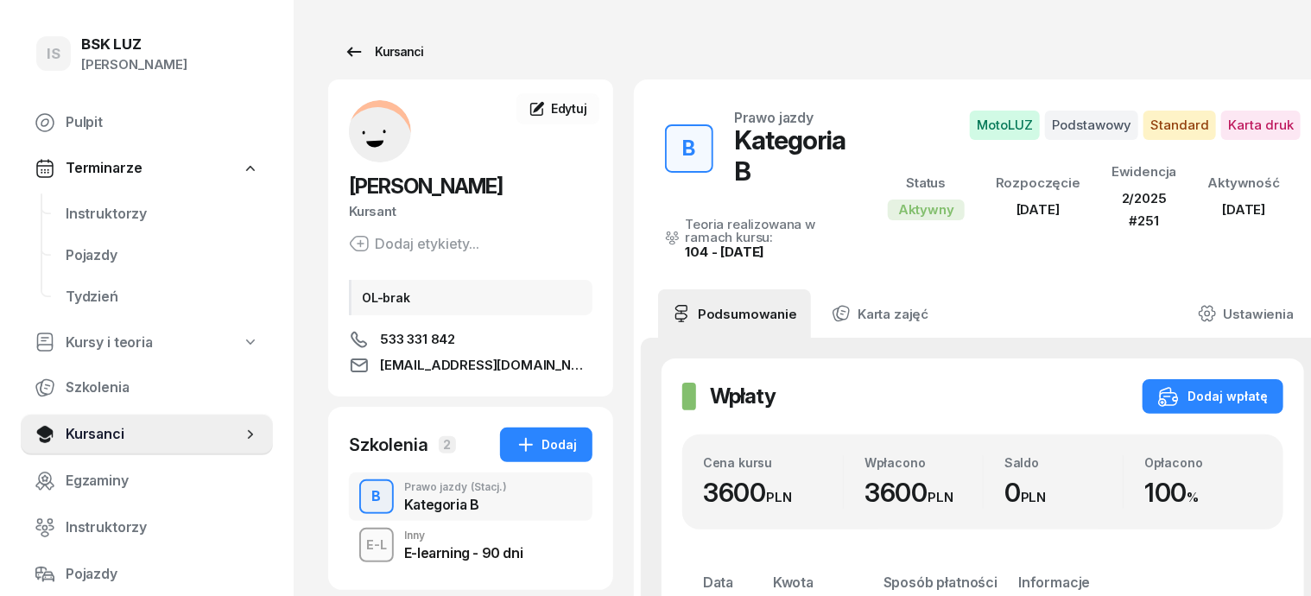
click at [360, 56] on div "Kursanci" at bounding box center [383, 51] width 79 height 21
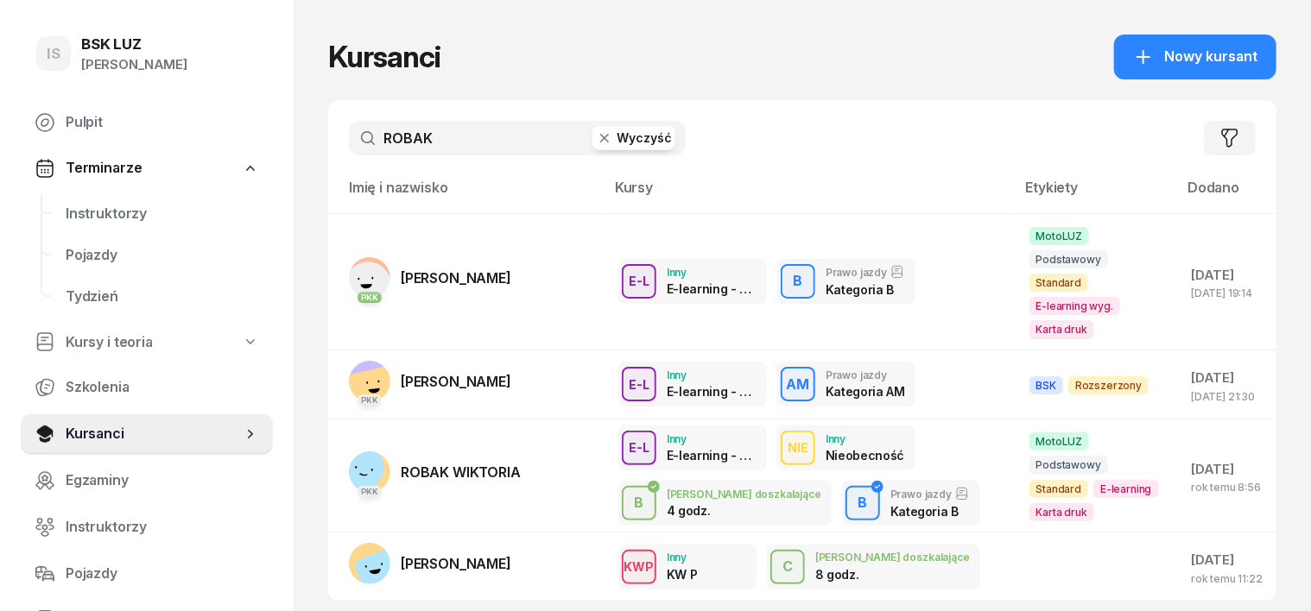
click at [596, 140] on icon "button" at bounding box center [604, 138] width 17 height 17
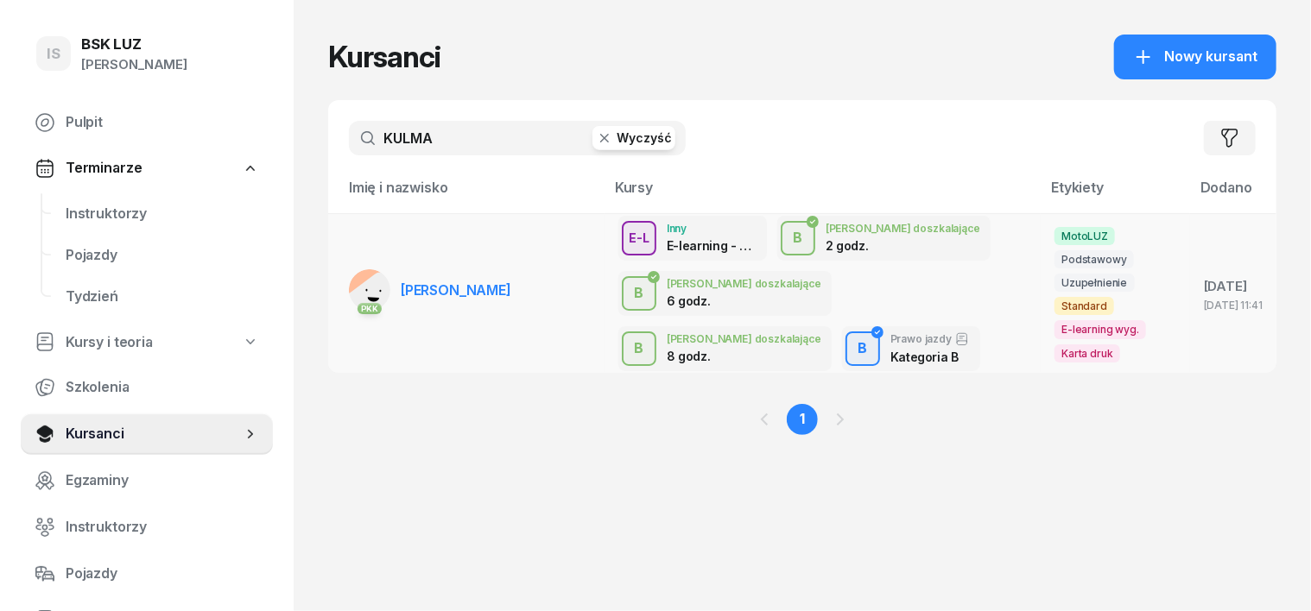
type input "KULMA"
click at [342, 283] on rect at bounding box center [377, 304] width 70 height 70
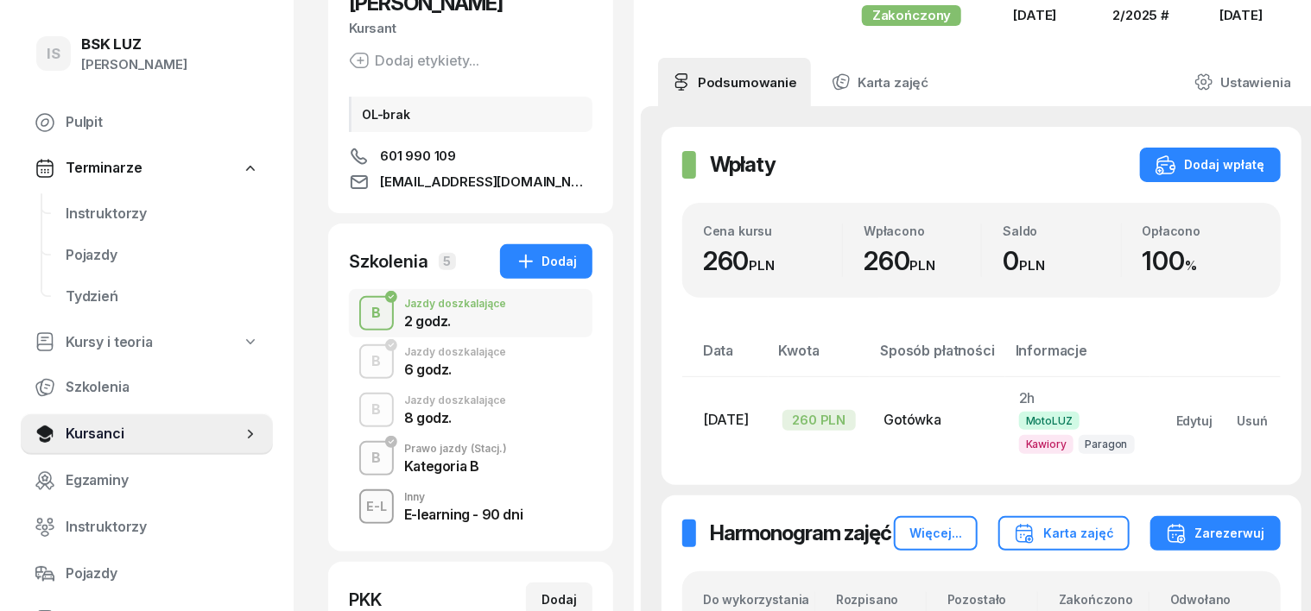
scroll to position [216, 0]
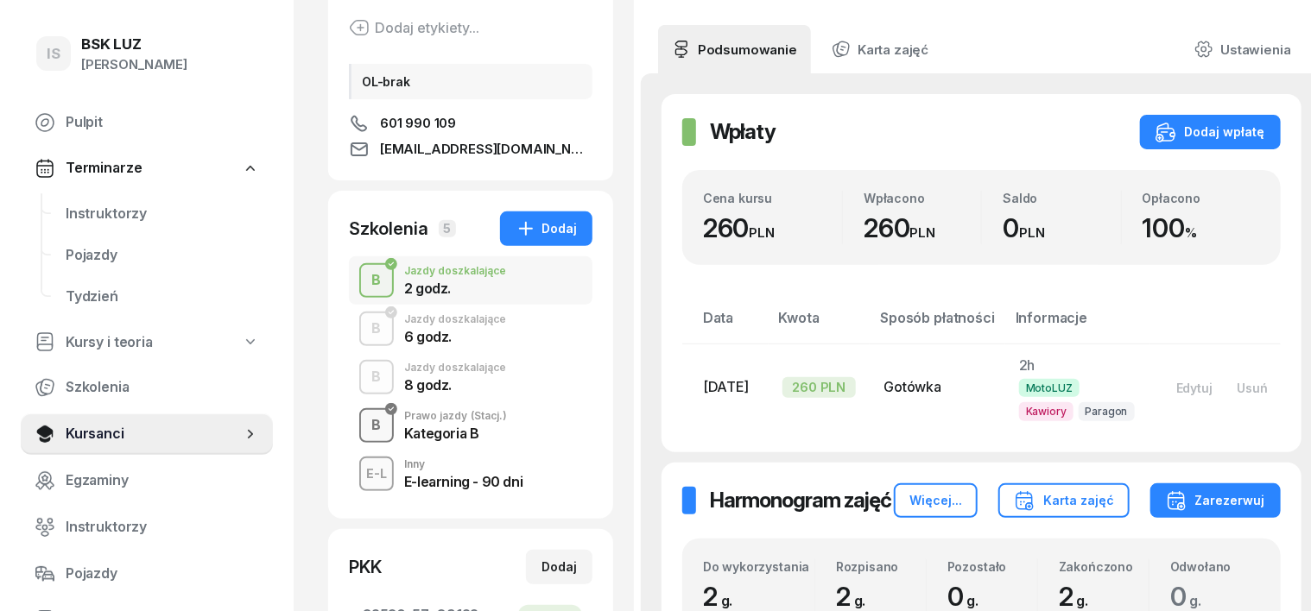
click at [365, 424] on div "B" at bounding box center [376, 425] width 23 height 29
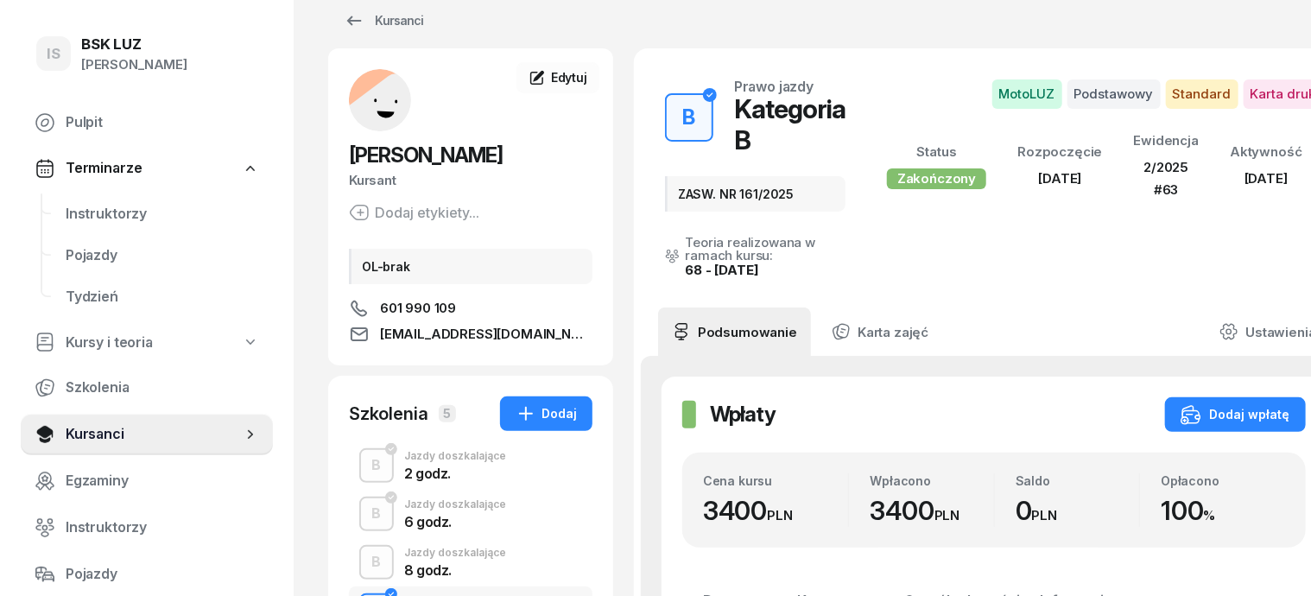
scroll to position [107, 0]
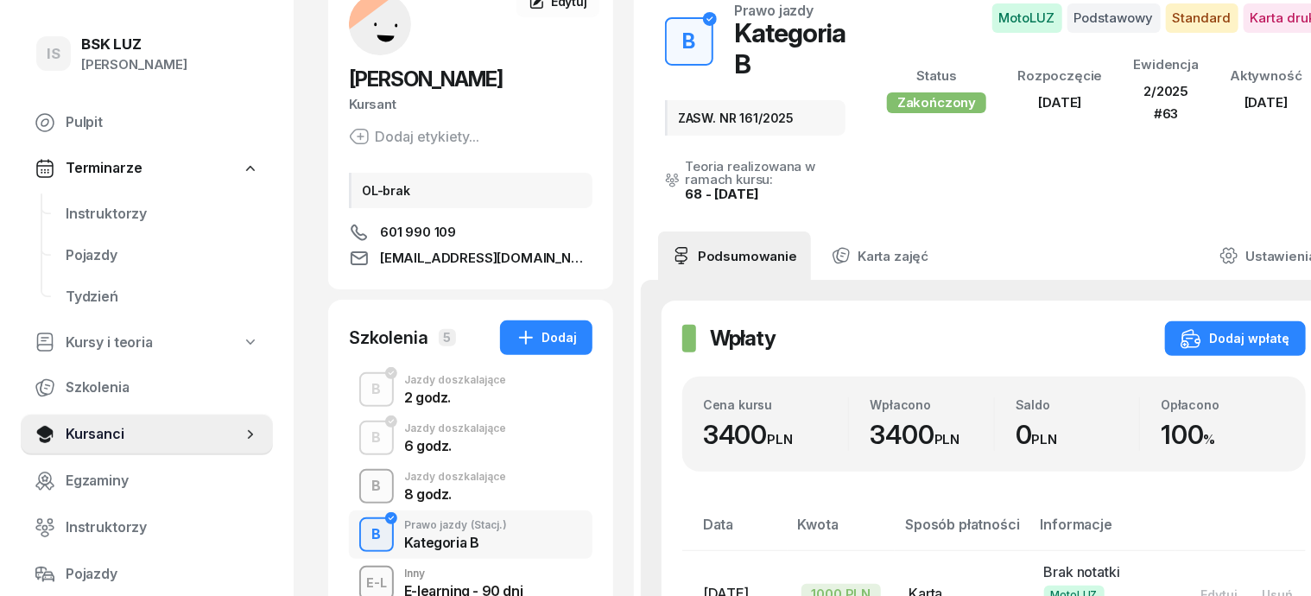
click at [365, 484] on div "B" at bounding box center [376, 485] width 23 height 29
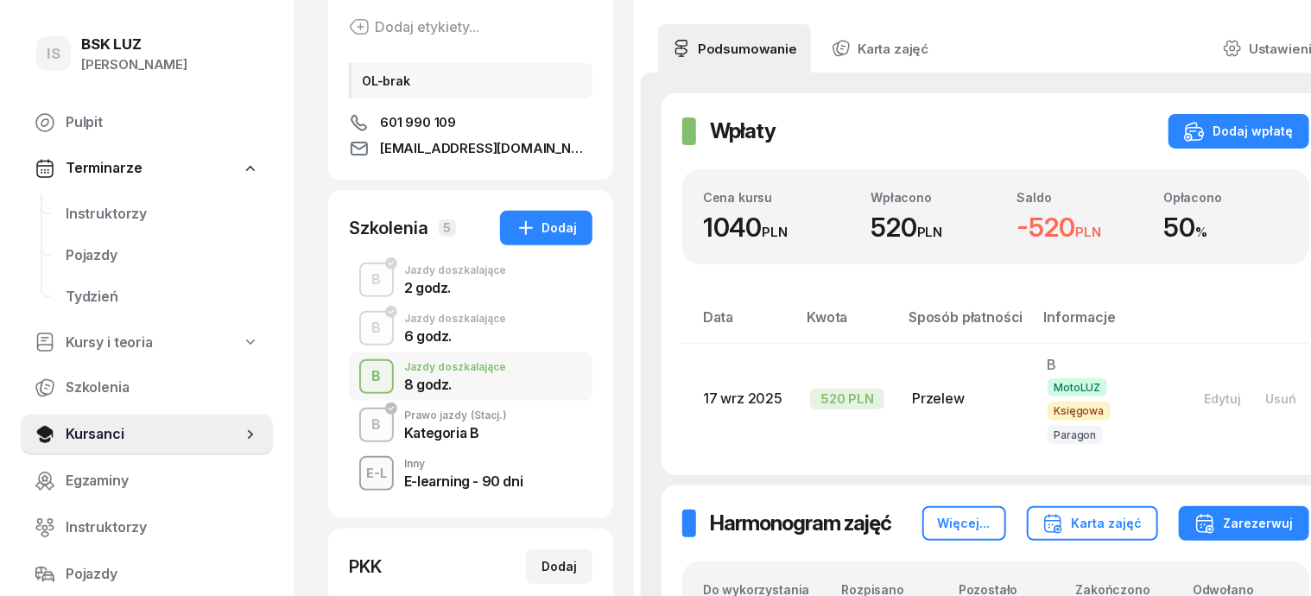
scroll to position [216, 0]
click at [1229, 115] on button "Dodaj wpłatę" at bounding box center [1238, 132] width 141 height 35
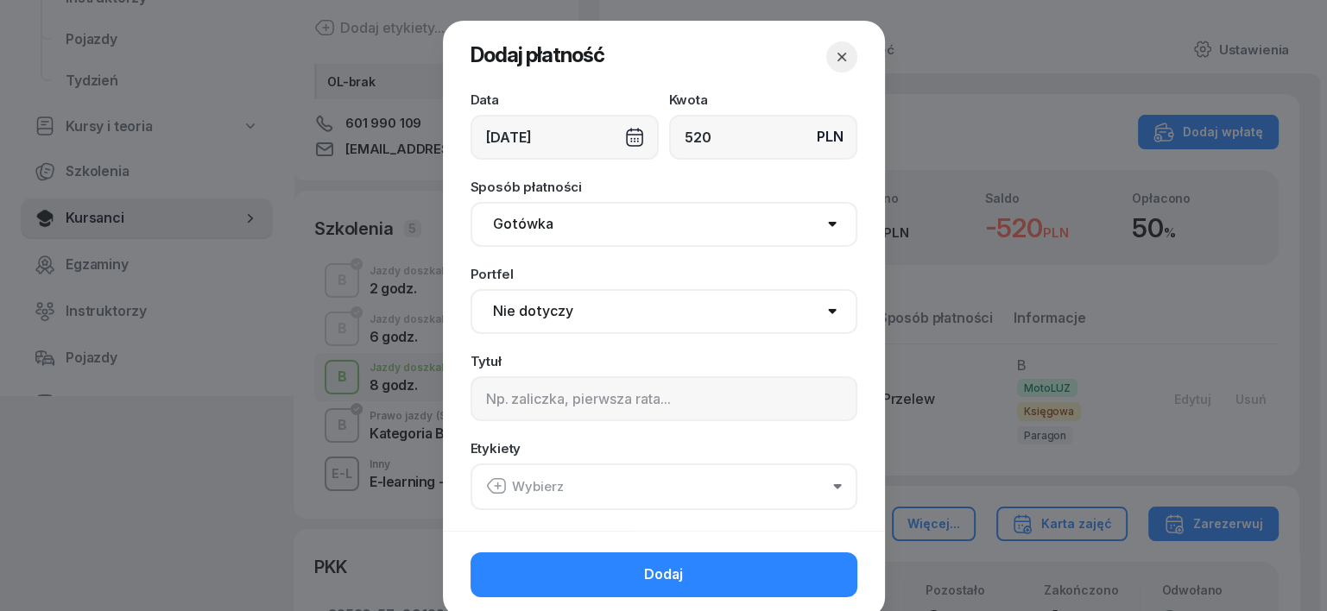
type input "520"
click at [628, 140] on div "[DATE]" at bounding box center [565, 137] width 188 height 45
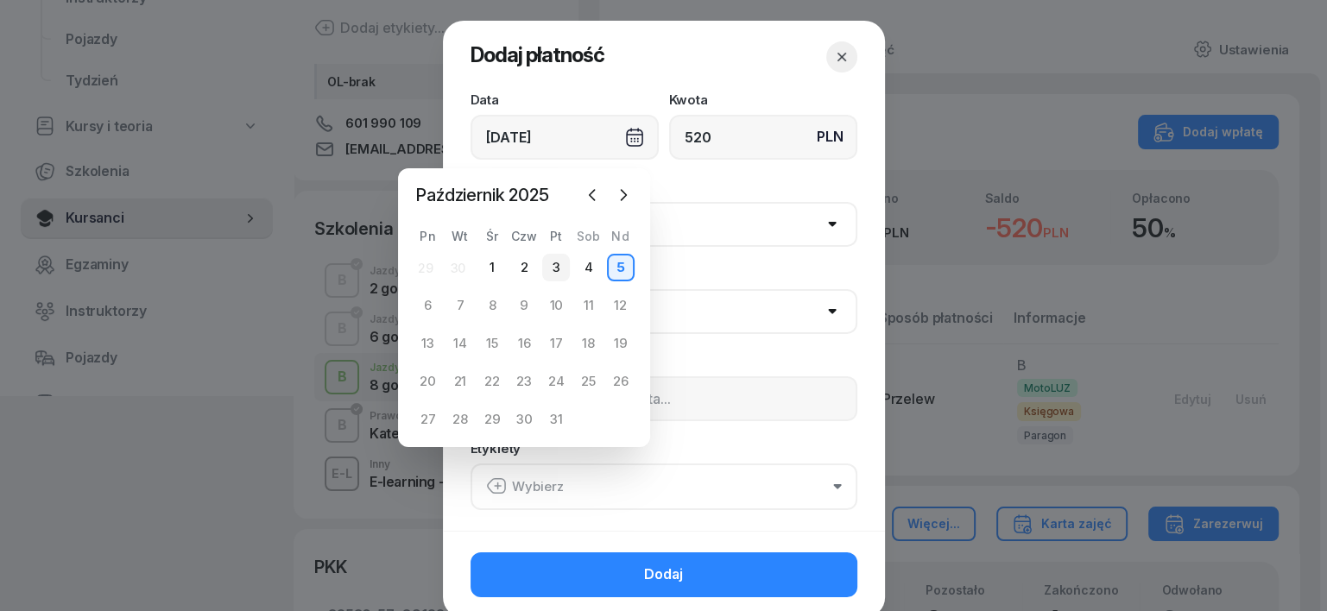
click at [556, 265] on div "3" at bounding box center [556, 268] width 28 height 28
type input "[DATE]"
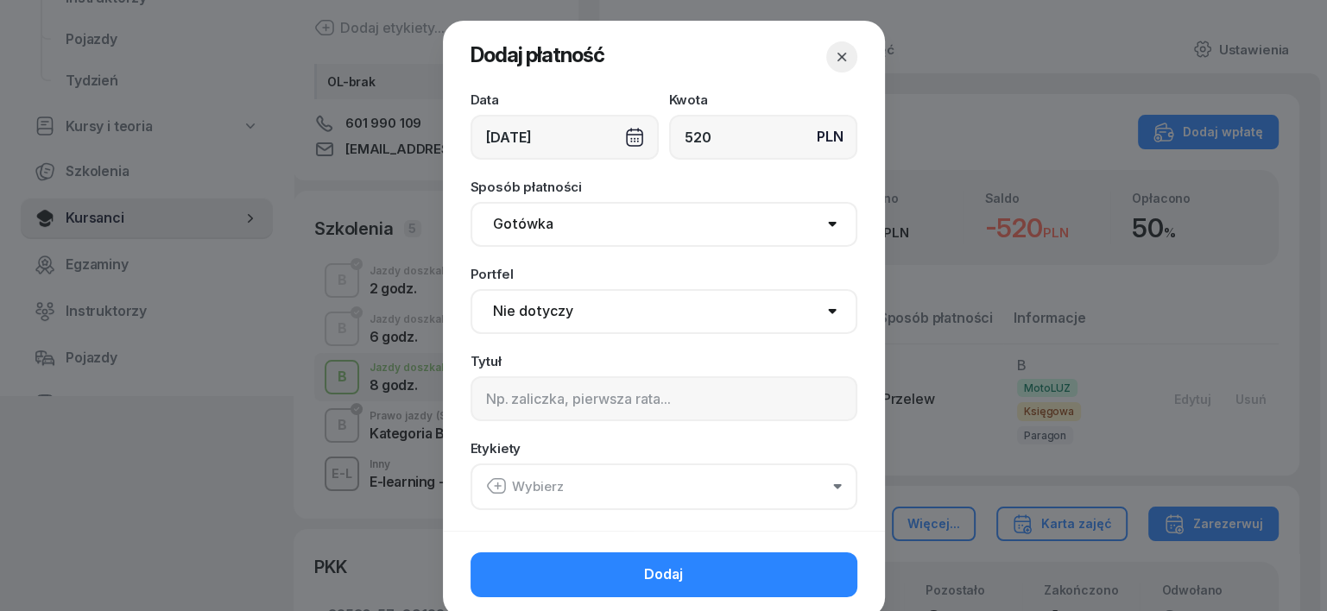
click at [519, 224] on select "Gotówka Karta Przelew Płatności online BLIK" at bounding box center [664, 224] width 387 height 45
select select "transfer"
click at [471, 202] on select "Gotówka Karta Przelew Płatności online BLIK" at bounding box center [664, 224] width 387 height 45
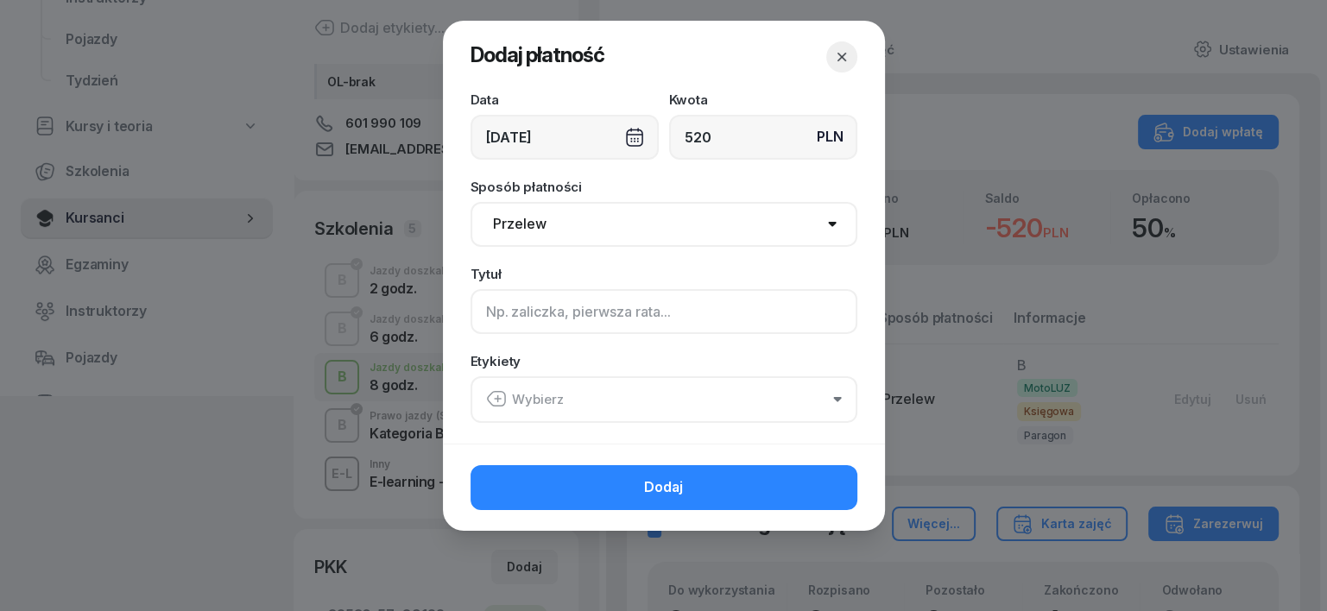
click at [504, 317] on input at bounding box center [664, 311] width 387 height 45
type input "B"
click at [839, 394] on button "Wybierz" at bounding box center [664, 399] width 387 height 47
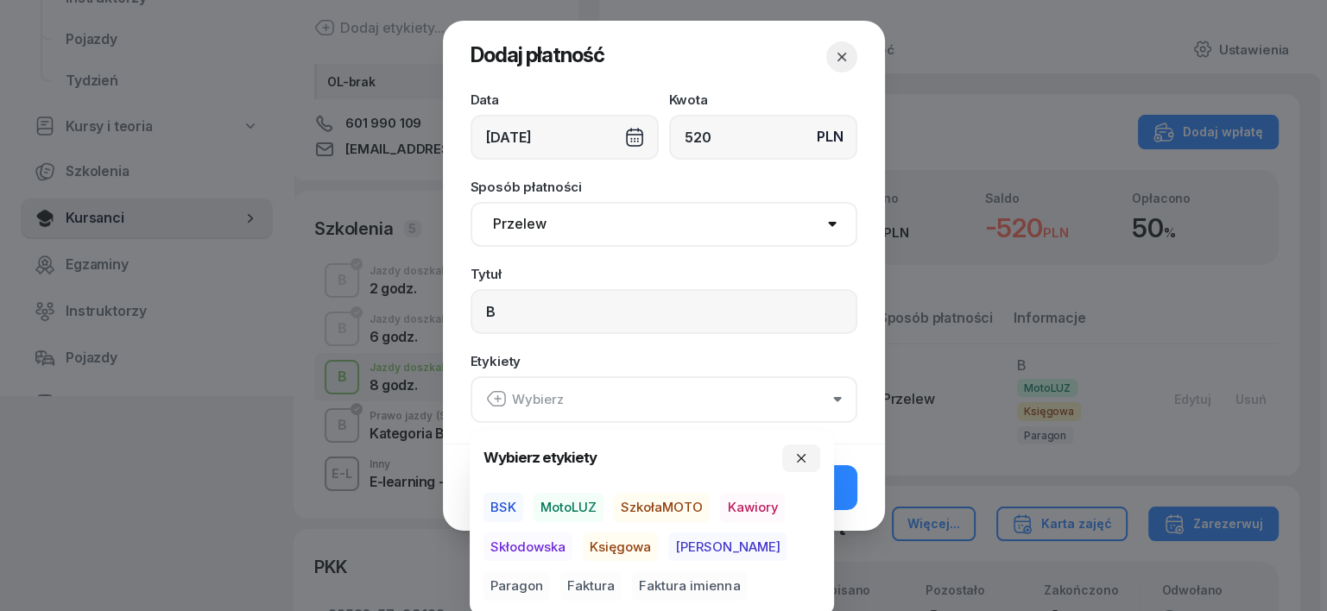
drag, startPoint x: 559, startPoint y: 508, endPoint x: 591, endPoint y: 528, distance: 38.1
click at [559, 510] on span "MotoLUZ" at bounding box center [569, 507] width 70 height 29
drag, startPoint x: 616, startPoint y: 540, endPoint x: 657, endPoint y: 546, distance: 41.9
click at [617, 540] on span "Księgowa" at bounding box center [620, 546] width 75 height 29
drag, startPoint x: 761, startPoint y: 549, endPoint x: 801, endPoint y: 528, distance: 45.6
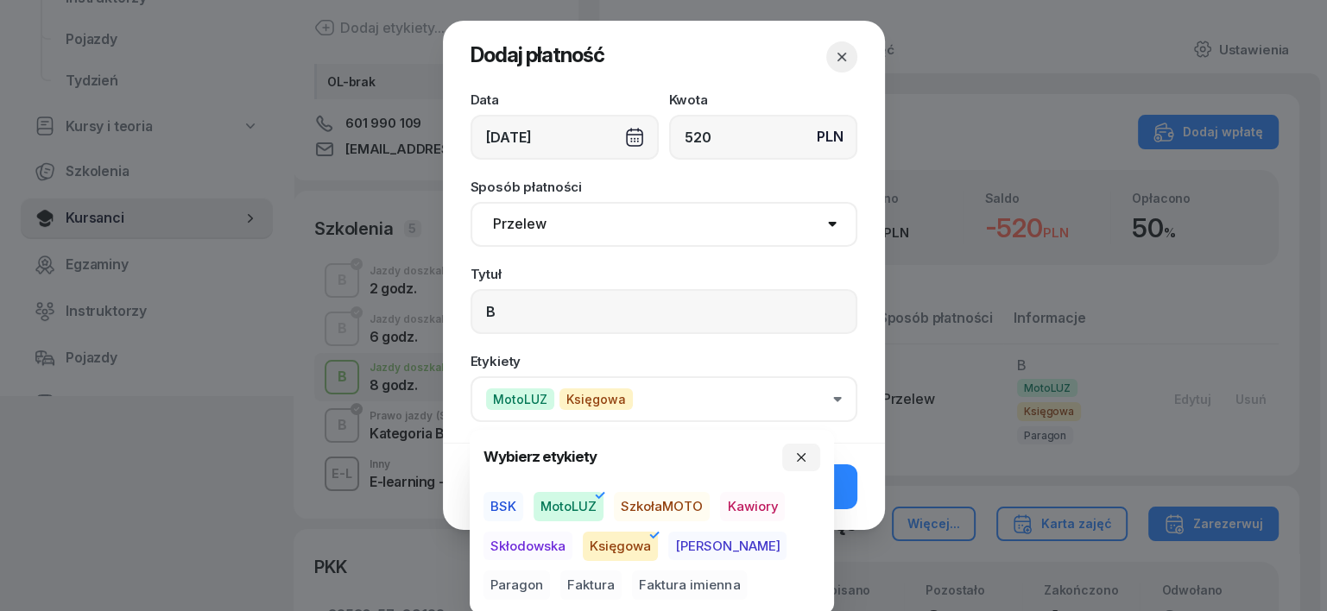
click at [550, 572] on span "Paragon" at bounding box center [517, 586] width 66 height 29
click at [801, 459] on icon "button" at bounding box center [801, 458] width 14 height 14
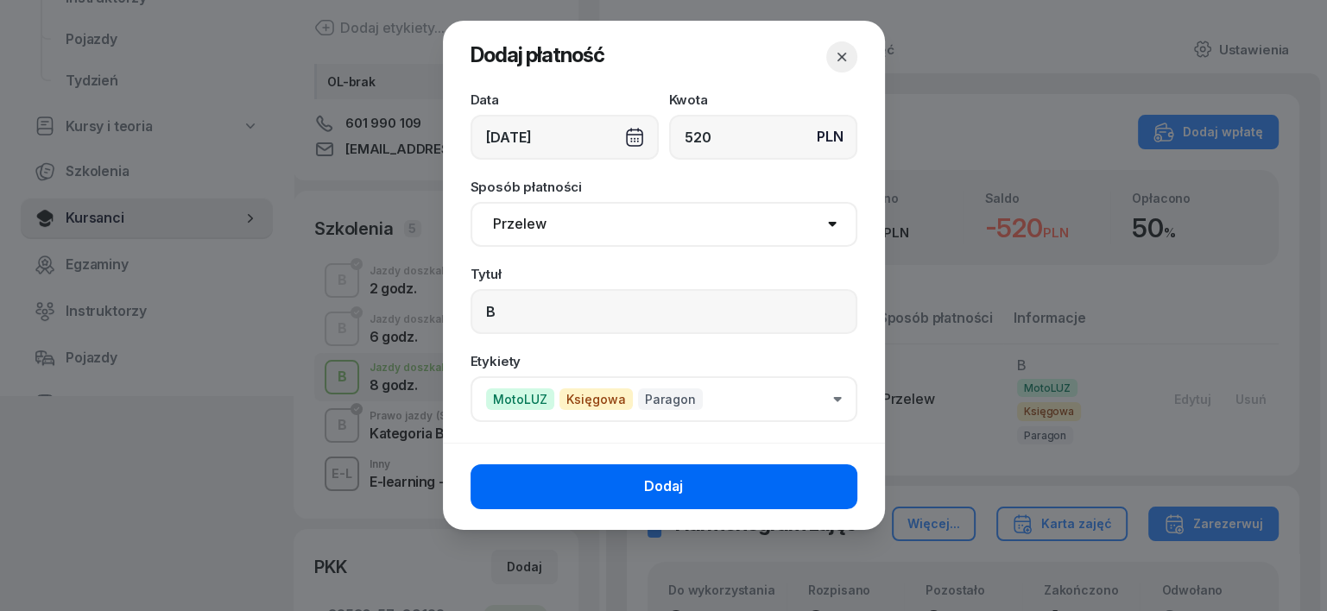
click at [781, 475] on button "Dodaj" at bounding box center [664, 487] width 387 height 45
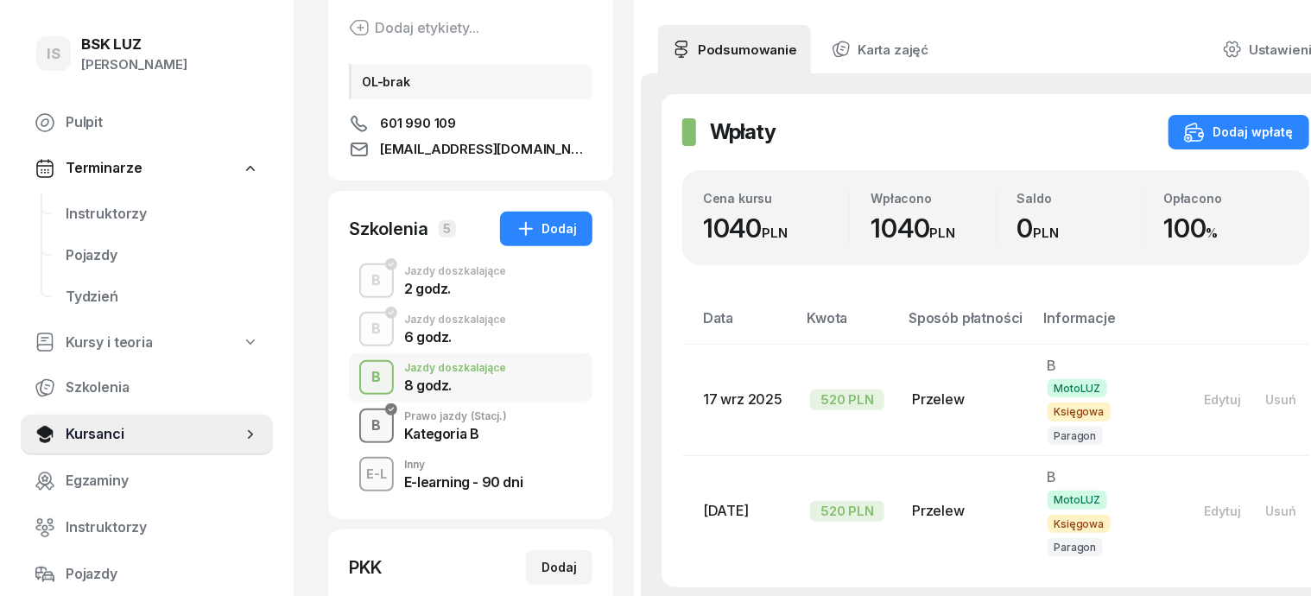
click at [365, 418] on div "B" at bounding box center [376, 425] width 23 height 29
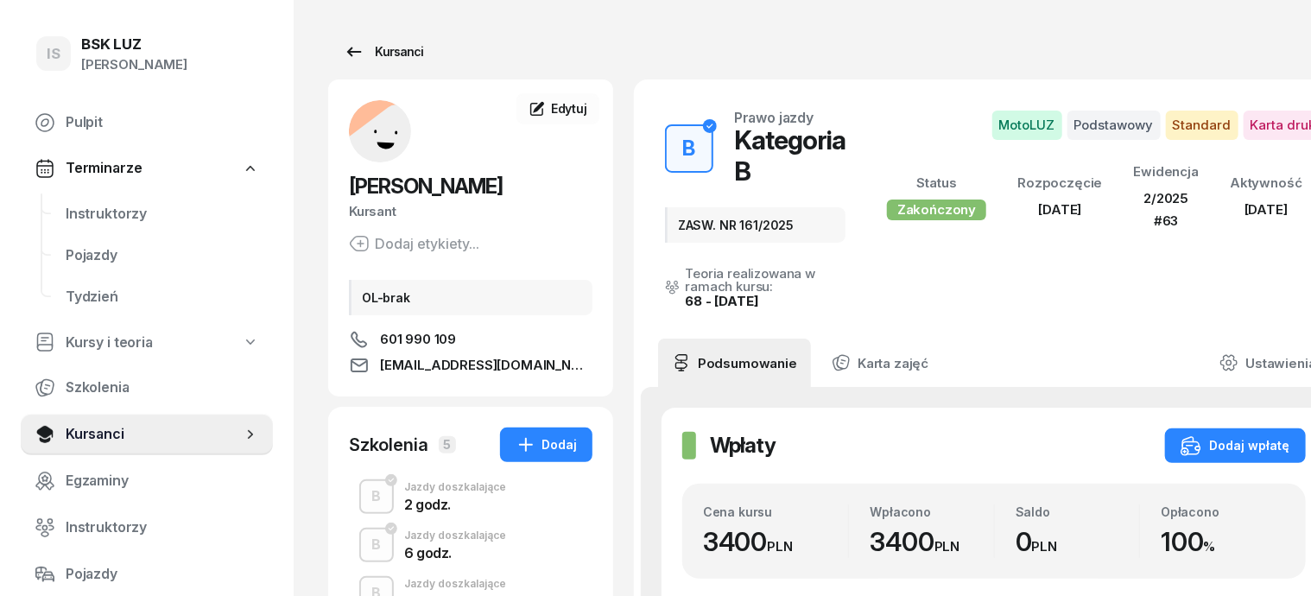
click at [376, 47] on div "Kursanci" at bounding box center [383, 51] width 79 height 21
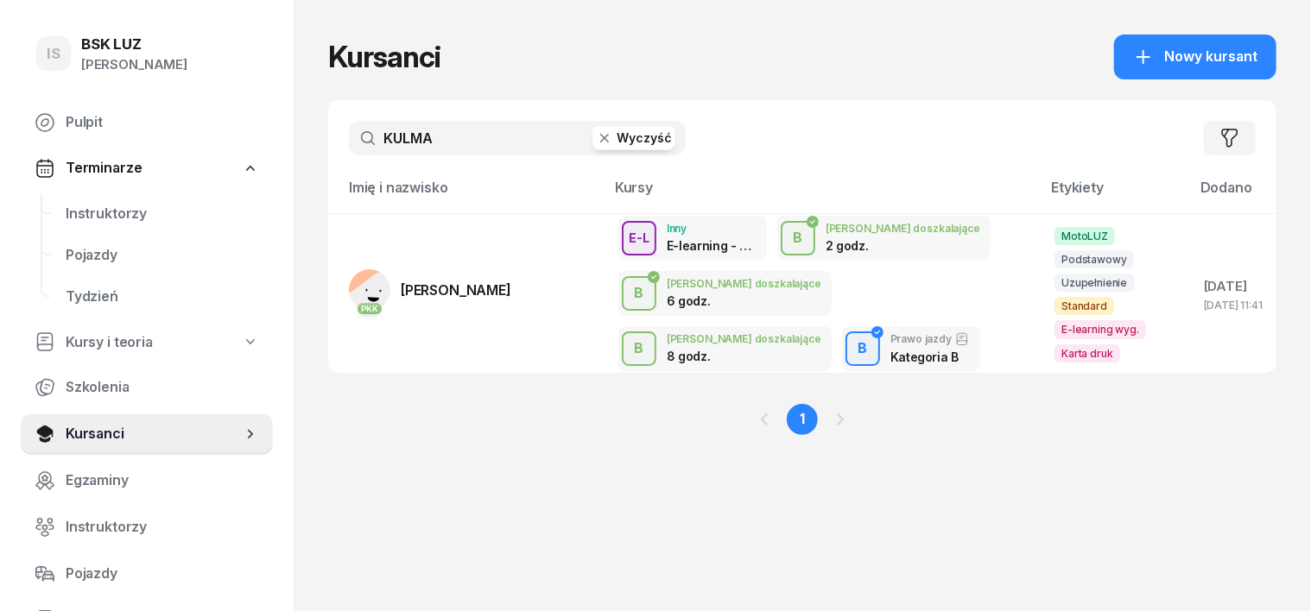
click at [596, 146] on icon "button" at bounding box center [604, 138] width 17 height 17
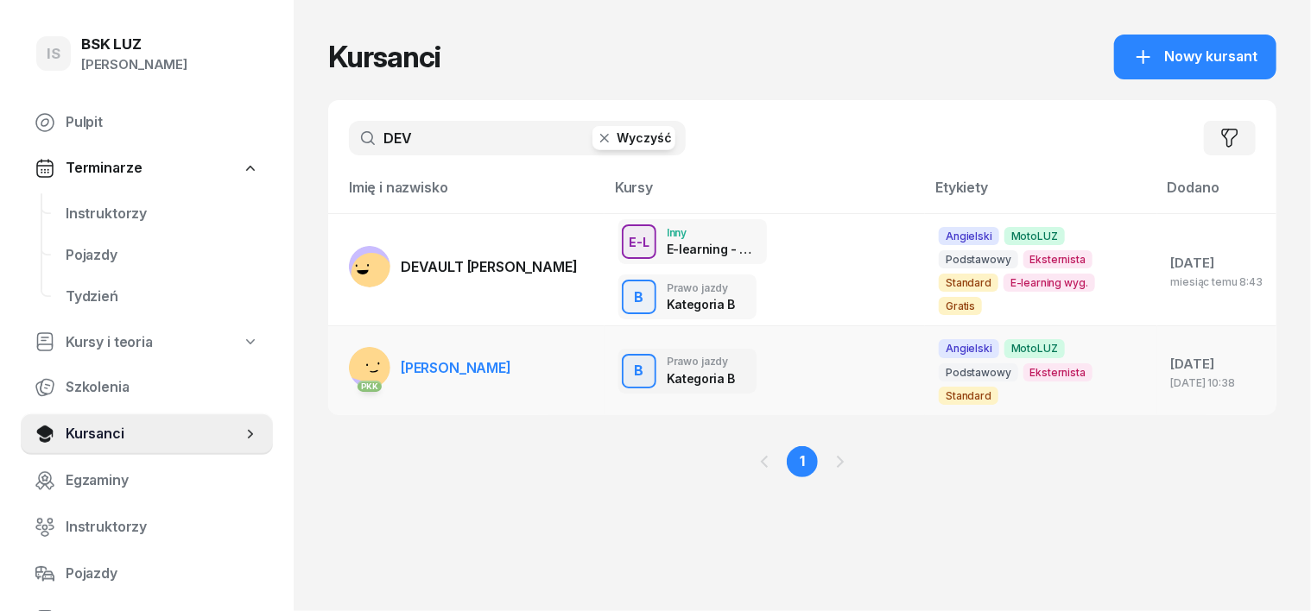
type input "DEV"
click at [344, 336] on rect at bounding box center [375, 359] width 62 height 62
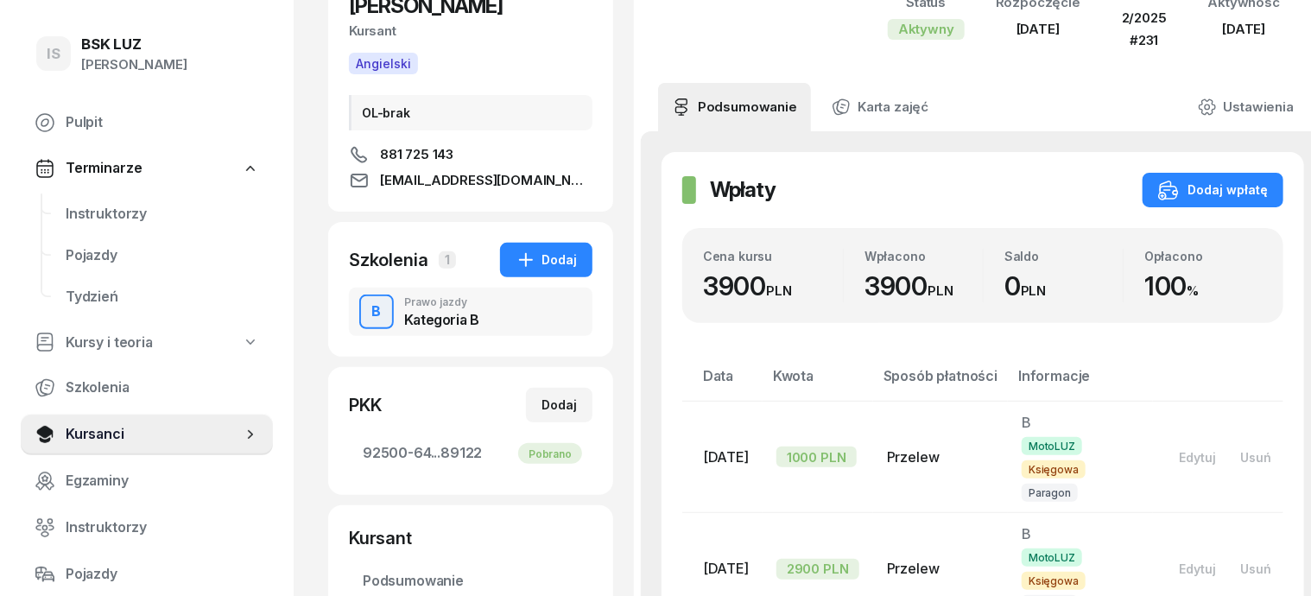
scroll to position [216, 0]
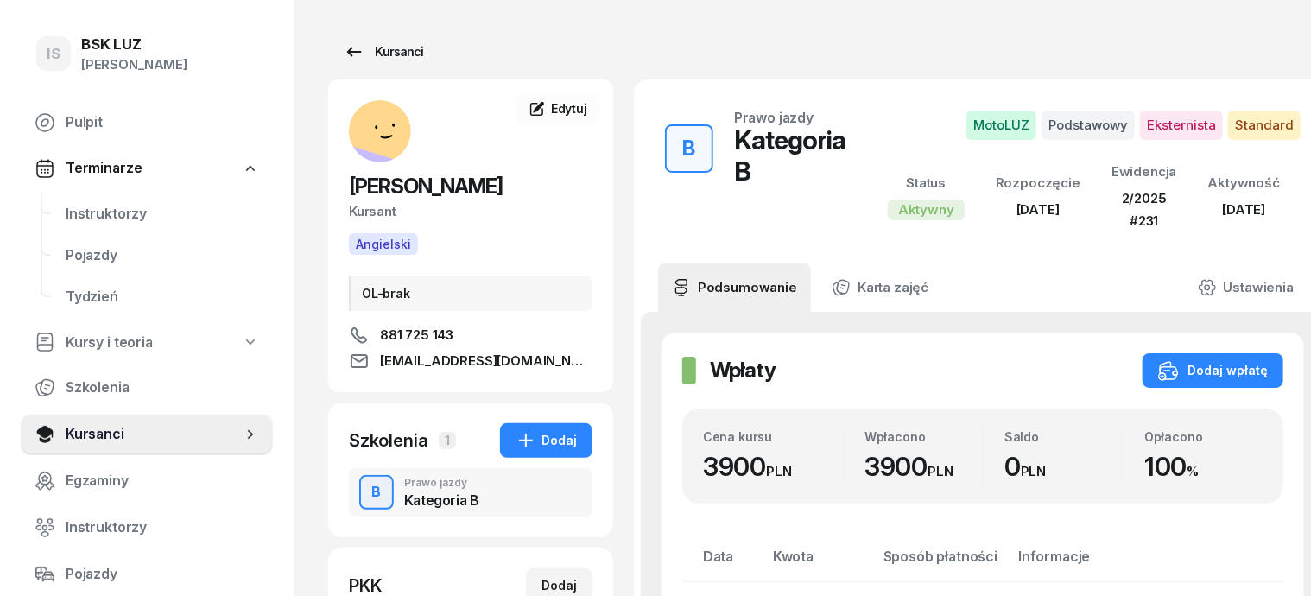
click at [373, 48] on div "Kursanci" at bounding box center [383, 51] width 79 height 21
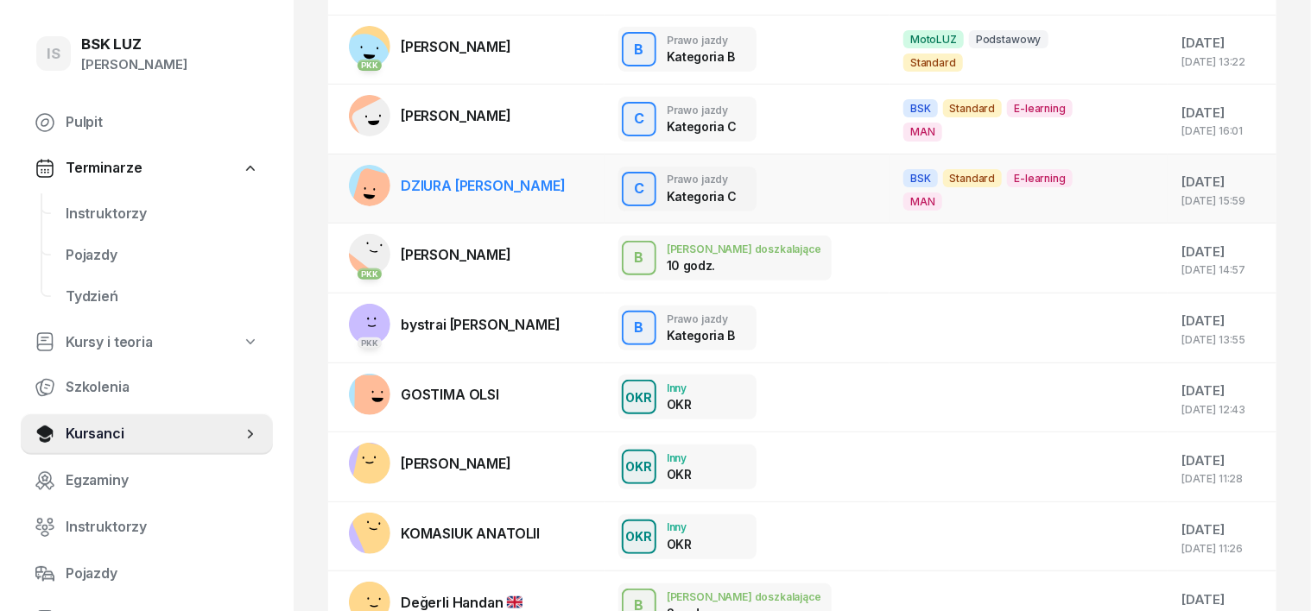
scroll to position [216, 0]
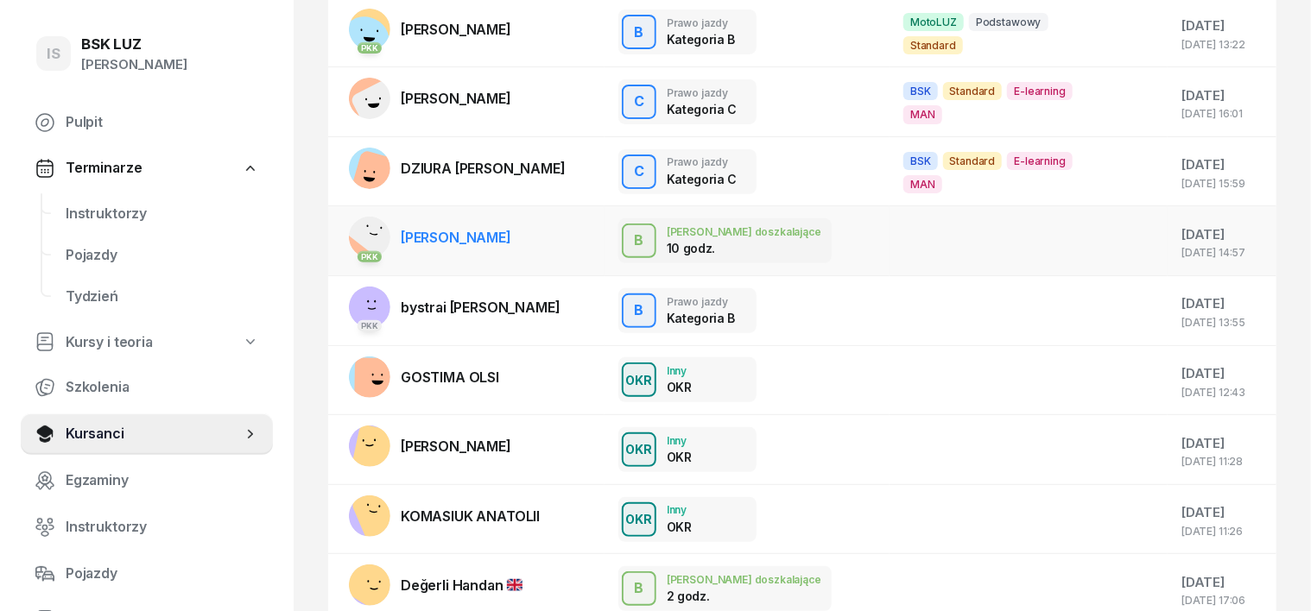
click at [370, 234] on icon at bounding box center [373, 235] width 7 height 2
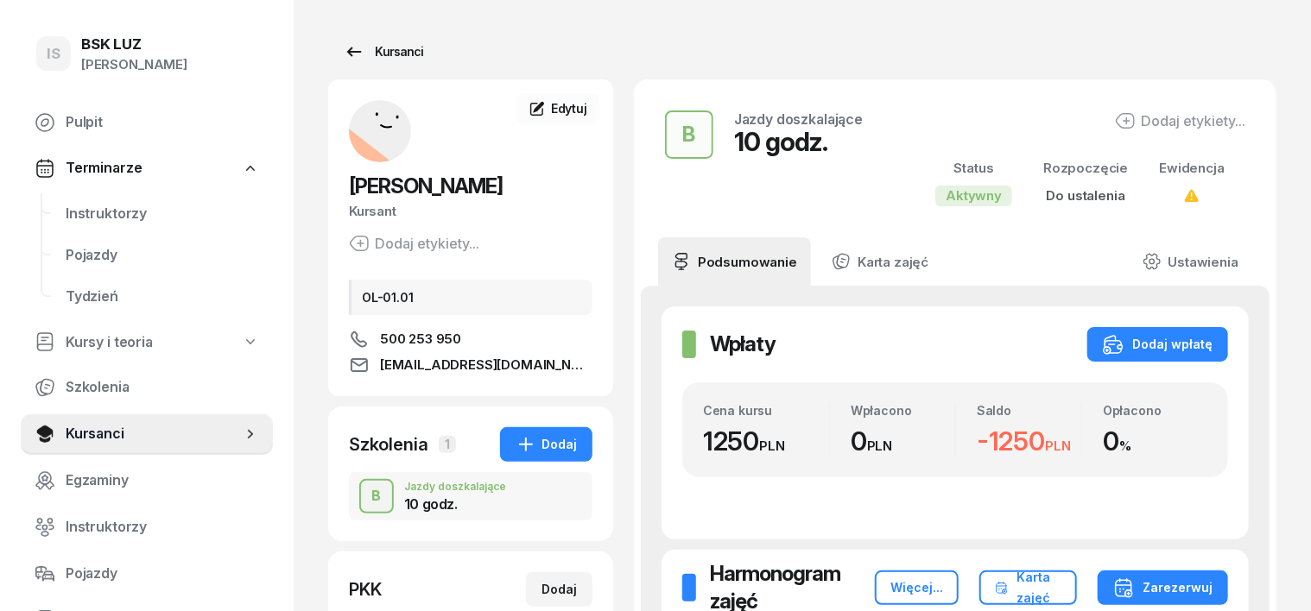
click at [369, 53] on div "Kursanci" at bounding box center [383, 51] width 79 height 21
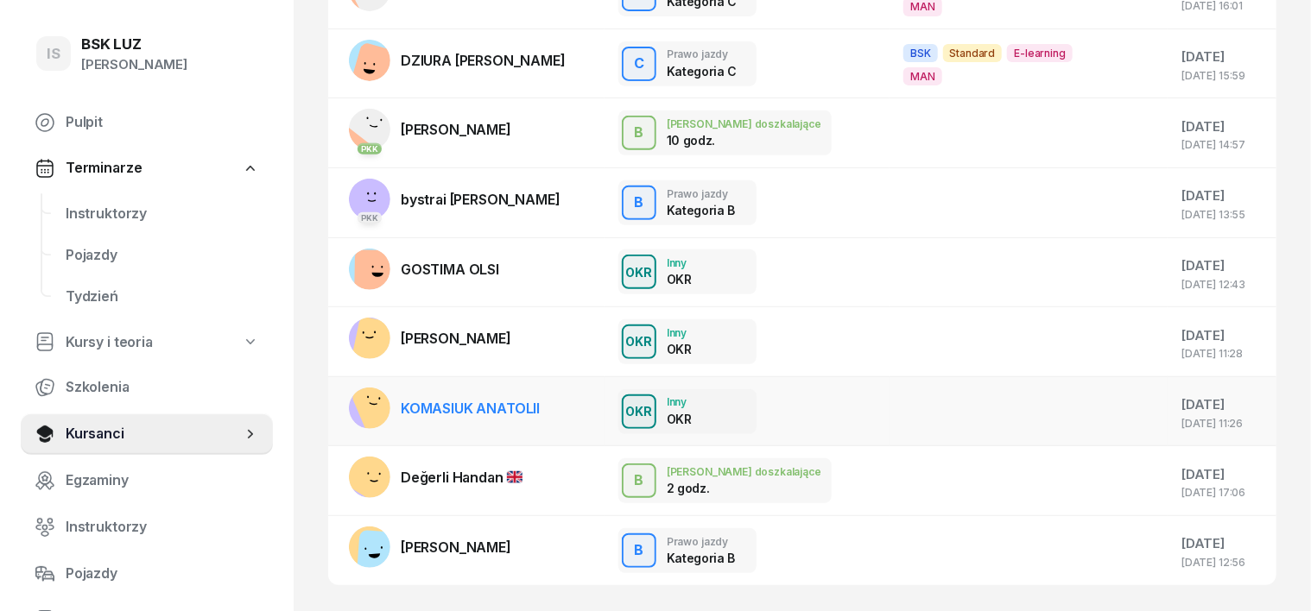
scroll to position [420, 0]
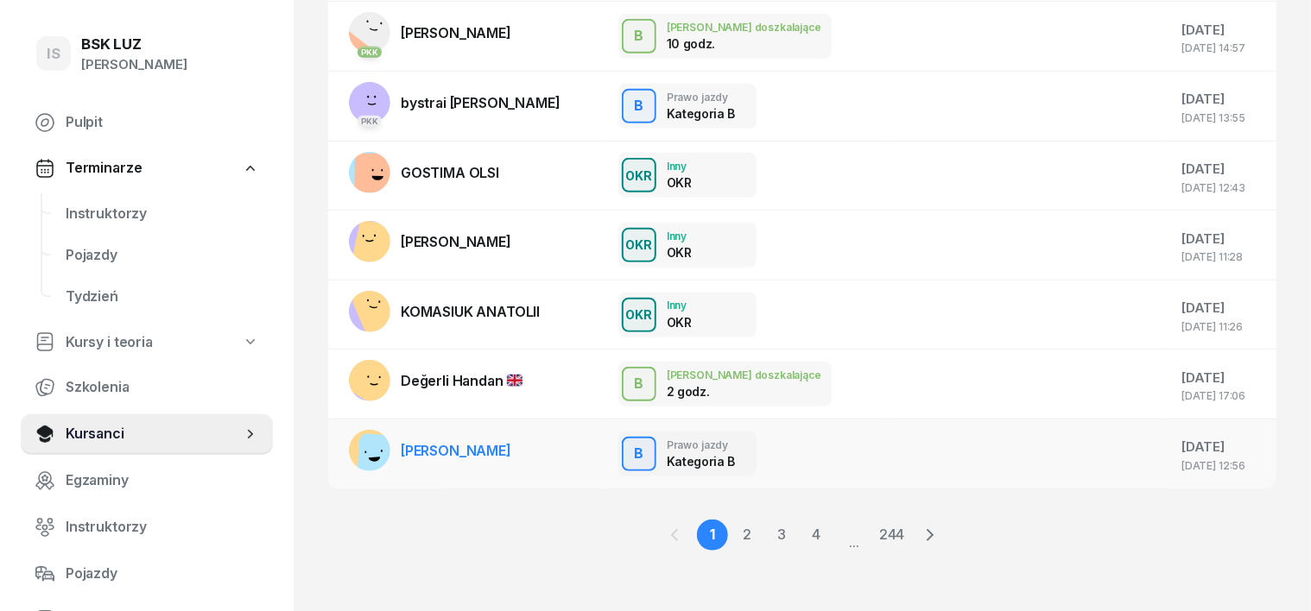
click at [357, 442] on rect at bounding box center [381, 457] width 48 height 48
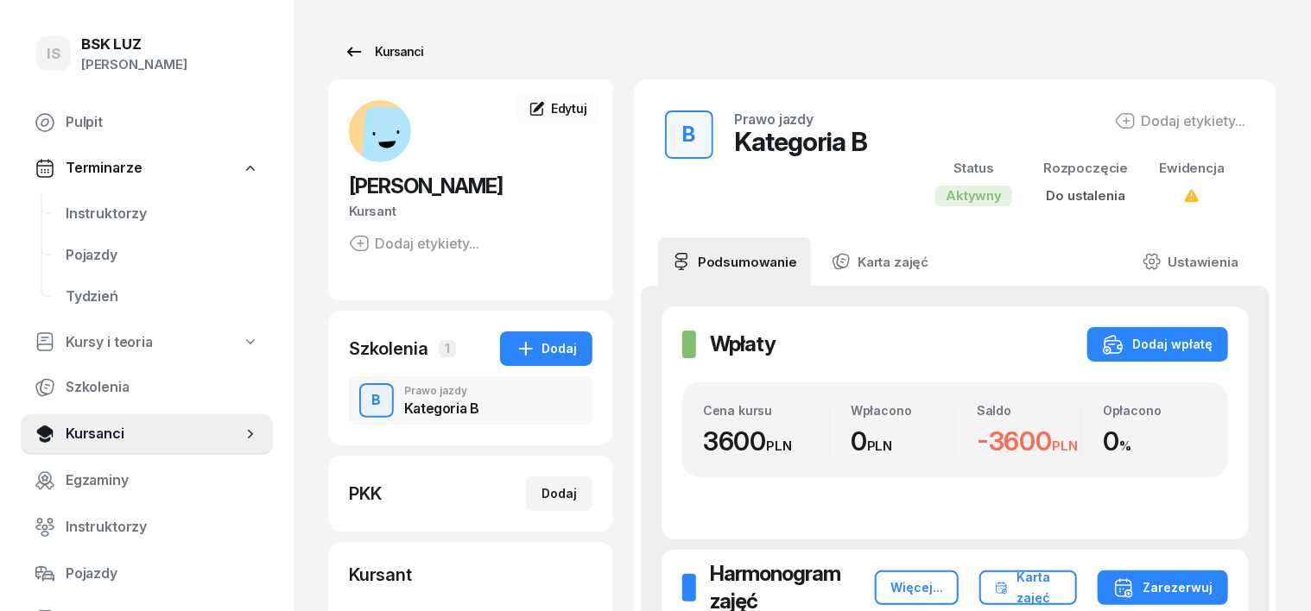
click at [368, 48] on div "Kursanci" at bounding box center [383, 51] width 79 height 21
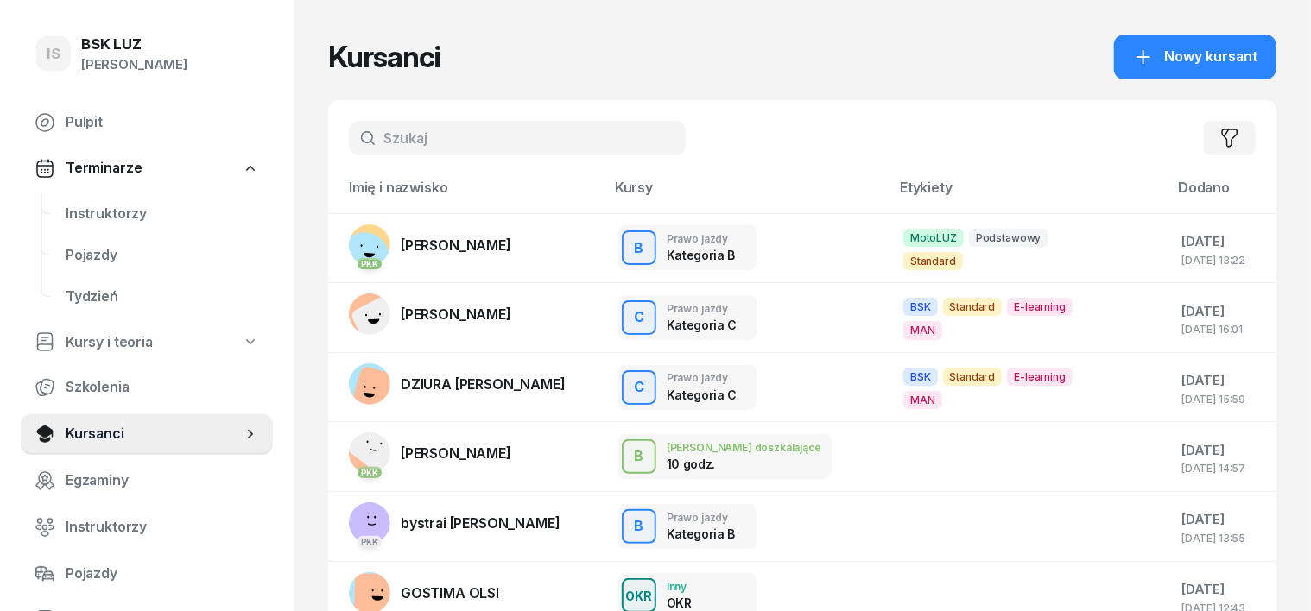
click at [349, 142] on input "text" at bounding box center [517, 138] width 337 height 35
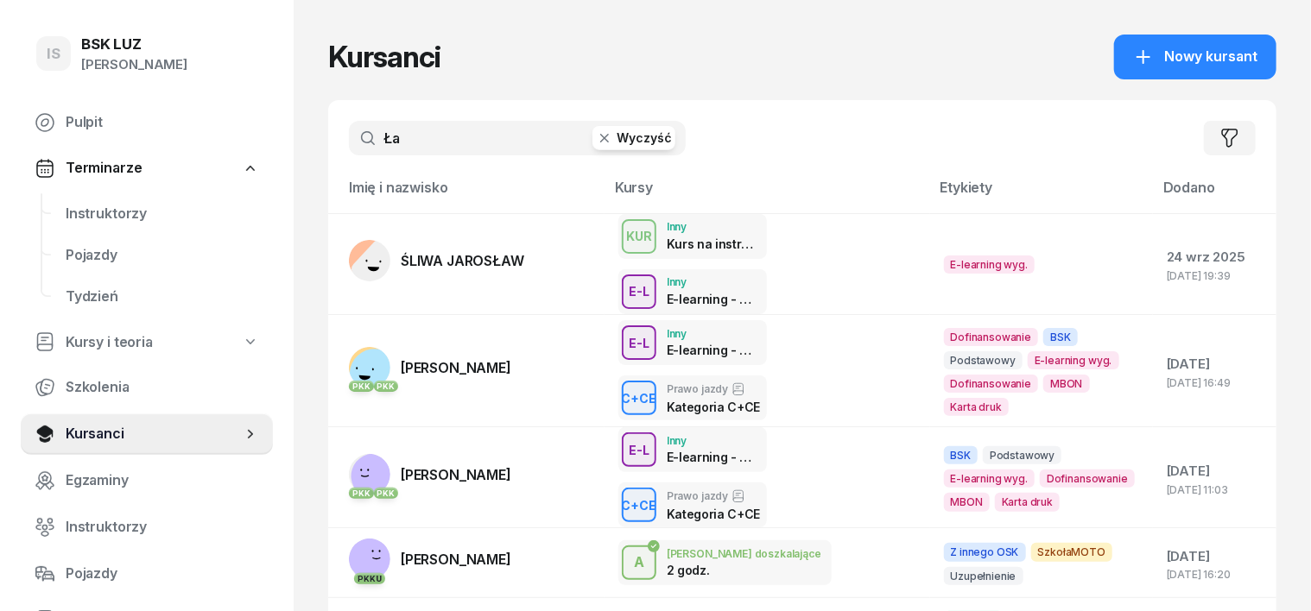
type input "Ł"
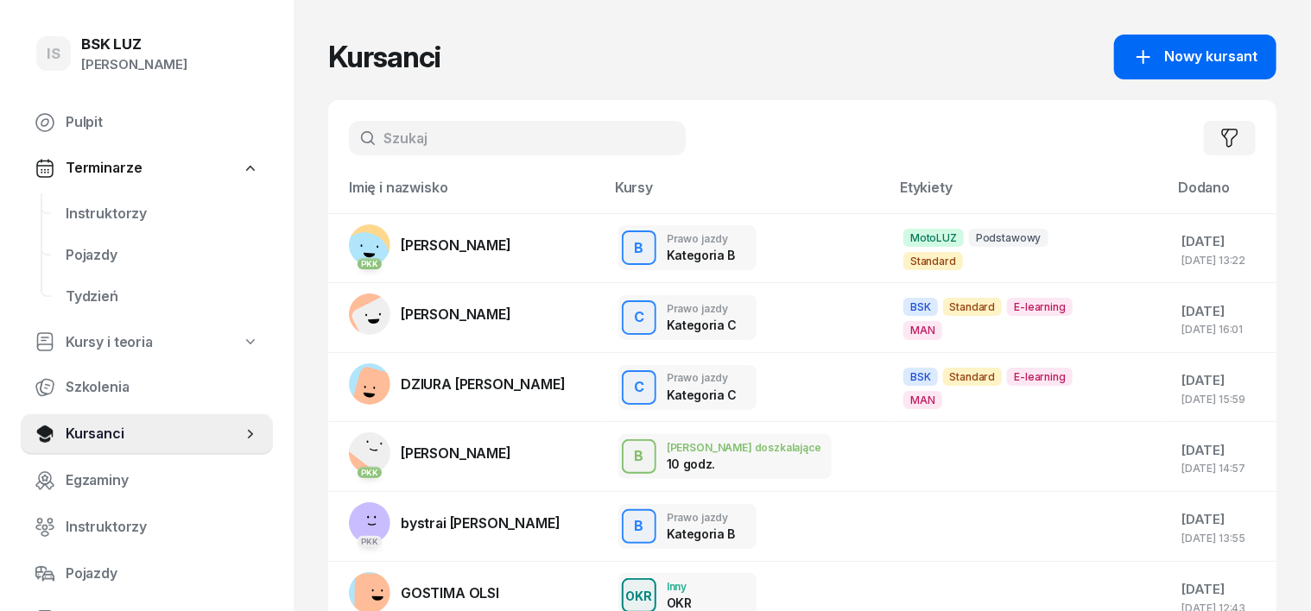
click at [1230, 50] on span "Nowy kursant" at bounding box center [1210, 57] width 93 height 22
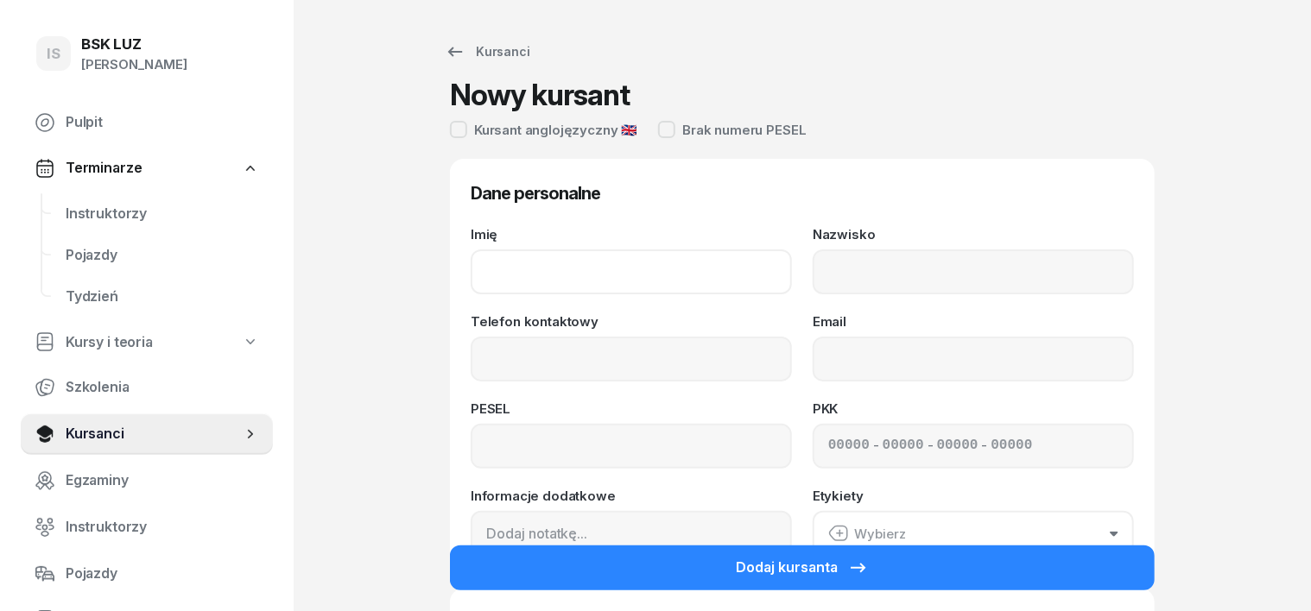
click at [471, 267] on input "Imię" at bounding box center [631, 272] width 321 height 45
type input "[PERSON_NAME]"
click at [848, 259] on input "Nazwisko" at bounding box center [972, 272] width 321 height 45
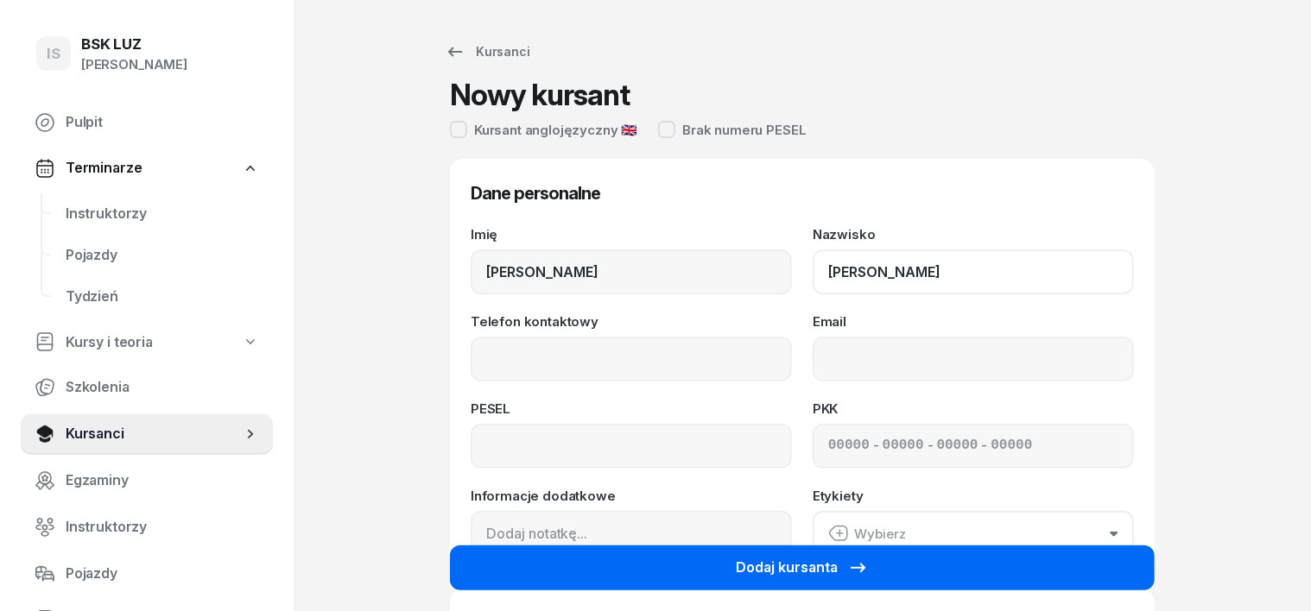
type input "[PERSON_NAME]"
click at [958, 566] on button "Dodaj kursanta" at bounding box center [802, 568] width 705 height 45
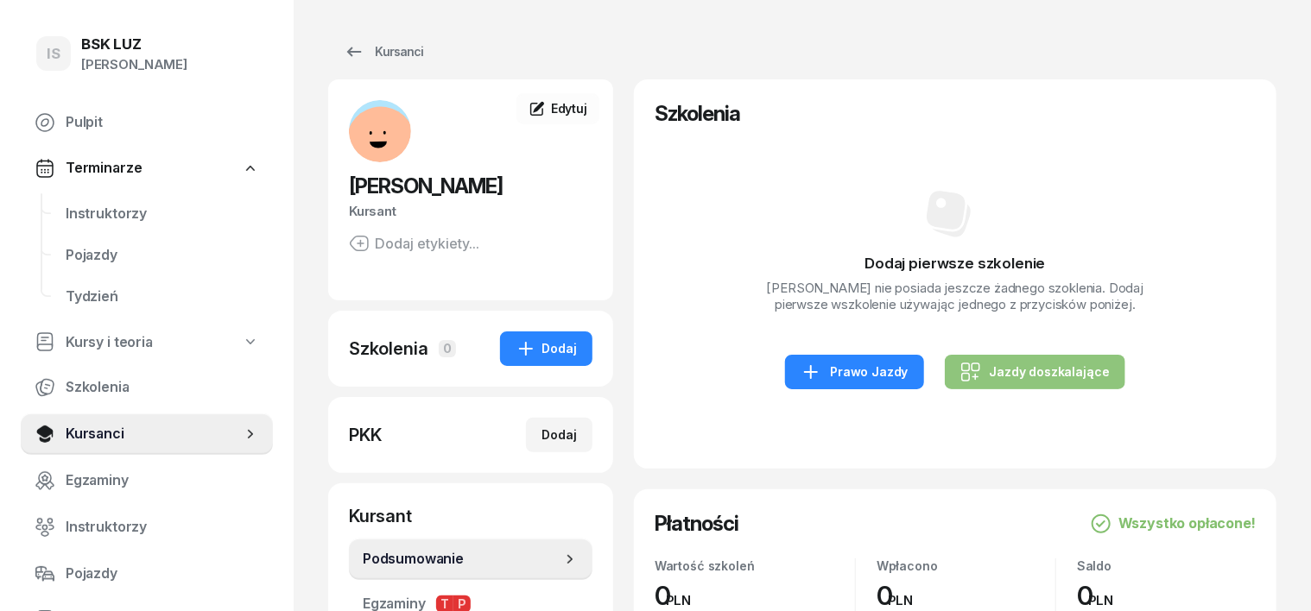
click at [1023, 382] on div "Jazdy doszkalające" at bounding box center [1034, 372] width 149 height 21
select select "B"
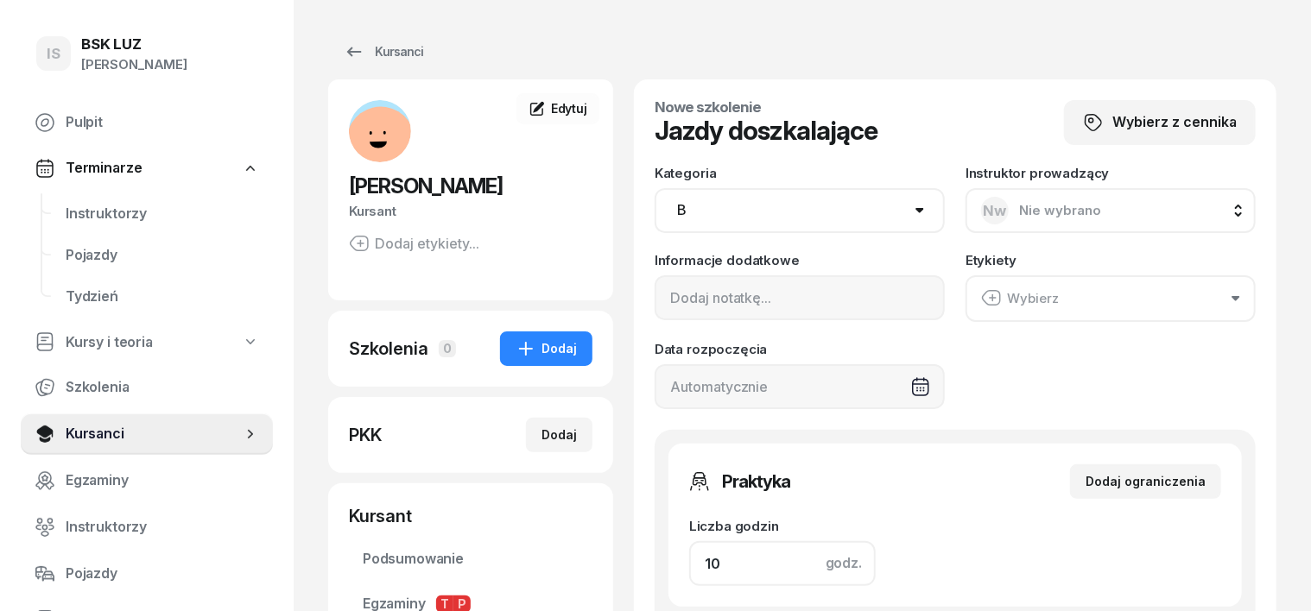
click at [689, 560] on input "10" at bounding box center [782, 563] width 186 height 45
type input "1"
type input "120"
type input "4"
type input "480"
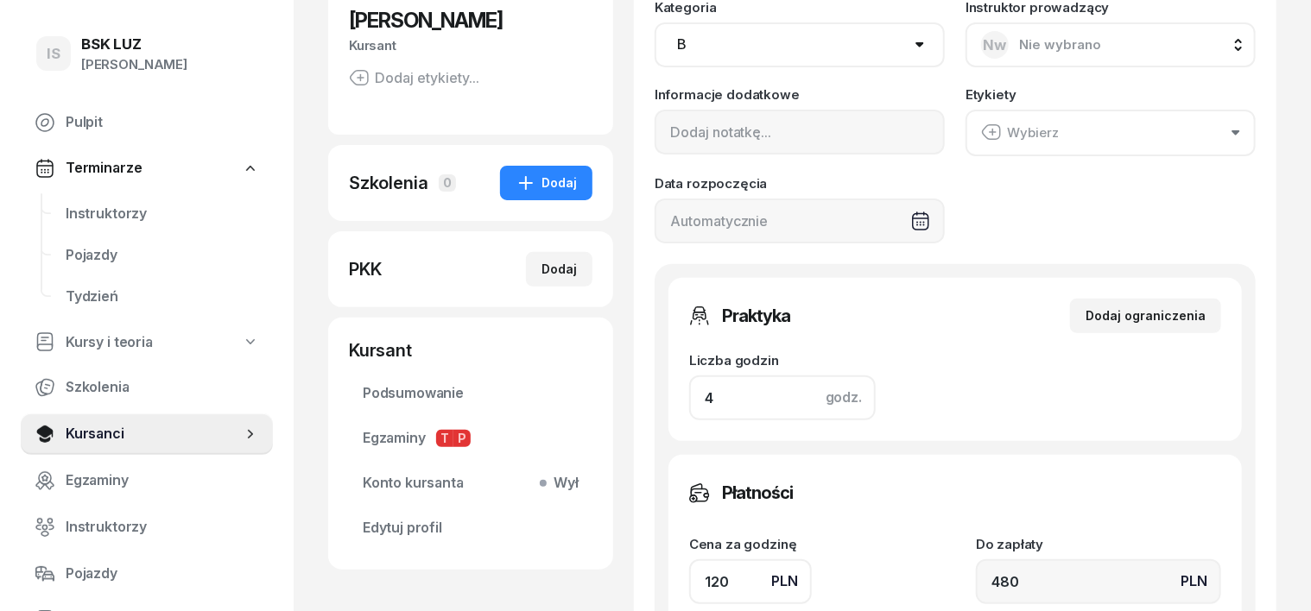
scroll to position [216, 0]
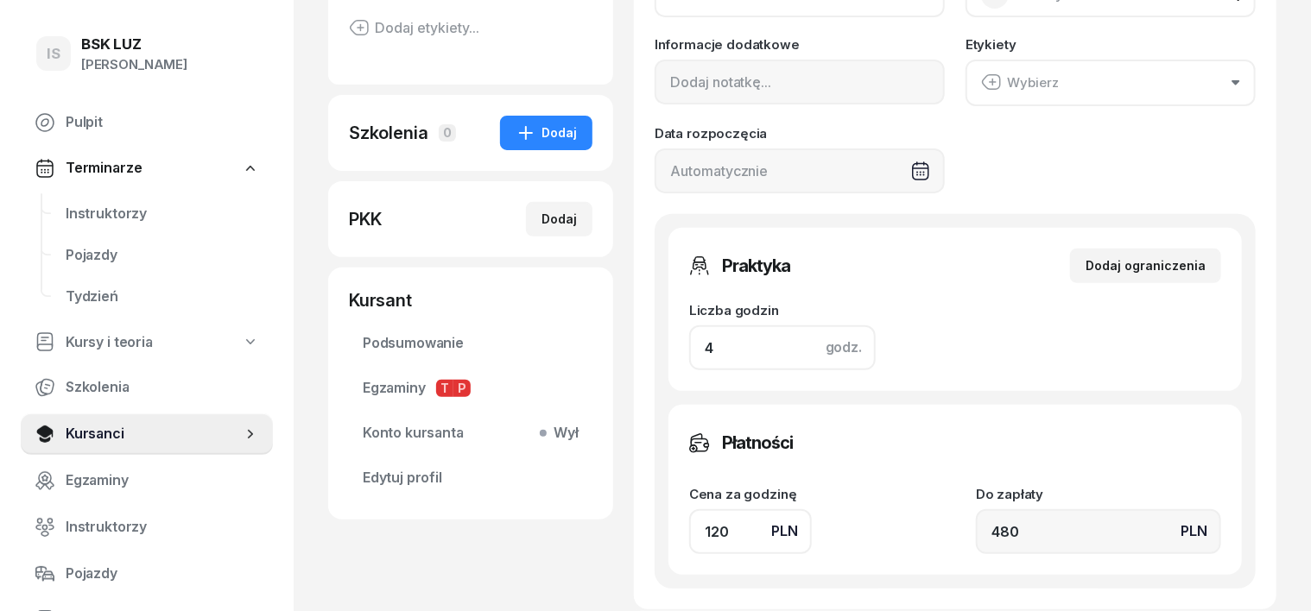
type input "4"
click at [689, 529] on input "120" at bounding box center [750, 531] width 123 height 45
type input "10"
type input "40"
type input "130"
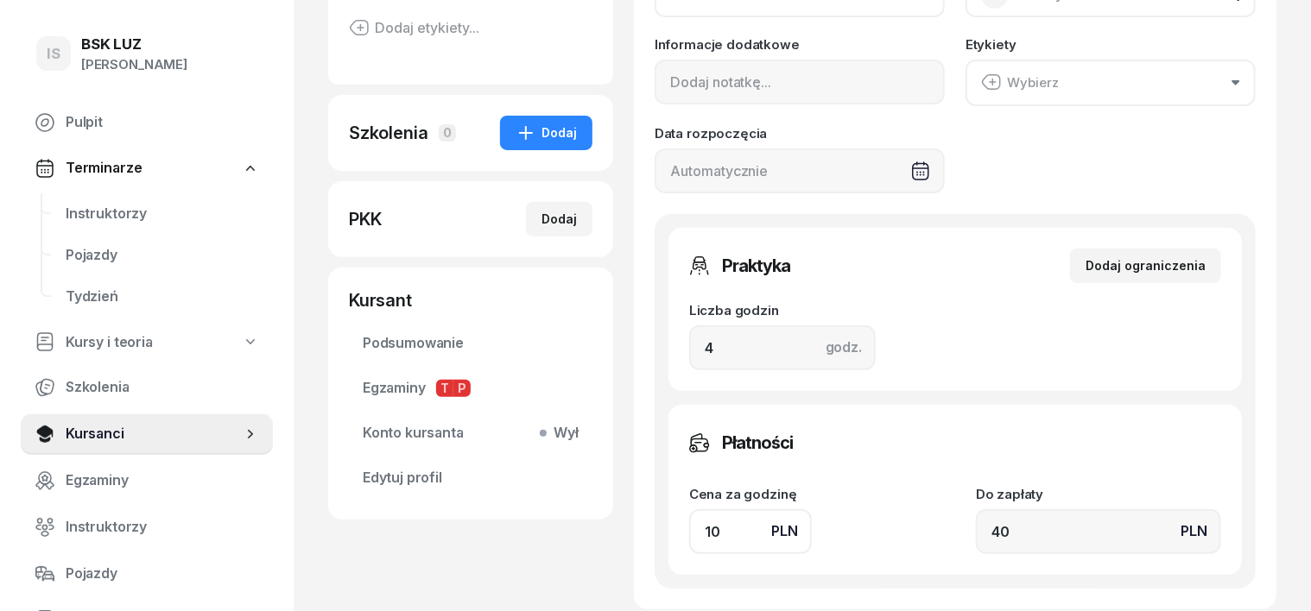
type input "520"
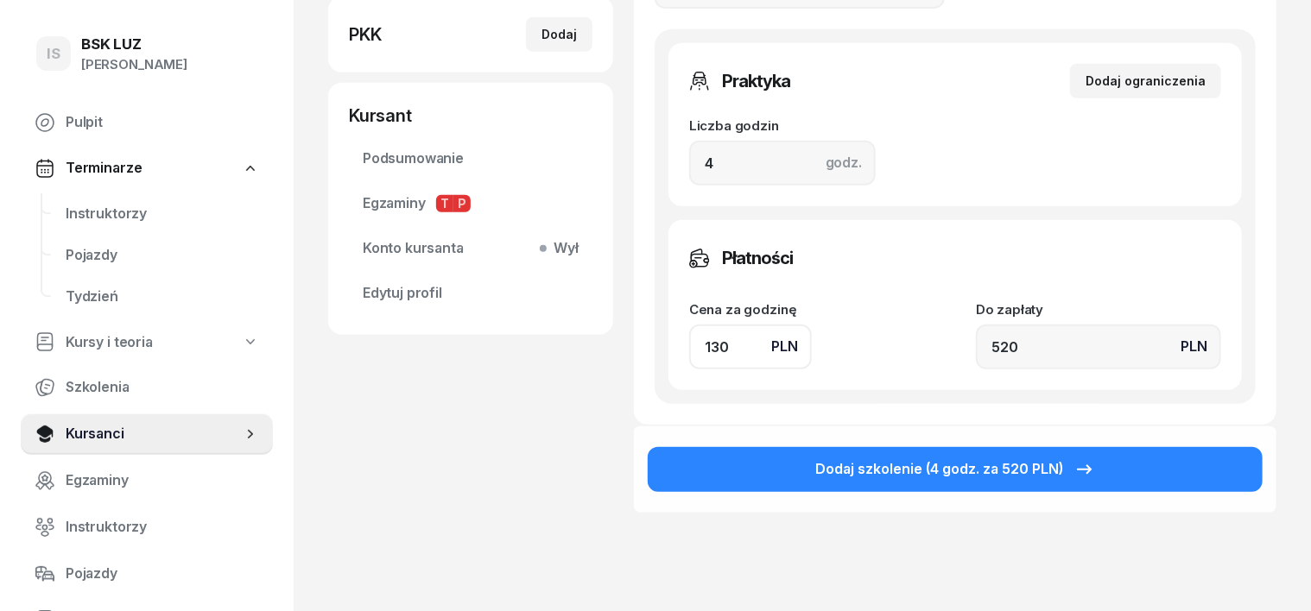
scroll to position [432, 0]
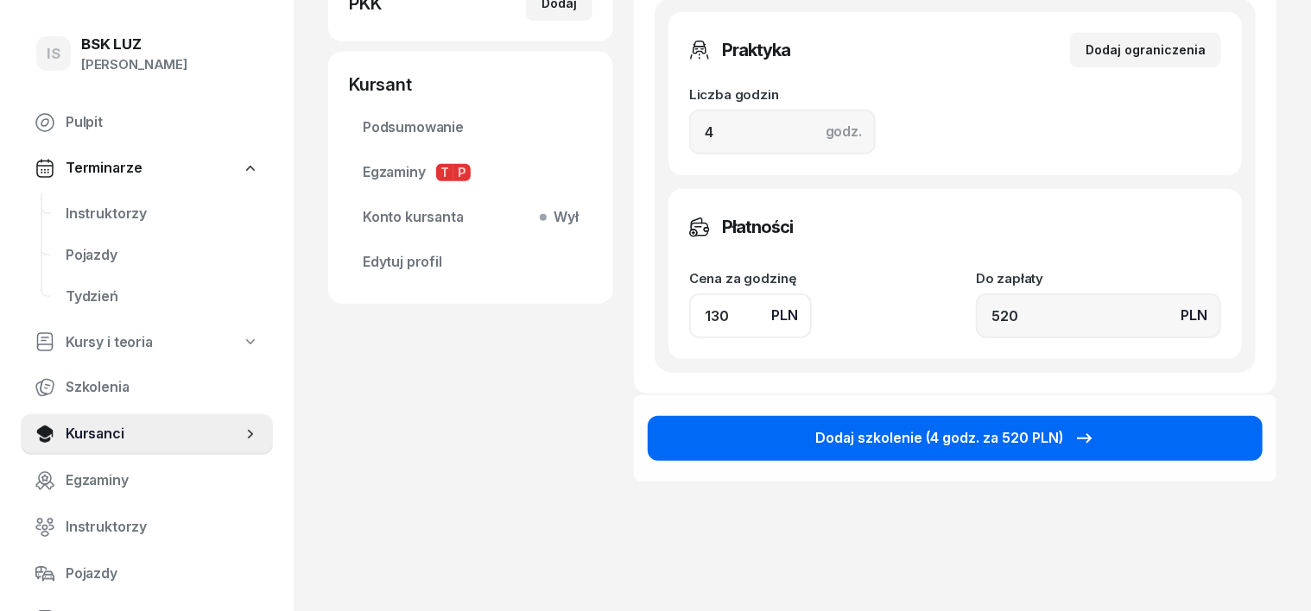
type input "130"
click at [1206, 449] on button "Dodaj szkolenie (4 godz. za 520 PLN)" at bounding box center [955, 438] width 615 height 45
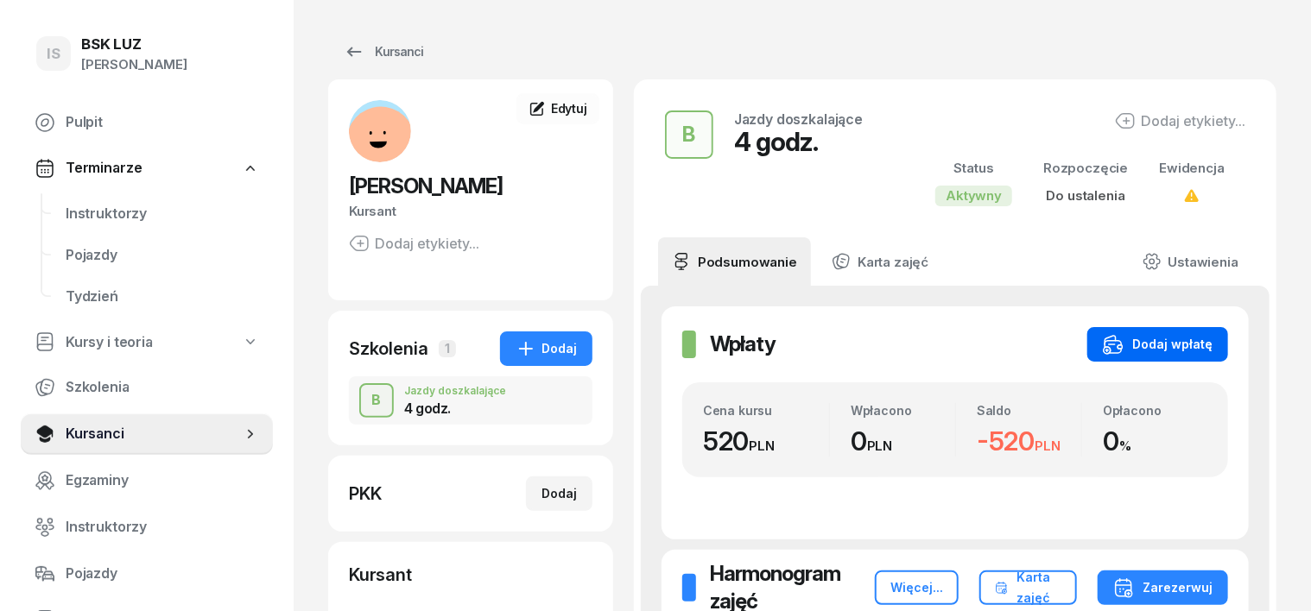
click at [1212, 338] on div "Dodaj wpłatę" at bounding box center [1158, 344] width 110 height 21
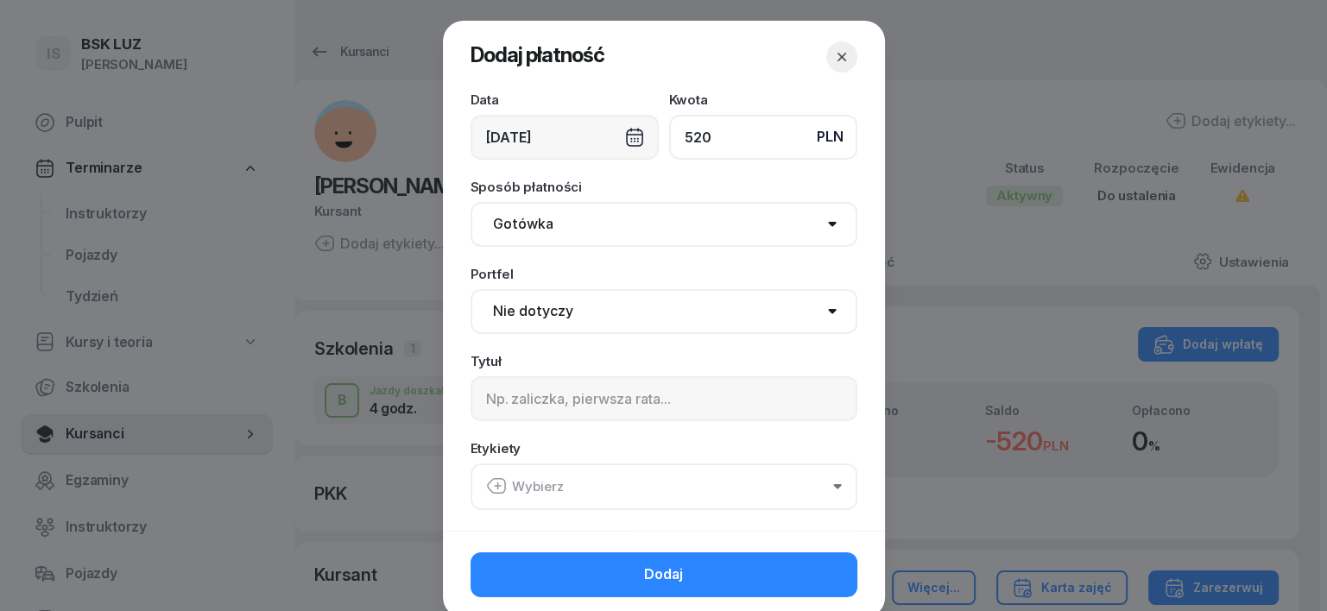
type input "520"
click at [628, 138] on div "[DATE]" at bounding box center [565, 137] width 188 height 45
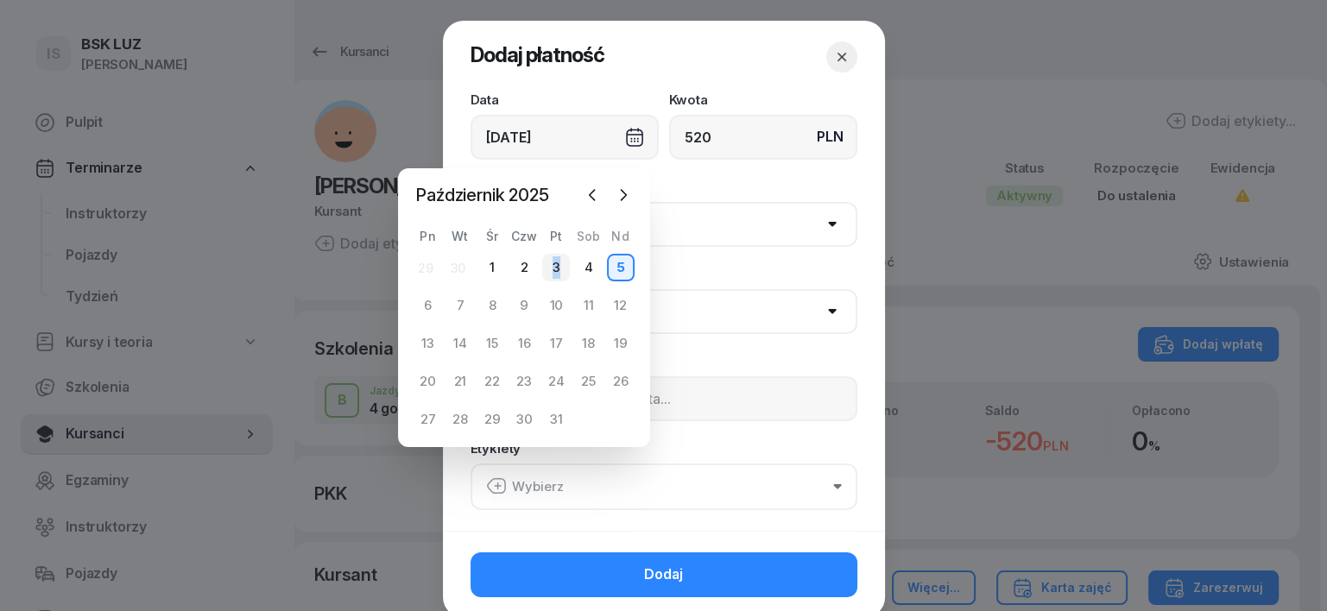
click at [556, 266] on div "3" at bounding box center [556, 268] width 28 height 28
type input "[DATE]"
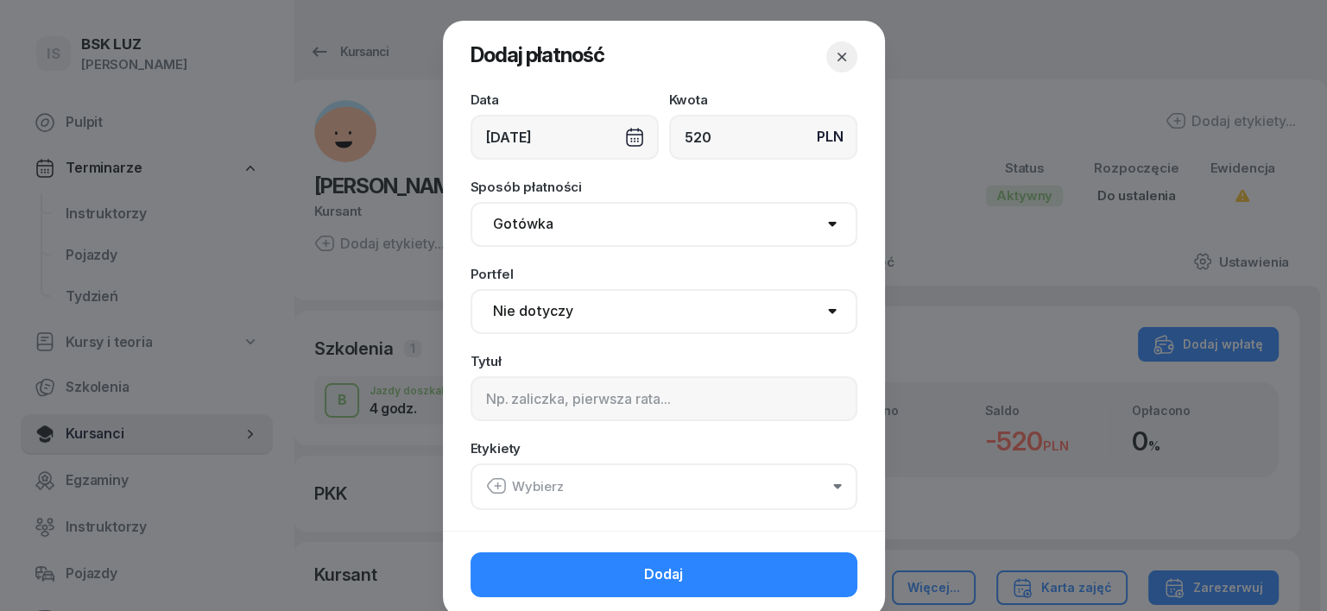
click at [542, 231] on select "Gotówka Karta Przelew Płatności online BLIK" at bounding box center [664, 224] width 387 height 45
select select "transfer"
click at [471, 202] on select "Gotówka Karta Przelew Płatności online BLIK" at bounding box center [664, 224] width 387 height 45
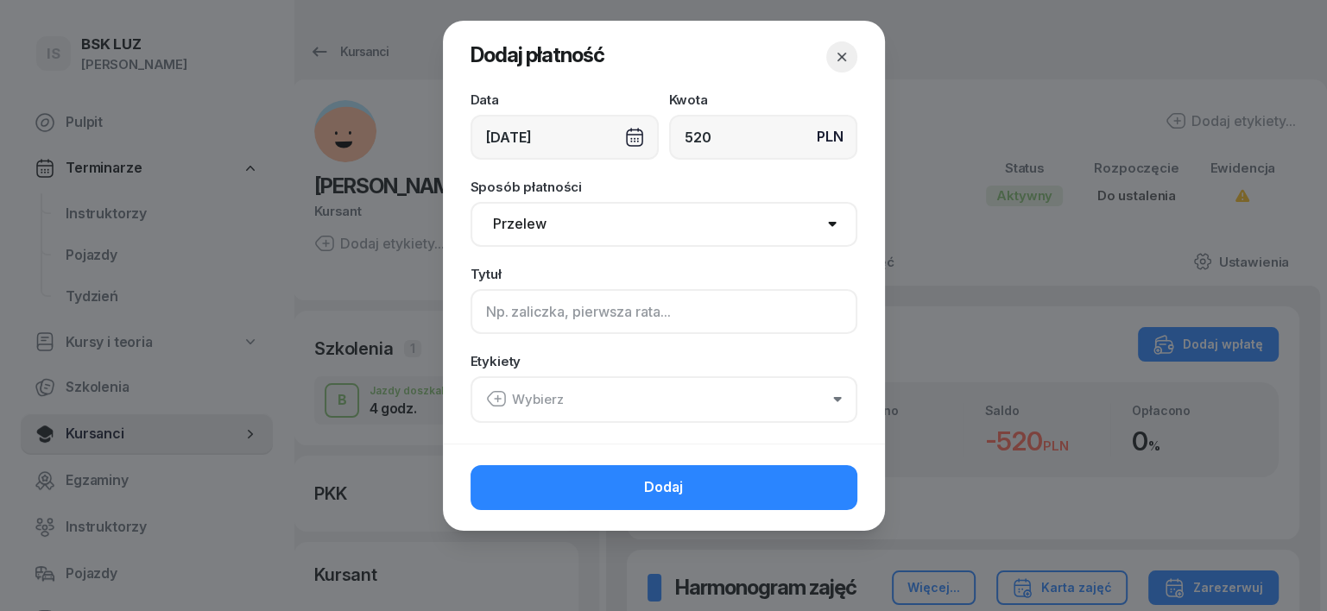
click at [515, 318] on input at bounding box center [664, 311] width 387 height 45
type input "B"
click at [489, 408] on icon "button" at bounding box center [496, 399] width 21 height 21
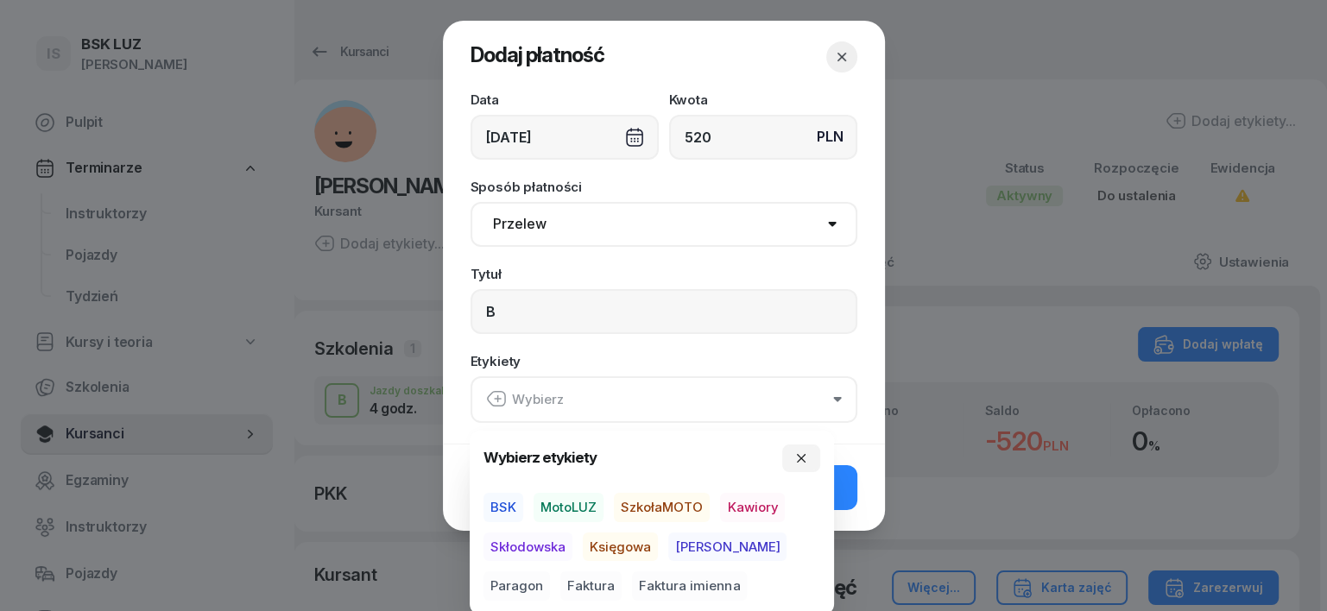
drag, startPoint x: 573, startPoint y: 508, endPoint x: 591, endPoint y: 528, distance: 26.3
click at [576, 510] on span "MotoLUZ" at bounding box center [569, 507] width 70 height 29
drag, startPoint x: 626, startPoint y: 551, endPoint x: 638, endPoint y: 550, distance: 12.1
click at [628, 550] on span "Księgowa" at bounding box center [620, 546] width 75 height 29
drag, startPoint x: 750, startPoint y: 539, endPoint x: 793, endPoint y: 523, distance: 45.1
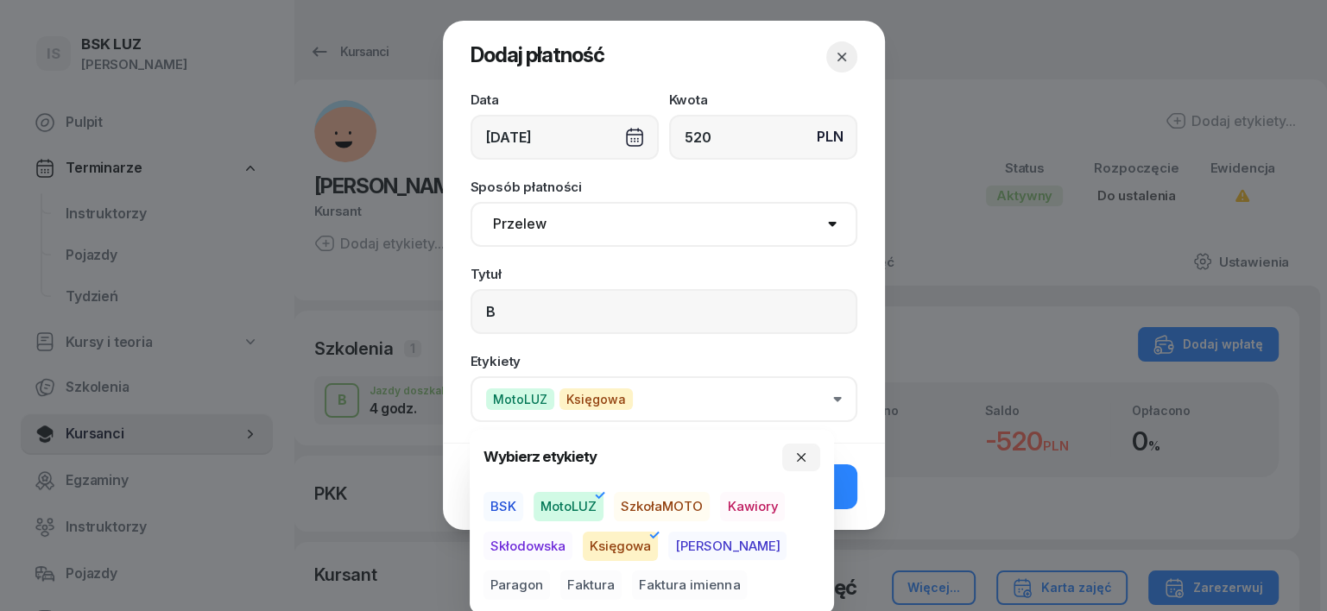
click at [550, 572] on span "Paragon" at bounding box center [517, 586] width 66 height 29
click at [805, 456] on icon "button" at bounding box center [801, 458] width 14 height 14
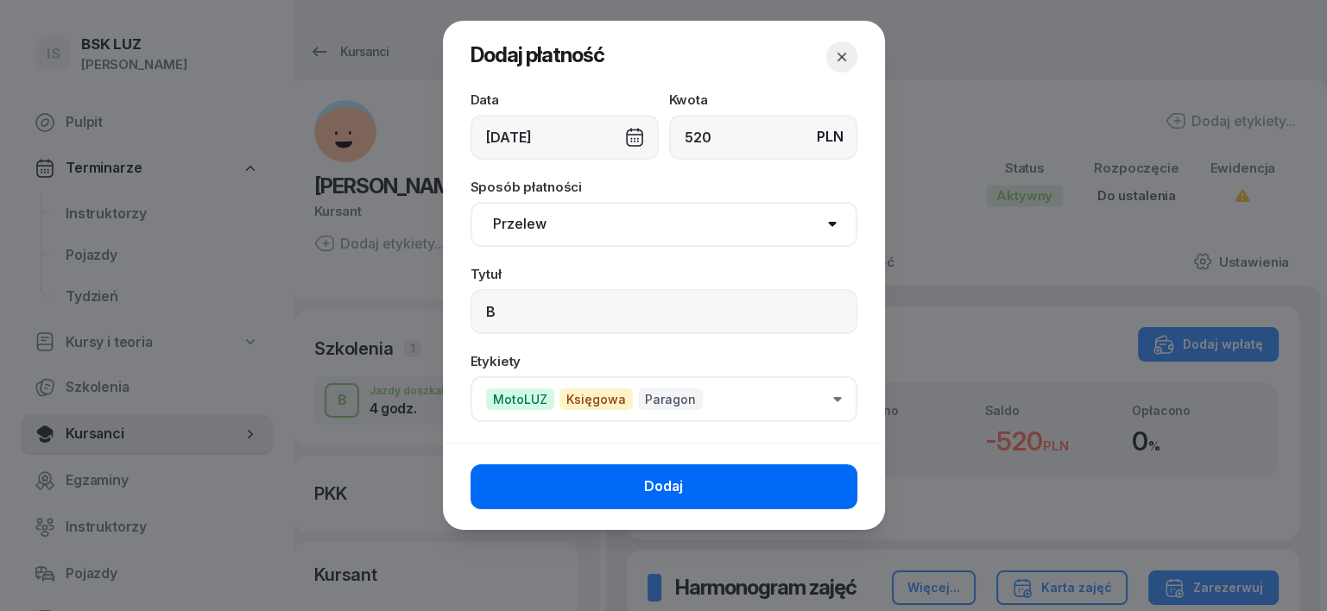
click at [822, 485] on button "Dodaj" at bounding box center [664, 487] width 387 height 45
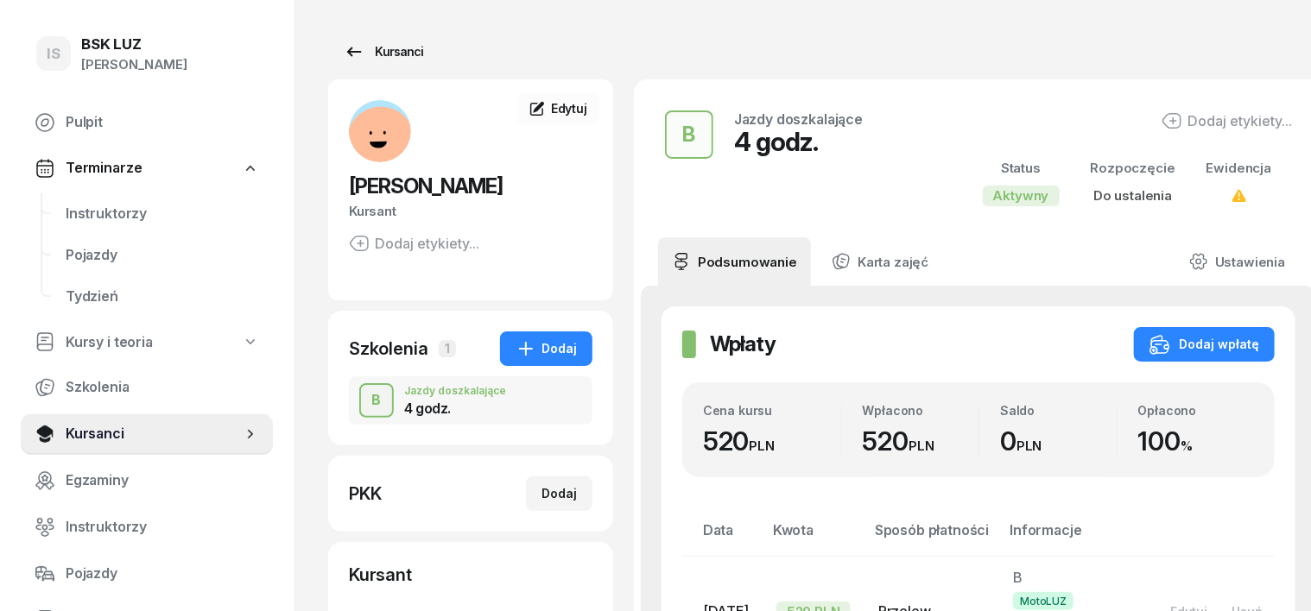
click at [369, 58] on div "Kursanci" at bounding box center [383, 51] width 79 height 21
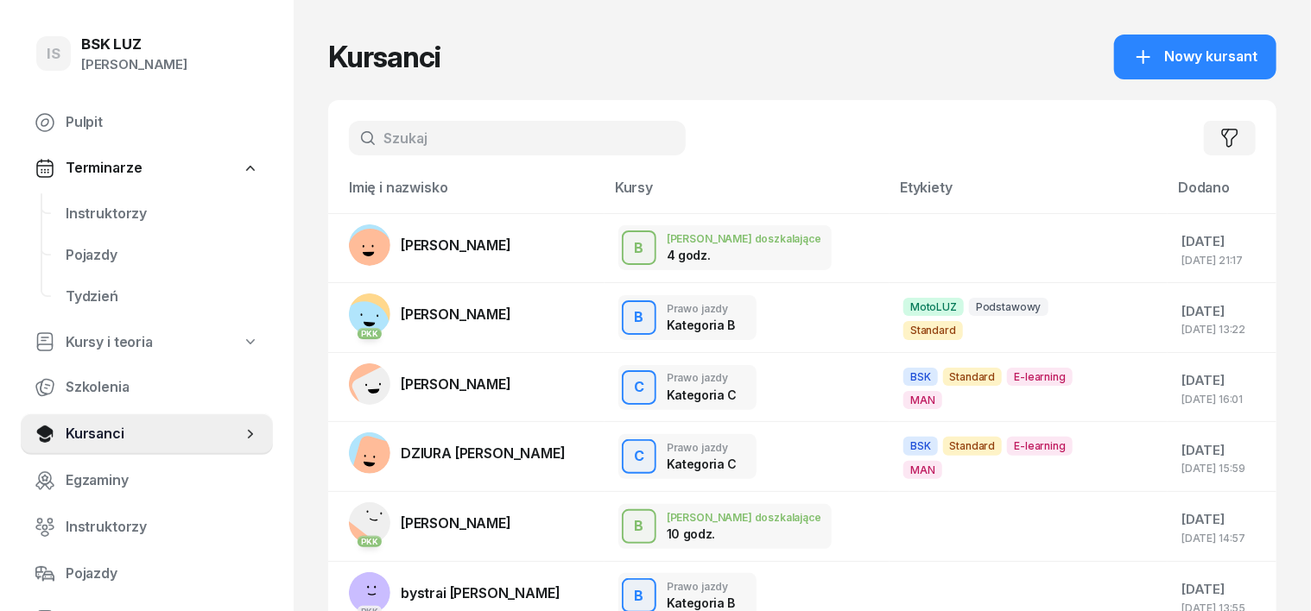
click at [361, 144] on input "text" at bounding box center [517, 138] width 337 height 35
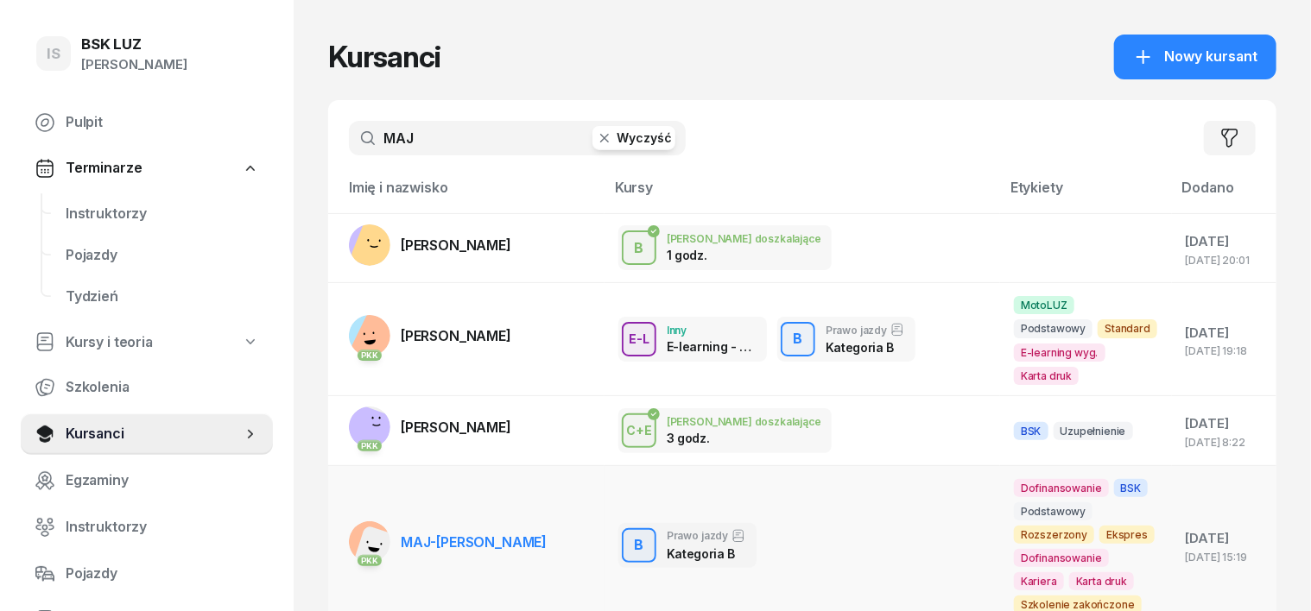
type input "MAJ"
click at [352, 525] on rect at bounding box center [378, 551] width 52 height 52
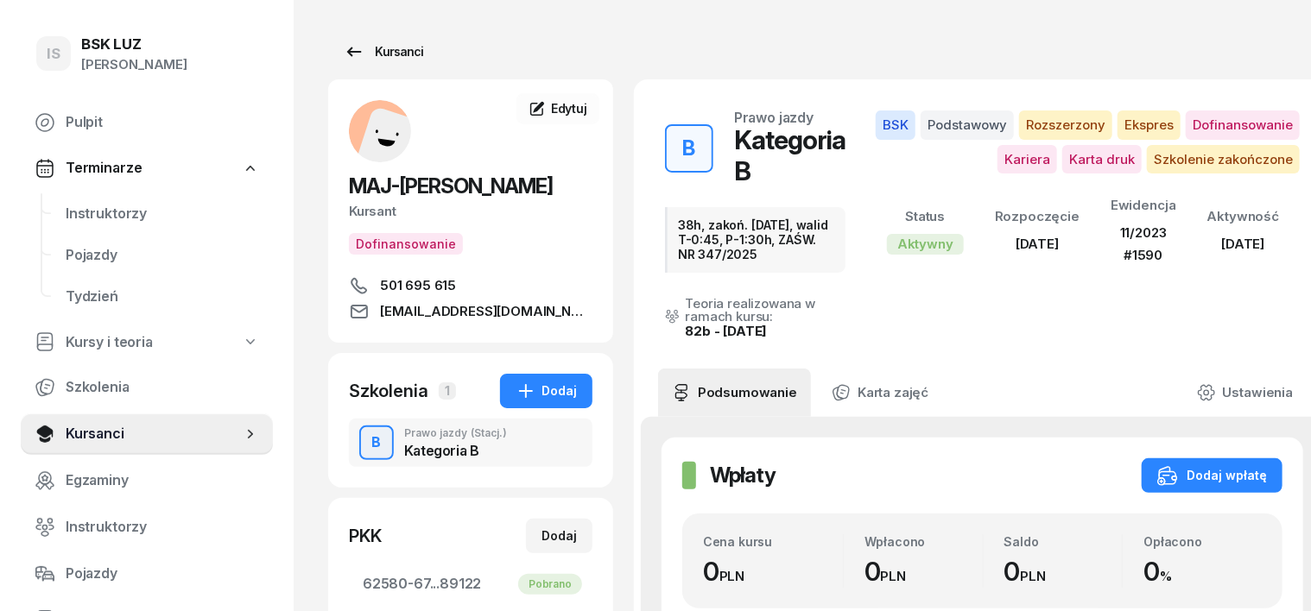
click at [372, 45] on div "Kursanci" at bounding box center [383, 51] width 79 height 21
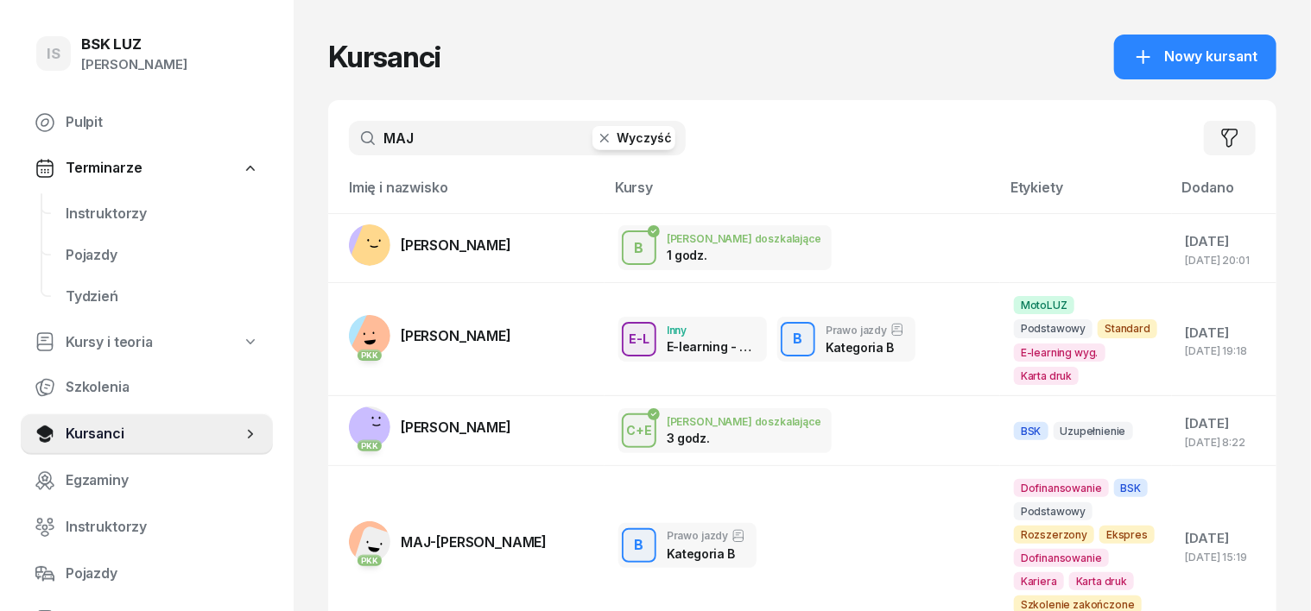
click at [596, 144] on icon "button" at bounding box center [604, 138] width 17 height 17
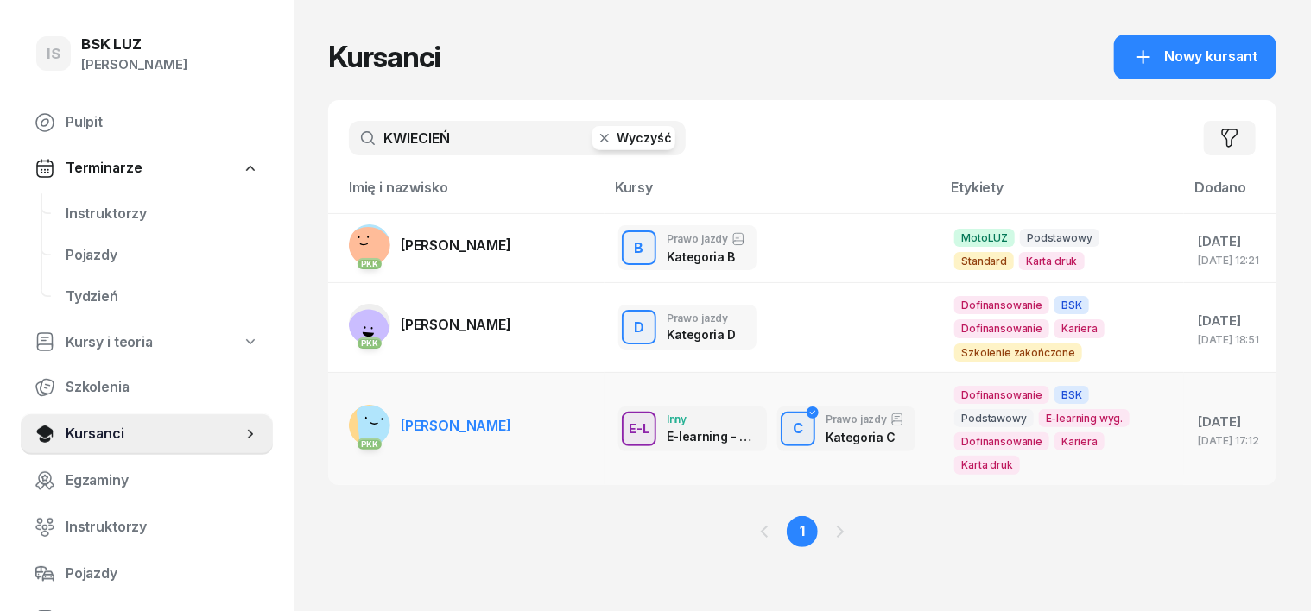
type input "KWIECIEŃ"
click at [356, 429] on rect at bounding box center [379, 425] width 46 height 46
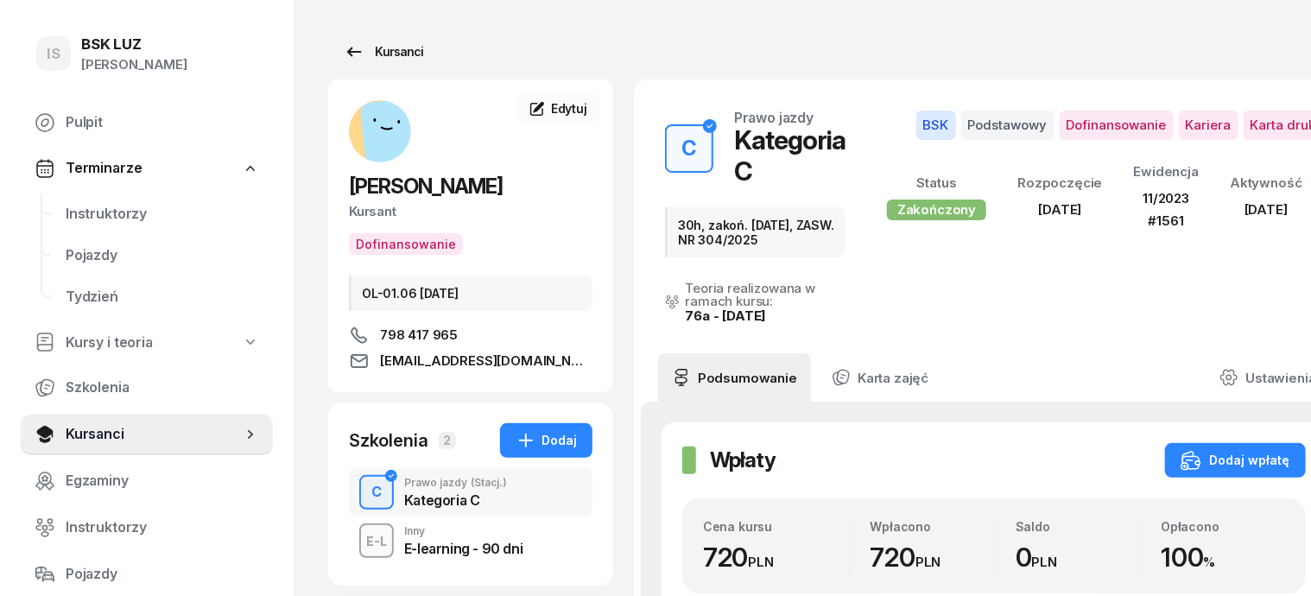
click at [370, 50] on div "Kursanci" at bounding box center [383, 51] width 79 height 21
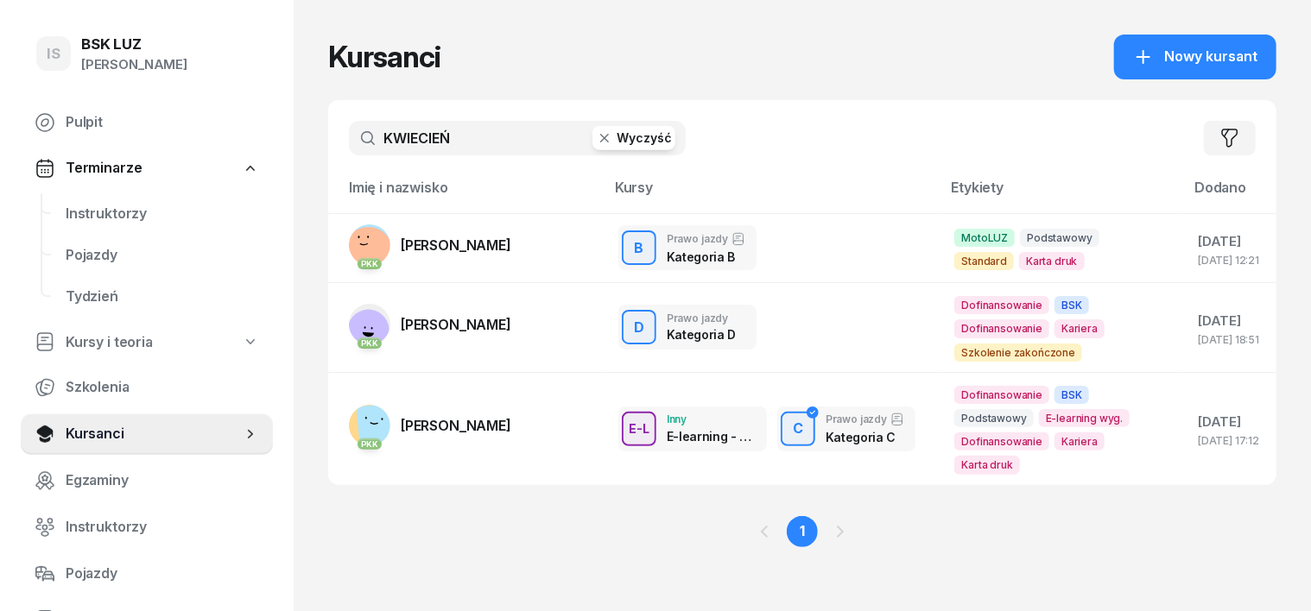
click at [596, 134] on icon "button" at bounding box center [604, 138] width 17 height 17
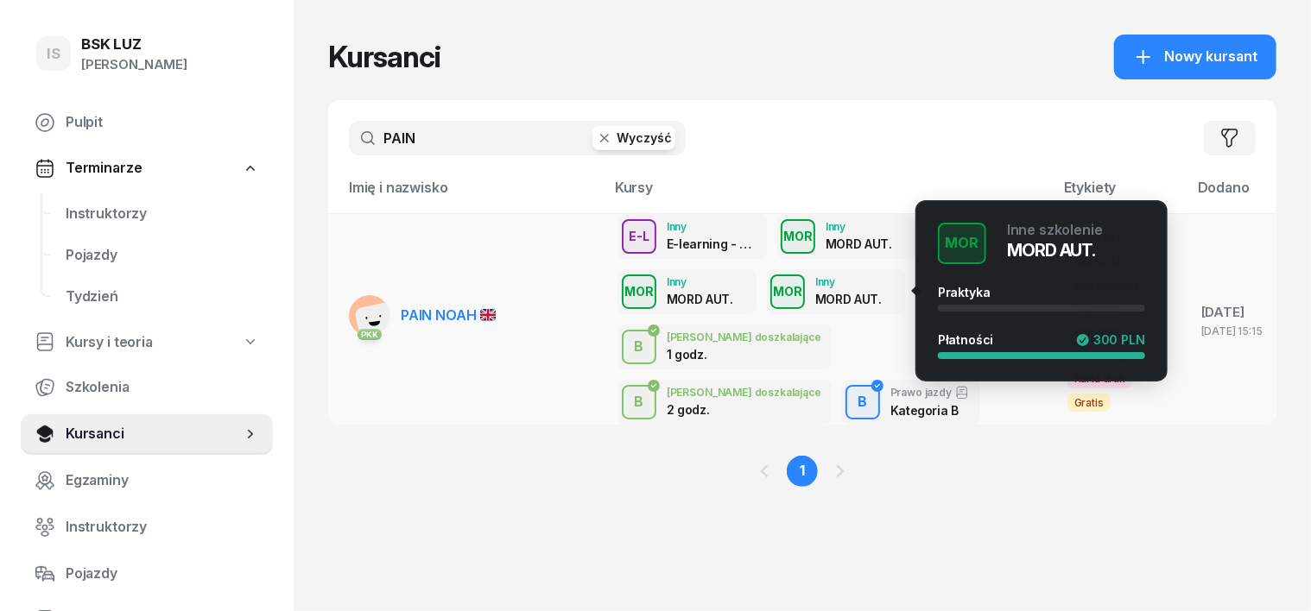
type input "PAIN"
click at [766, 284] on div "MOR" at bounding box center [787, 292] width 43 height 22
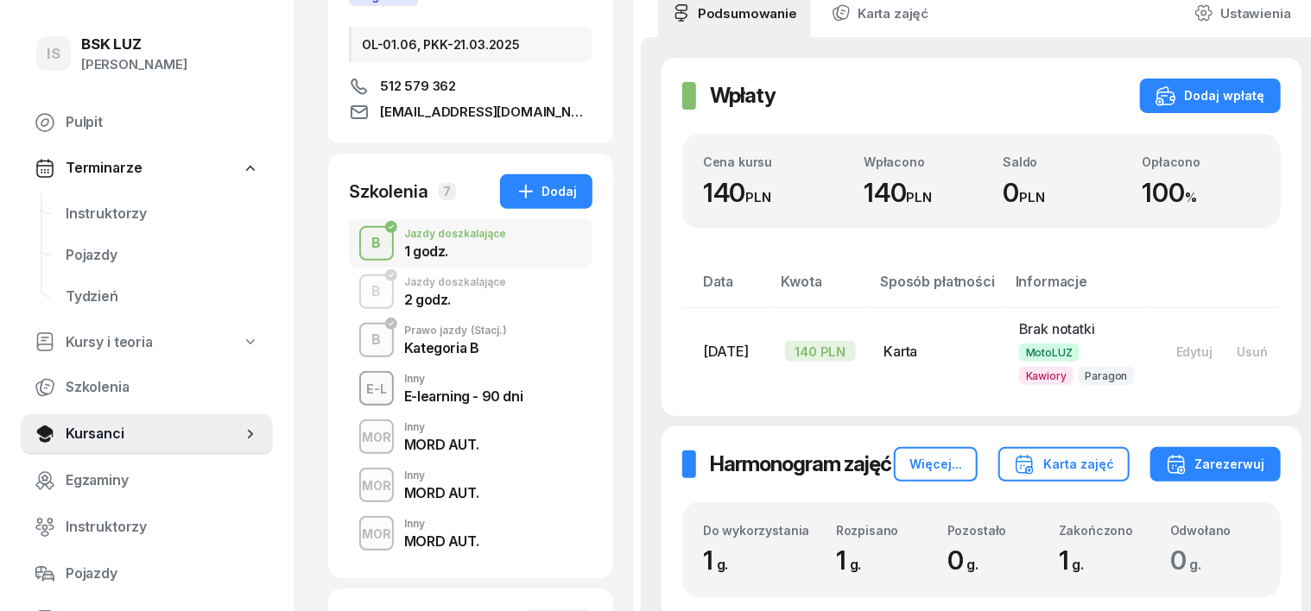
scroll to position [324, 0]
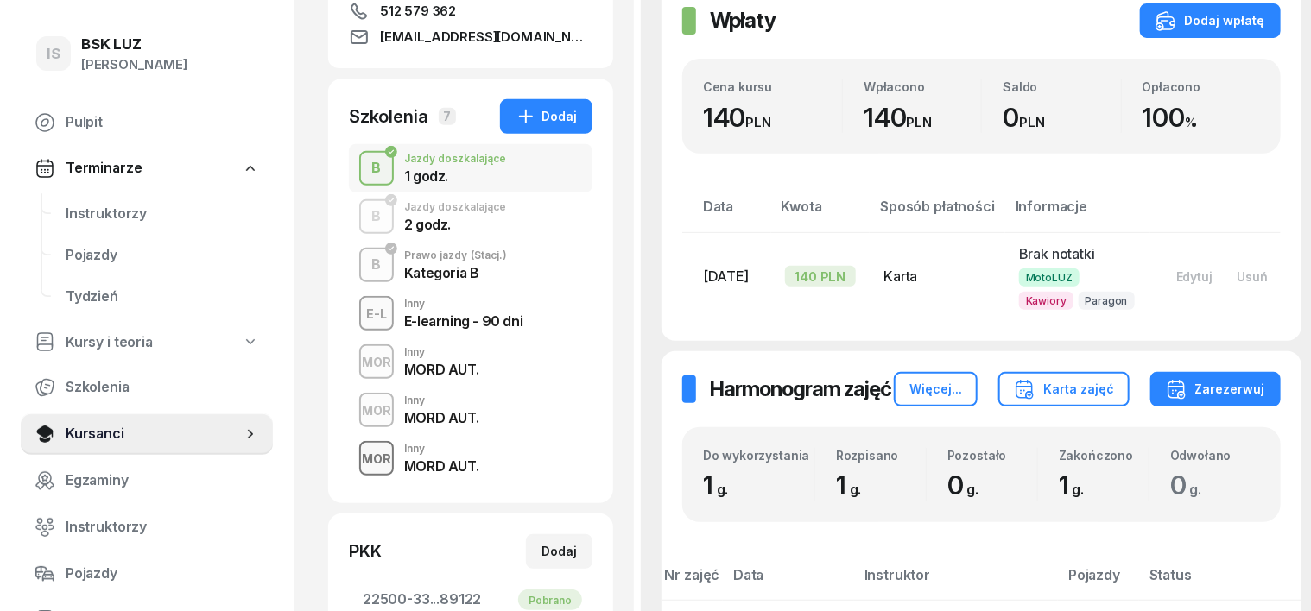
click at [355, 458] on div "MOR" at bounding box center [376, 459] width 43 height 22
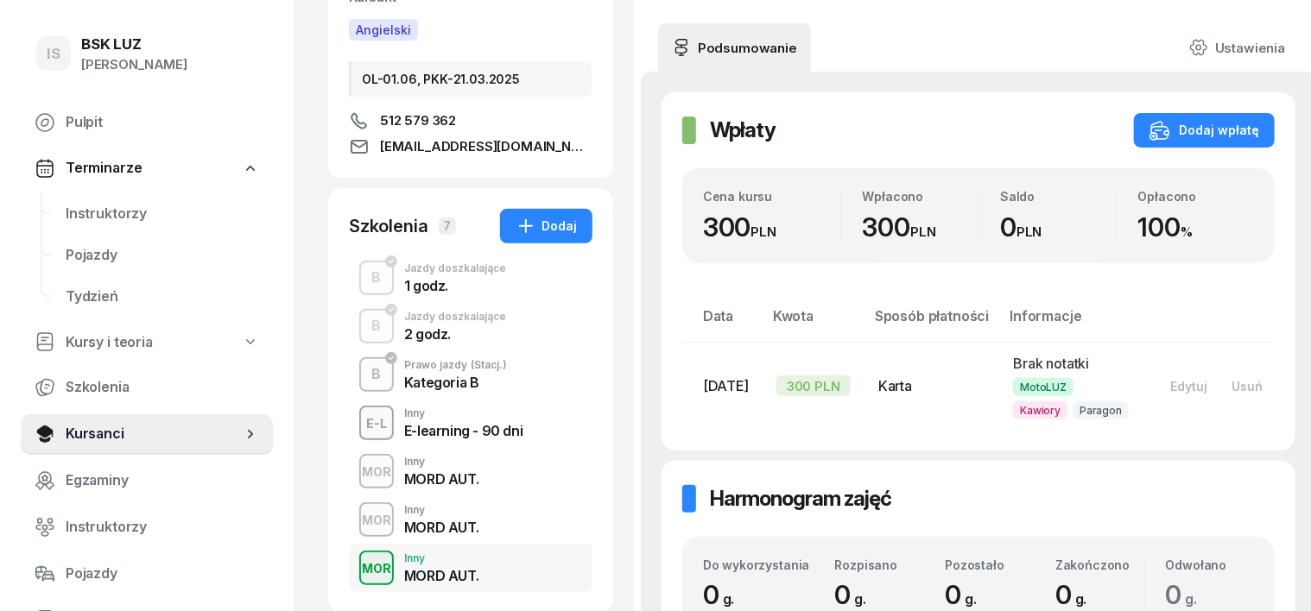
scroll to position [216, 0]
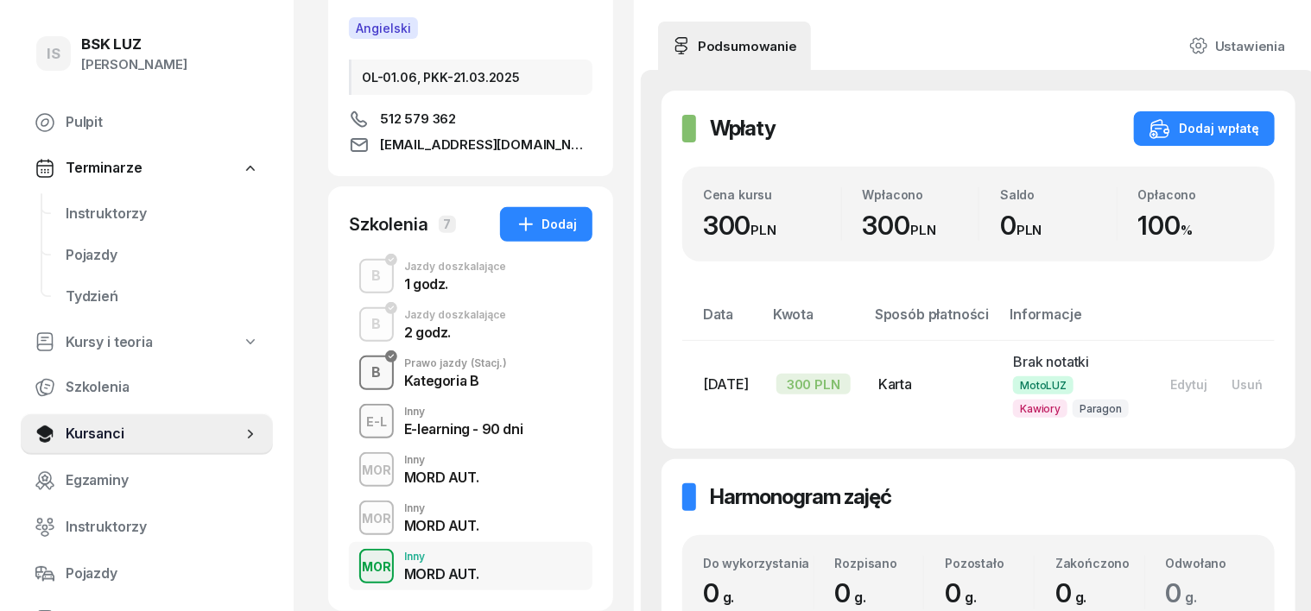
click at [365, 371] on div "B" at bounding box center [376, 372] width 23 height 29
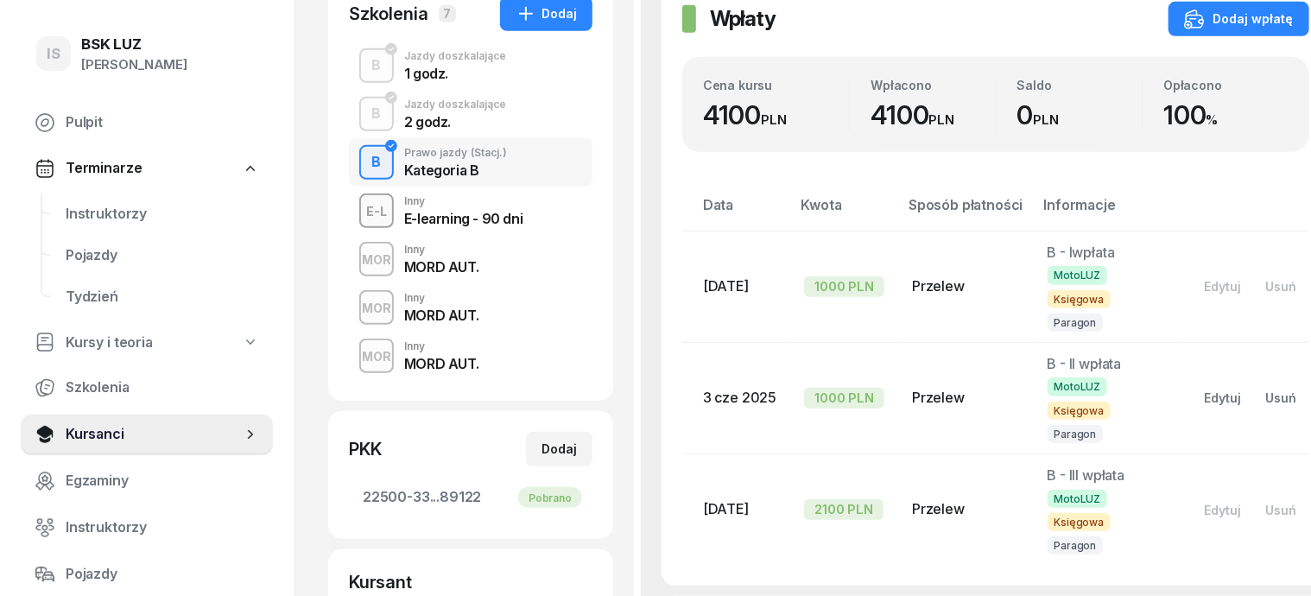
scroll to position [432, 0]
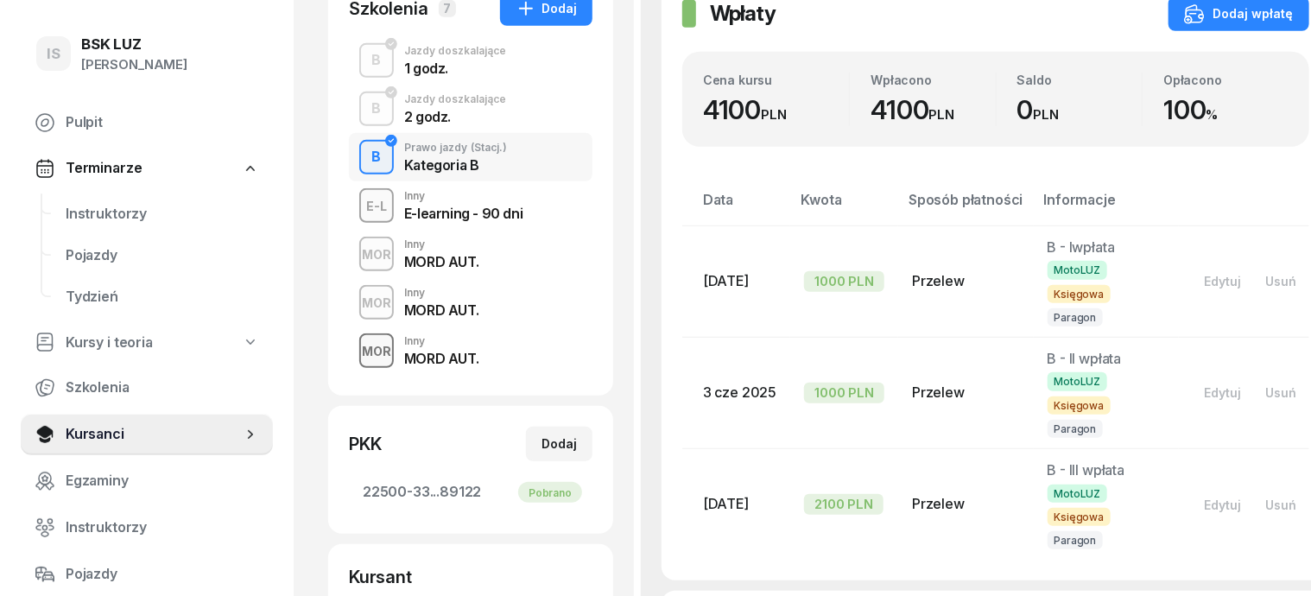
click at [355, 344] on div "MOR" at bounding box center [376, 351] width 43 height 22
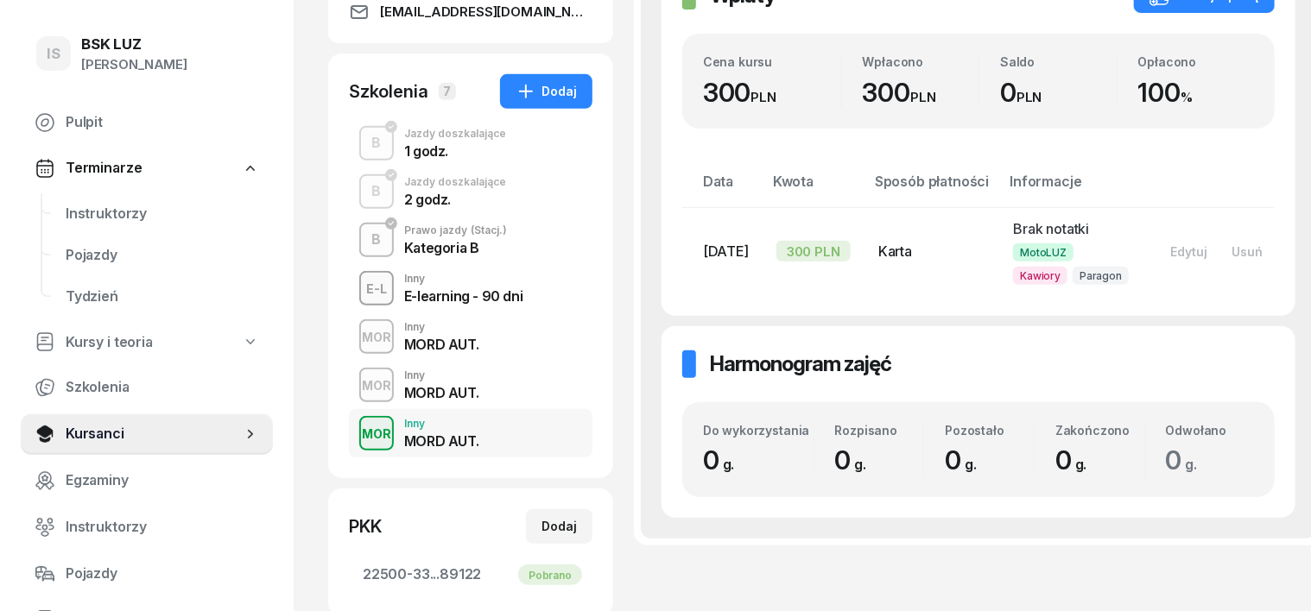
scroll to position [216, 0]
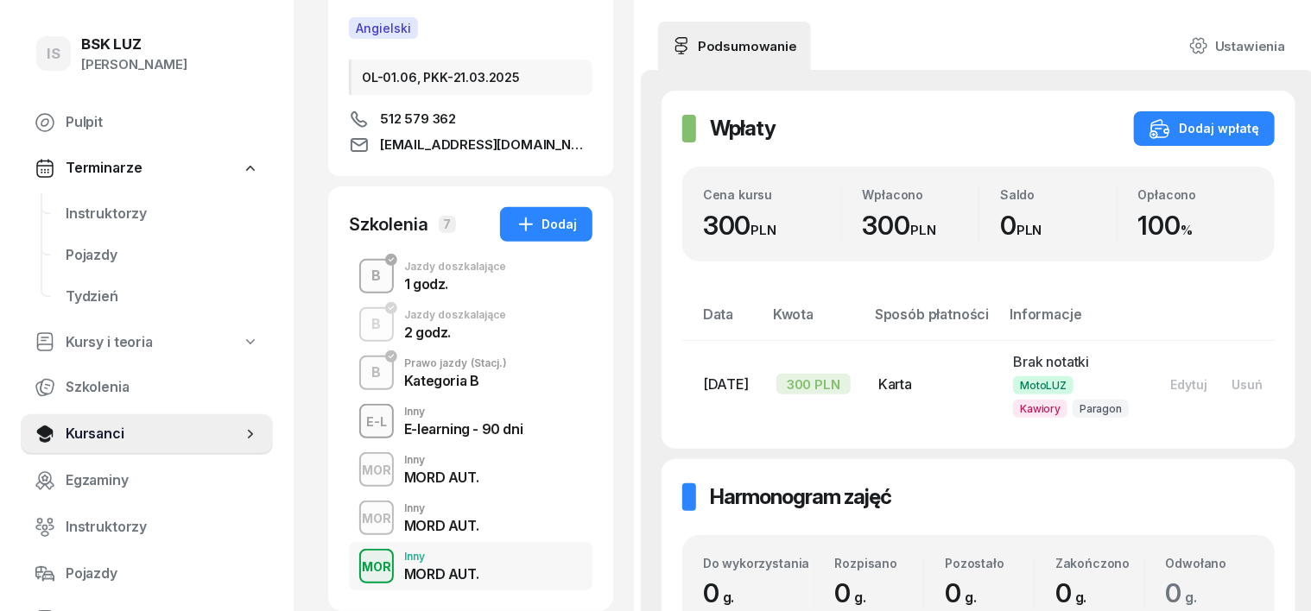
click at [365, 281] on div "B" at bounding box center [376, 276] width 23 height 29
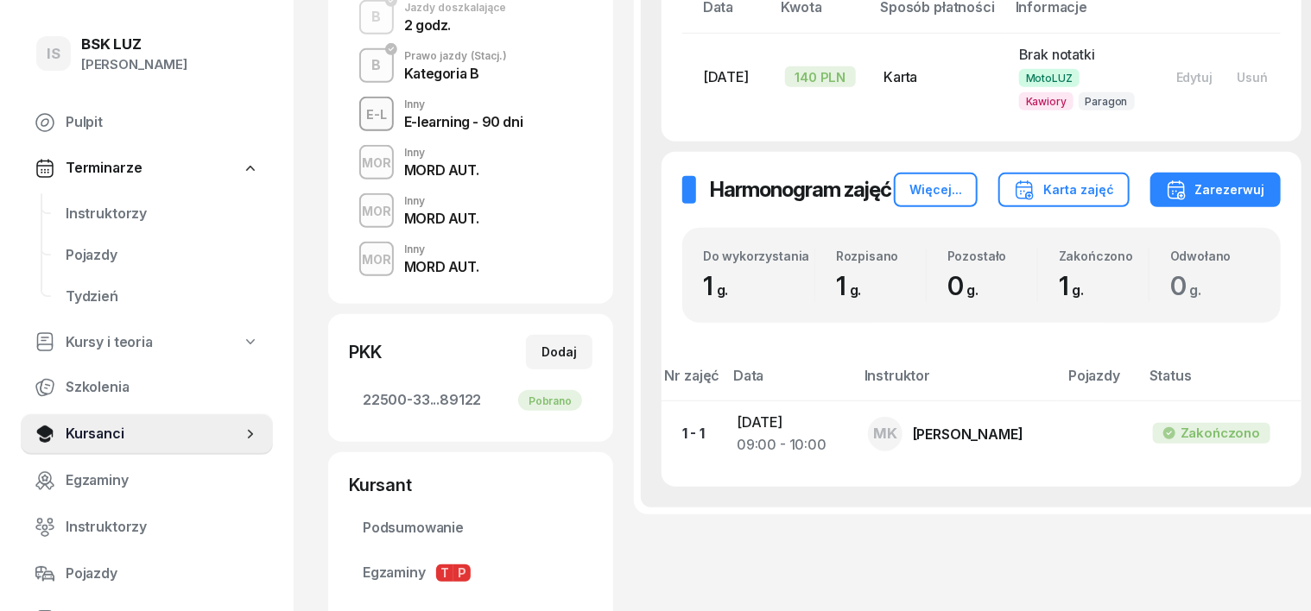
scroll to position [432, 0]
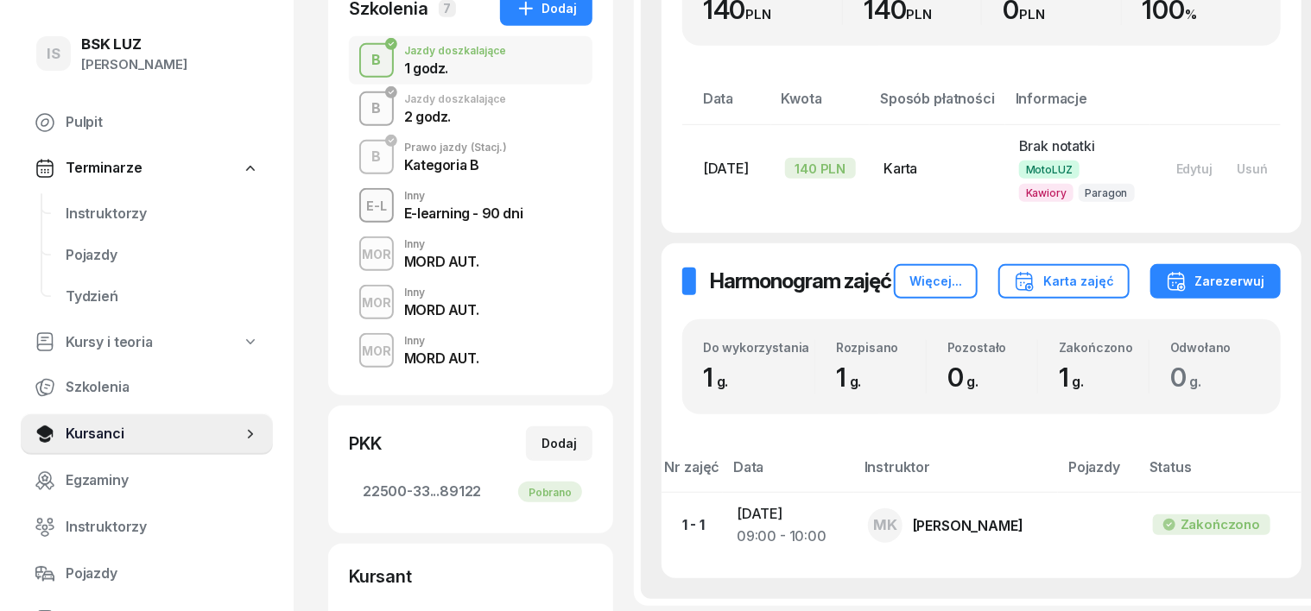
click at [365, 105] on div "B" at bounding box center [376, 108] width 23 height 29
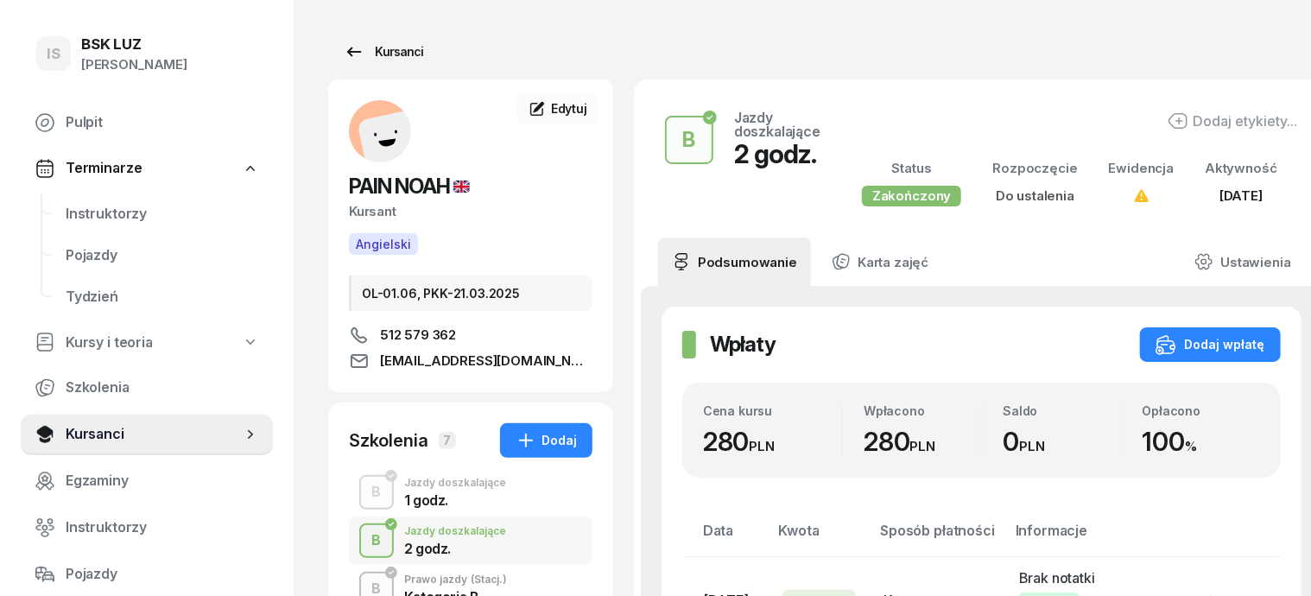
click at [369, 53] on div "Kursanci" at bounding box center [383, 51] width 79 height 21
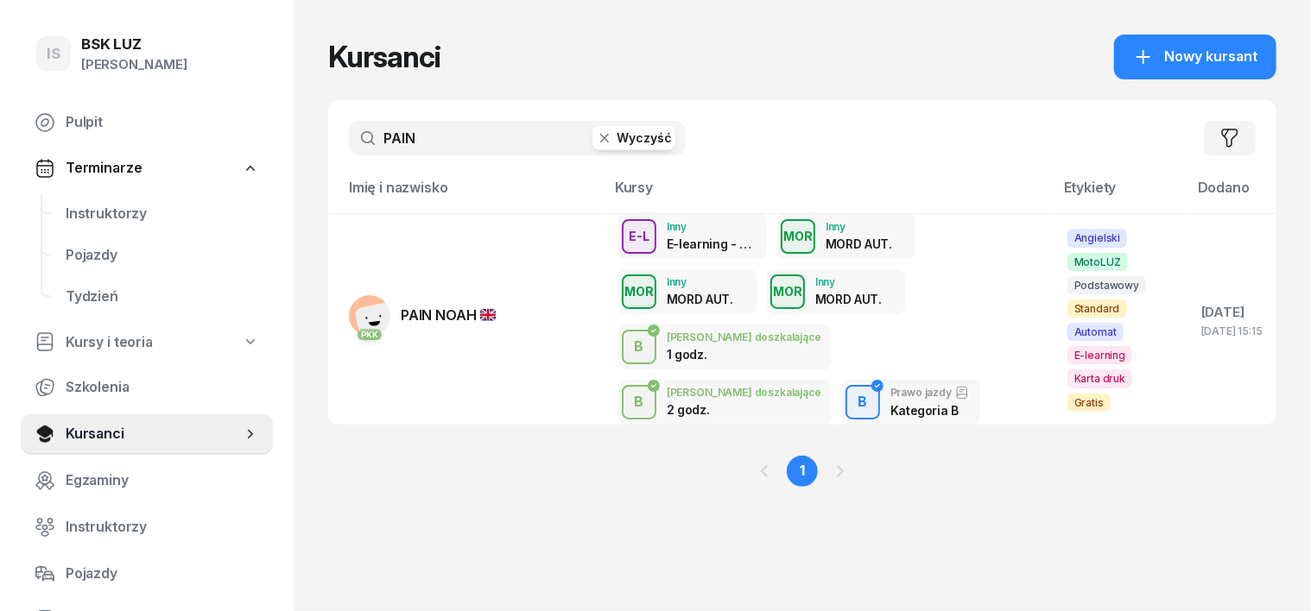
click at [596, 137] on icon "button" at bounding box center [604, 138] width 17 height 17
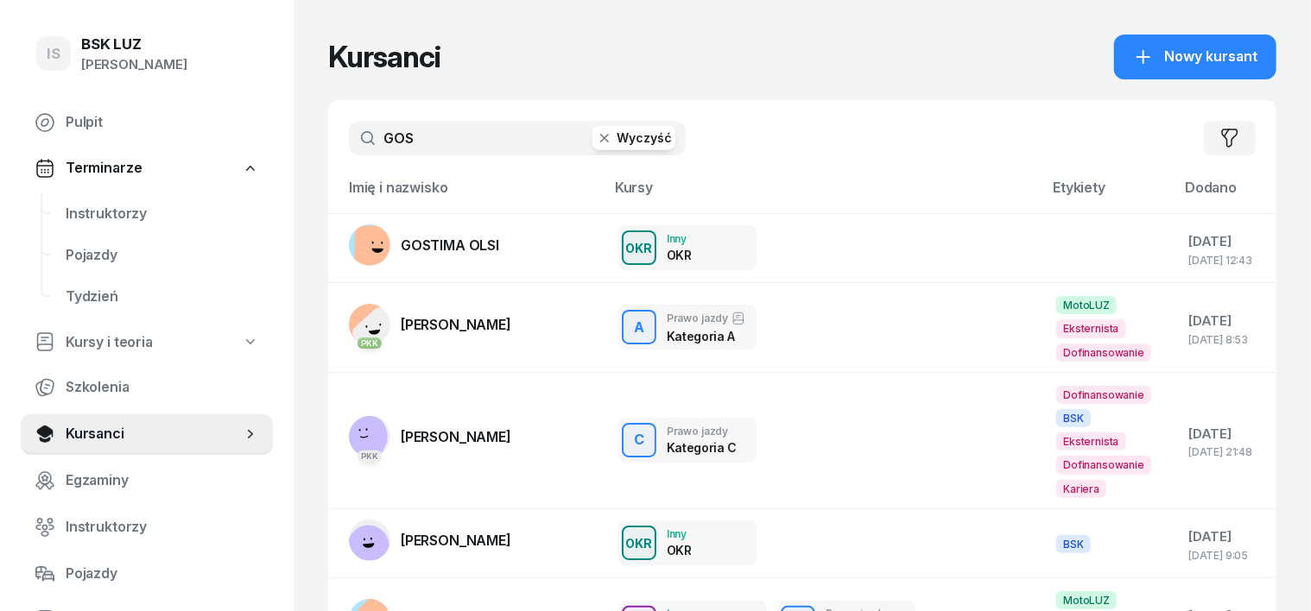
type input "GOS"
click at [596, 135] on icon "button" at bounding box center [604, 138] width 17 height 17
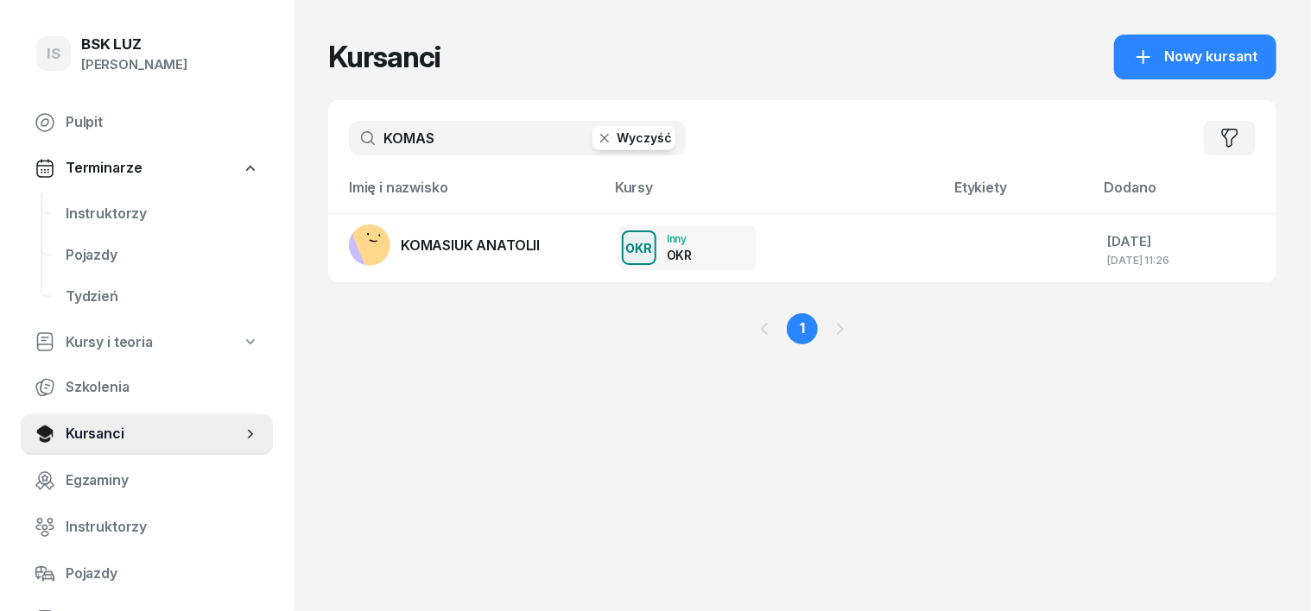
type input "KOMAS"
click at [600, 136] on icon "button" at bounding box center [604, 138] width 9 height 9
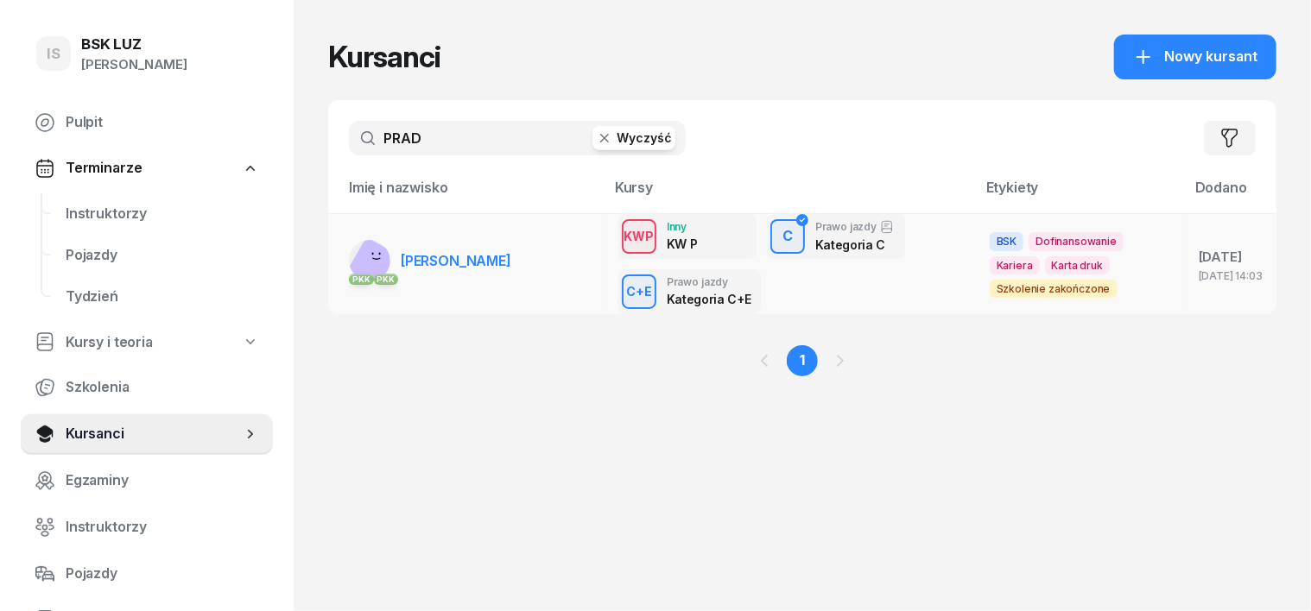
type input "PRAD"
click at [346, 252] on rect at bounding box center [374, 265] width 57 height 57
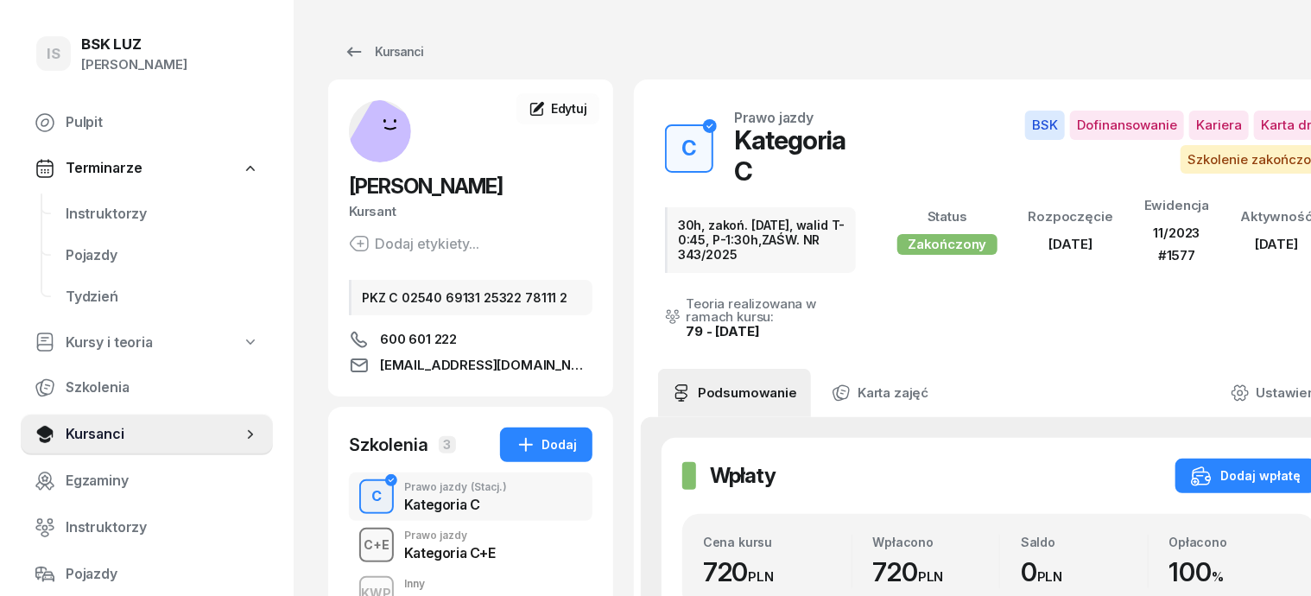
click at [357, 542] on div "C+E" at bounding box center [377, 545] width 40 height 22
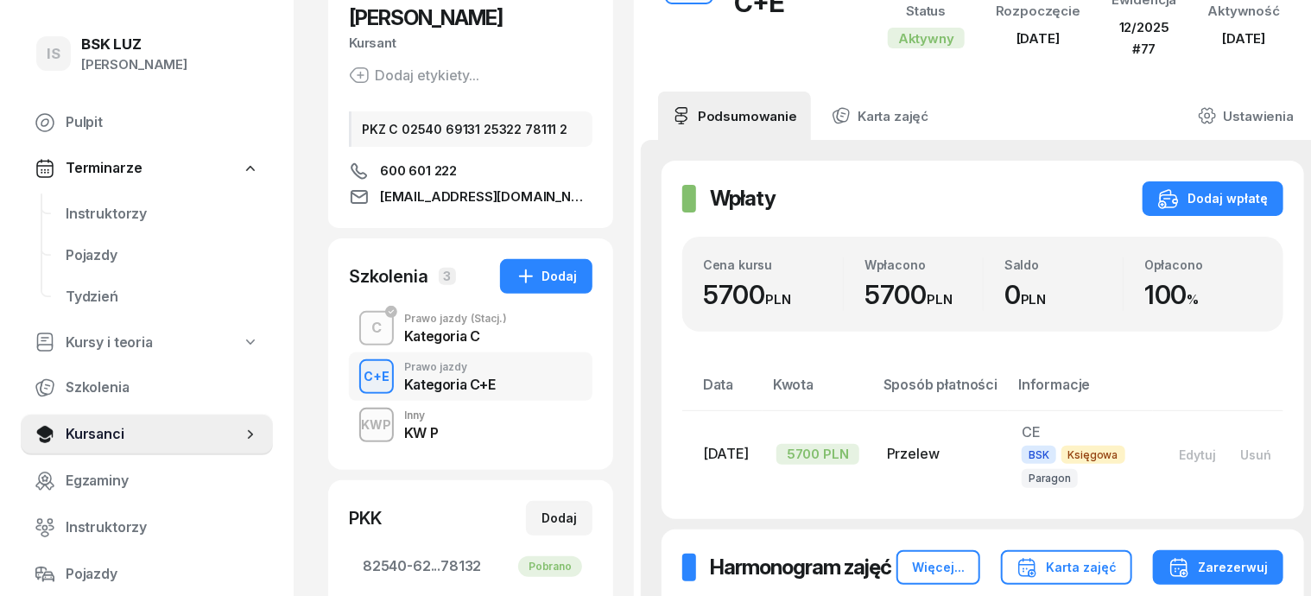
scroll to position [216, 0]
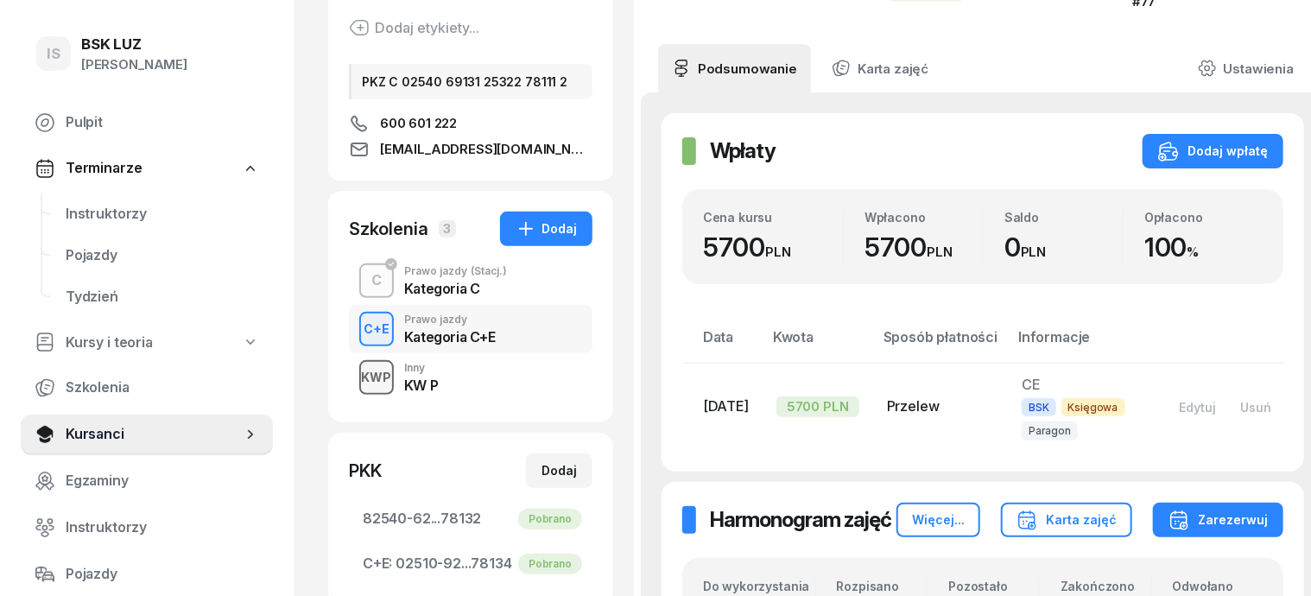
click at [355, 375] on div "KWP" at bounding box center [377, 377] width 44 height 22
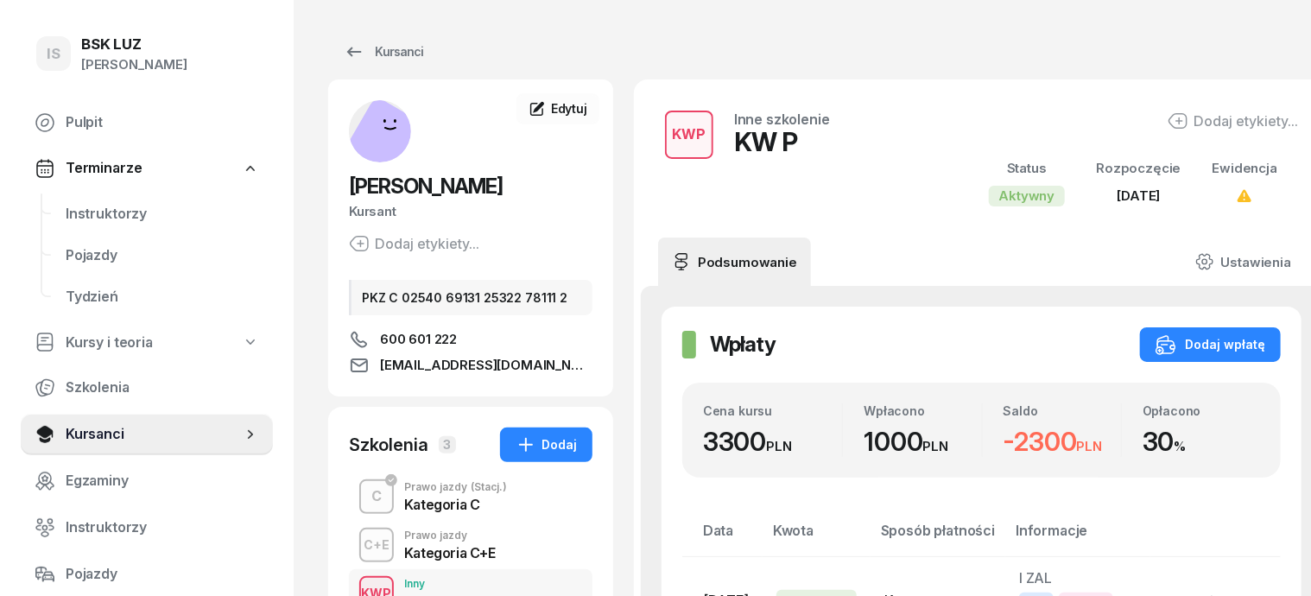
scroll to position [107, 0]
